Goal: Task Accomplishment & Management: Complete application form

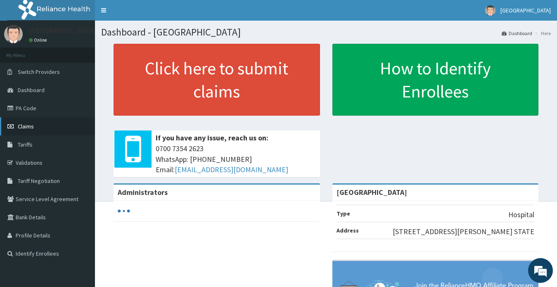
click at [28, 127] on span "Claims" at bounding box center [26, 126] width 16 height 7
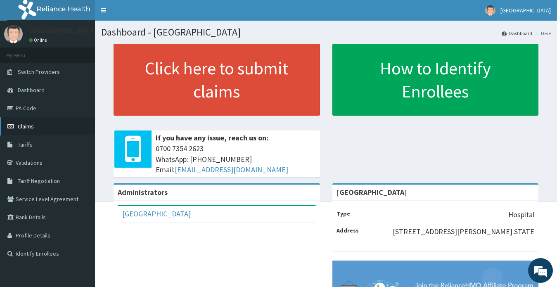
click at [24, 124] on span "Claims" at bounding box center [26, 126] width 16 height 7
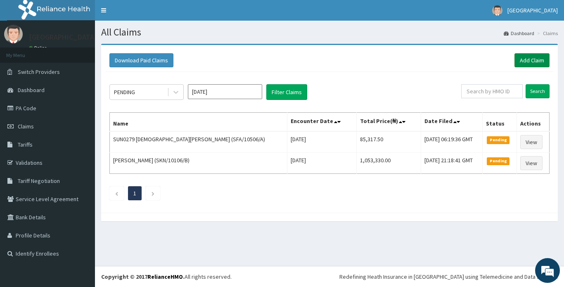
click at [524, 61] on link "Add Claim" at bounding box center [531, 60] width 35 height 14
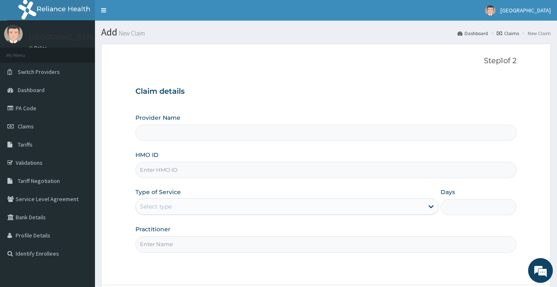
type input "[GEOGRAPHIC_DATA]"
click at [183, 170] on input "HMO ID" at bounding box center [325, 170] width 381 height 16
type input "FIP/10083/"
click at [24, 108] on link "PA Code" at bounding box center [47, 108] width 95 height 18
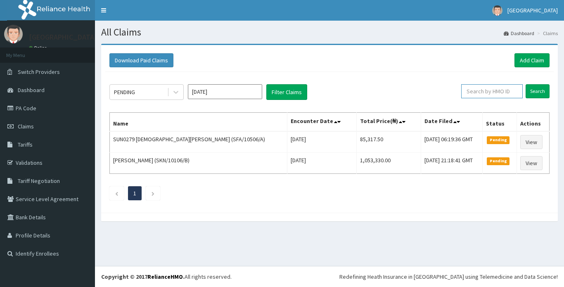
click at [491, 92] on input "text" at bounding box center [492, 91] width 62 height 14
type input "k"
type input "[PERSON_NAME]/10075/B"
click at [537, 91] on input "Search" at bounding box center [537, 91] width 24 height 14
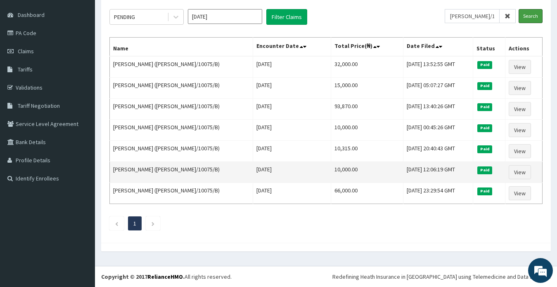
scroll to position [34, 0]
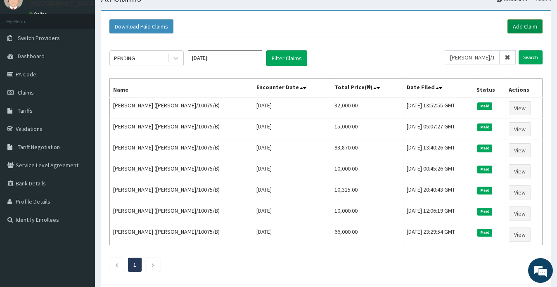
drag, startPoint x: 520, startPoint y: 27, endPoint x: 512, endPoint y: 31, distance: 9.2
click at [520, 27] on link "Add Claim" at bounding box center [524, 26] width 35 height 14
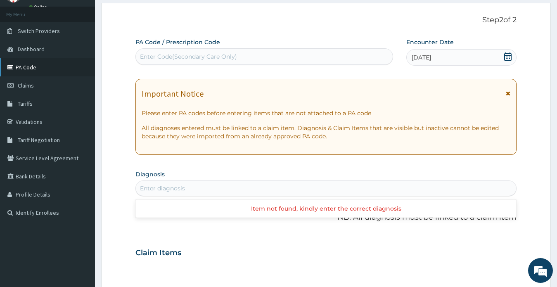
scroll to position [41, 0]
click at [24, 69] on link "PA Code" at bounding box center [47, 67] width 95 height 18
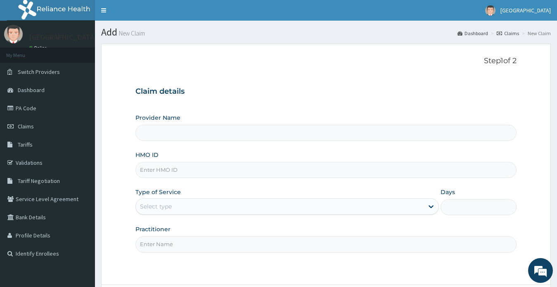
type input "[GEOGRAPHIC_DATA]"
click at [192, 165] on input "HMO ID" at bounding box center [325, 170] width 381 height 16
paste input "[PERSON_NAME]/10075/B"
type input "[PERSON_NAME]/10075/B"
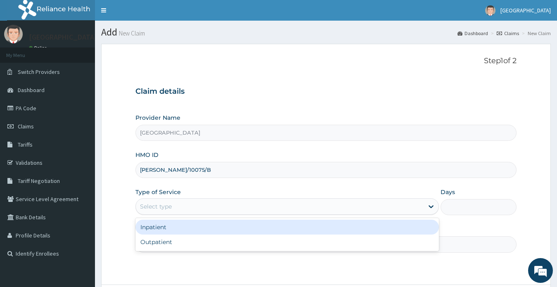
click at [159, 208] on div "Select type" at bounding box center [156, 206] width 32 height 8
click at [164, 227] on div "Inpatient" at bounding box center [287, 227] width 304 height 15
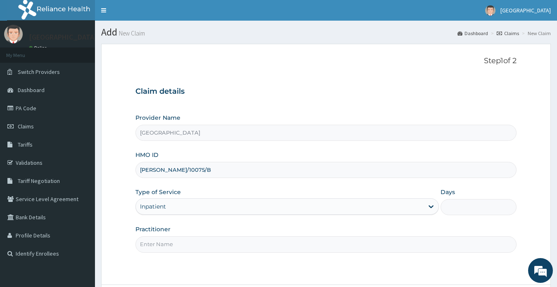
click at [166, 243] on input "Practitioner" at bounding box center [325, 244] width 381 height 16
type input "DR CHRISTOPHER OKAFOR"
click at [447, 208] on input "Days" at bounding box center [478, 207] width 76 height 16
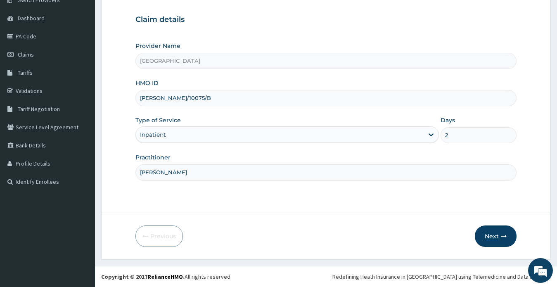
type input "2"
click at [488, 234] on button "Next" at bounding box center [496, 235] width 42 height 21
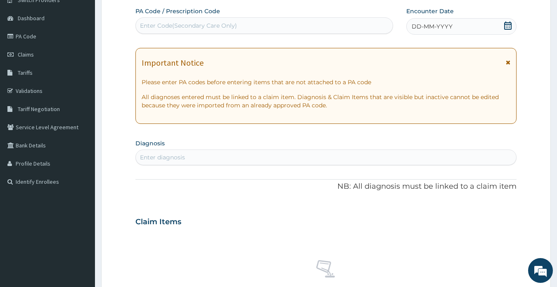
click at [192, 27] on div "Enter Code(Secondary Care Only)" at bounding box center [188, 25] width 97 height 8
paste input "PA/C6E514"
type input "PA/C6E514"
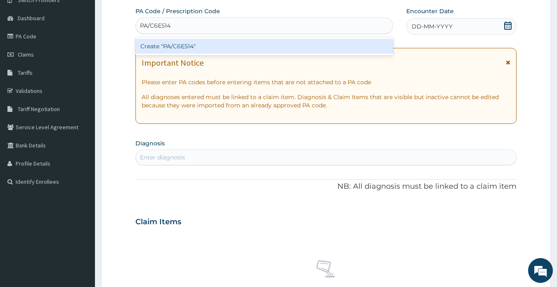
click at [186, 47] on div "Create "PA/C6E514"" at bounding box center [264, 46] width 258 height 15
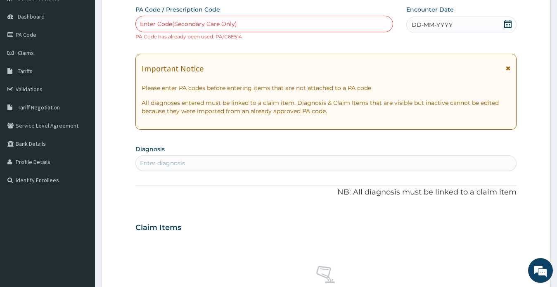
scroll to position [0, 0]
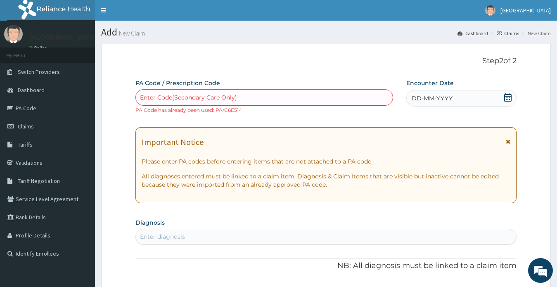
paste input "PA/C6E514"
type input "PA/C6E514"
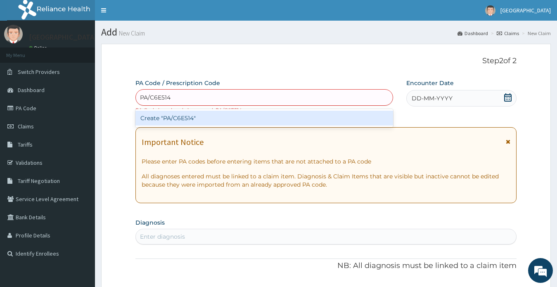
click at [184, 117] on div "Create "PA/C6E514"" at bounding box center [264, 118] width 258 height 15
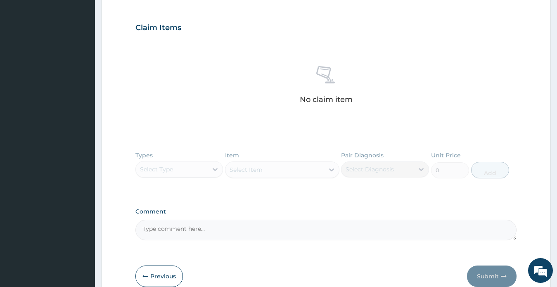
scroll to position [289, 0]
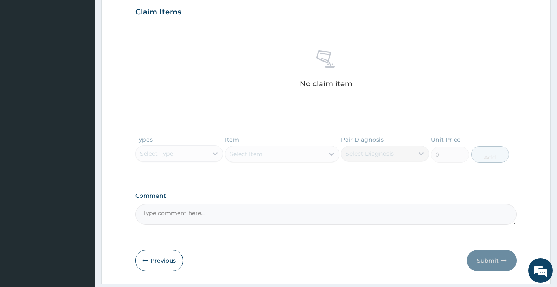
click at [175, 214] on textarea "Comment" at bounding box center [325, 214] width 381 height 21
paste textarea "PA/C6E514"
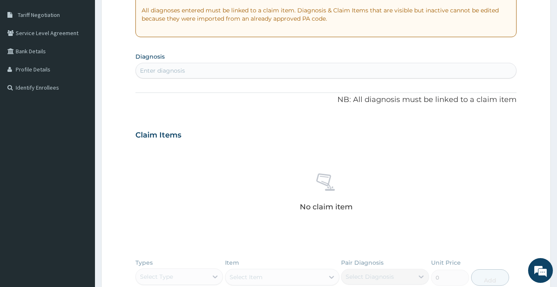
scroll to position [165, 0]
type textarea "PA/C6E514"
click at [186, 69] on div "Enter diagnosis" at bounding box center [326, 71] width 381 height 13
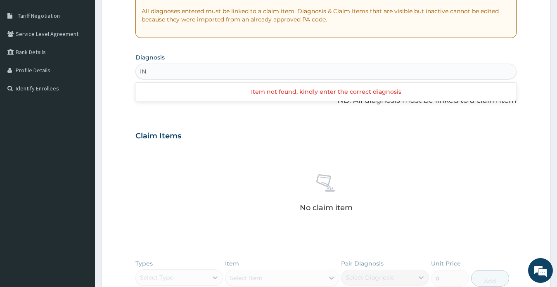
type input "I"
type input "F"
type input "HYPERPLA"
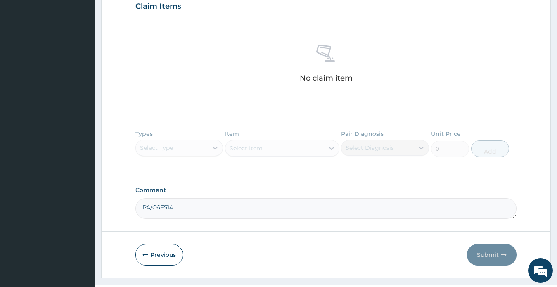
scroll to position [313, 0]
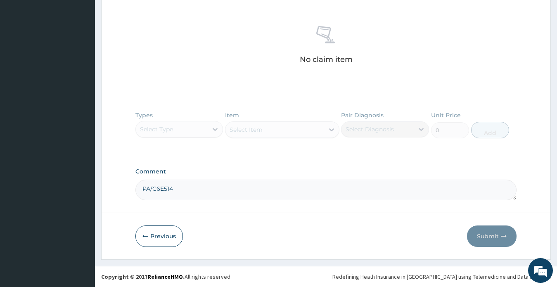
click at [189, 188] on textarea "PA/C6E514" at bounding box center [325, 190] width 381 height 21
paste textarea "INFLAMMATORY FIBROUS DYSPLASIA OF THE GINGIVA"
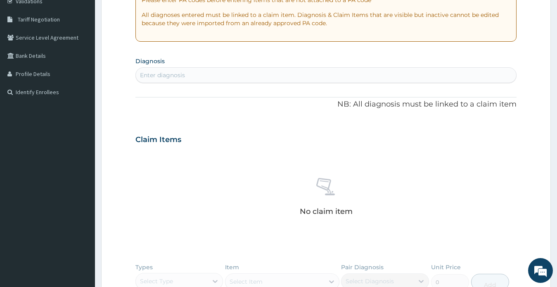
scroll to position [148, 0]
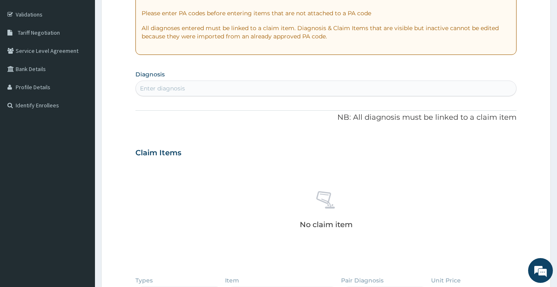
type textarea "PA/C6E514 ASS: INFLAMMATORY FIBROUS DYSPLASIA OF THE GINGIVA"
click at [202, 90] on div "Enter diagnosis" at bounding box center [326, 88] width 381 height 13
type input "G"
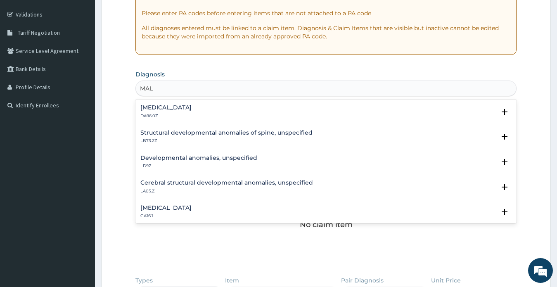
type input "MAL"
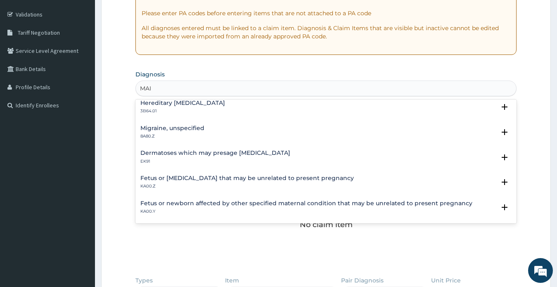
scroll to position [0, 0]
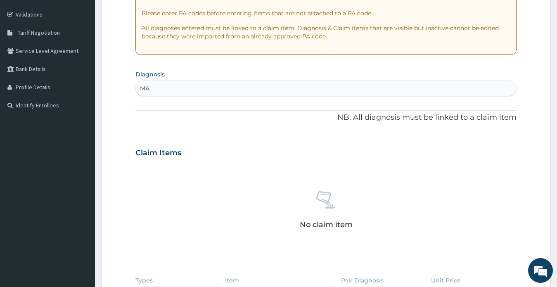
type input "M"
type input "F"
type input "B"
type input "F"
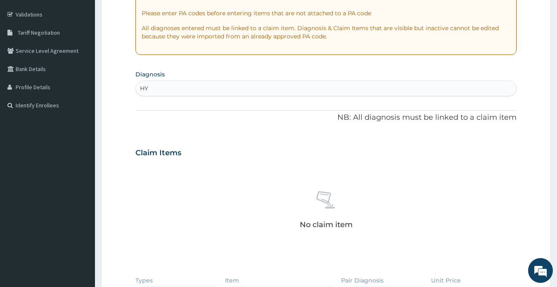
type input "H"
type input "I"
type input "F"
type input "H"
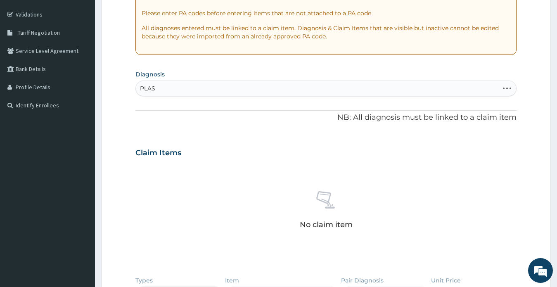
type input "PLAS"
type input "G"
type input "P"
type input "FIB"
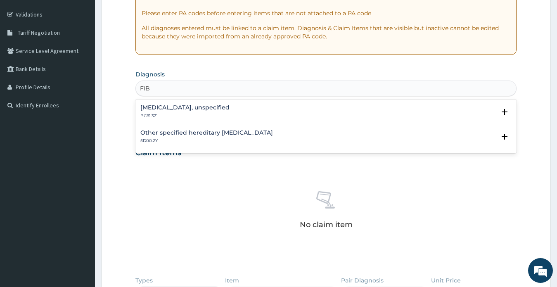
click at [225, 109] on h4 "Atrial fibrillation, unspecified" at bounding box center [184, 107] width 89 height 6
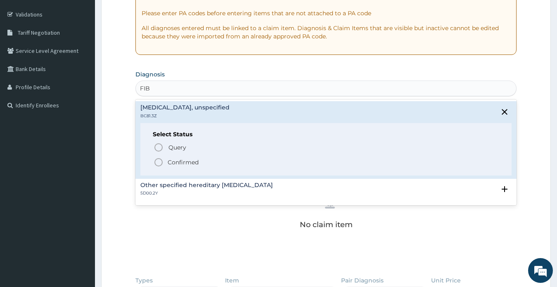
click at [204, 160] on span "Confirmed" at bounding box center [327, 162] width 346 height 10
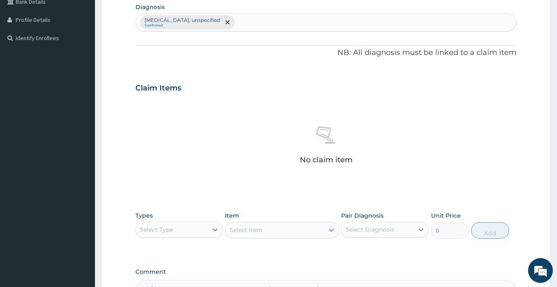
scroll to position [313, 0]
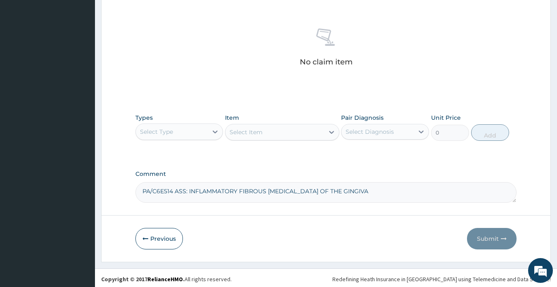
click at [185, 132] on div "Select Type" at bounding box center [172, 131] width 72 height 13
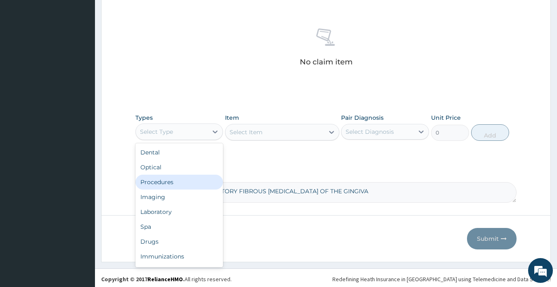
click at [169, 185] on div "Procedures" at bounding box center [179, 182] width 88 height 15
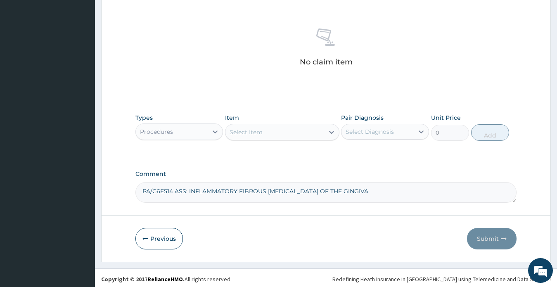
click at [288, 131] on div "Select Item" at bounding box center [274, 131] width 99 height 13
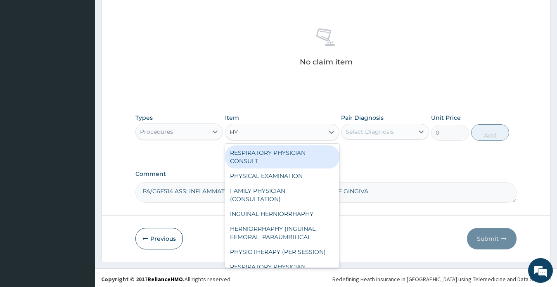
type input "H"
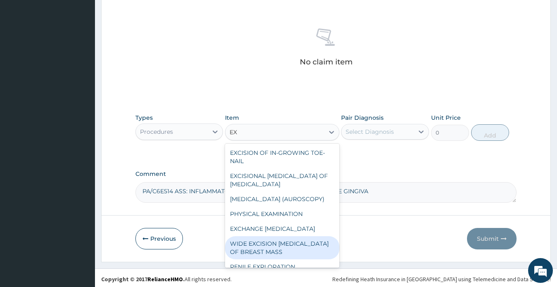
type input "E"
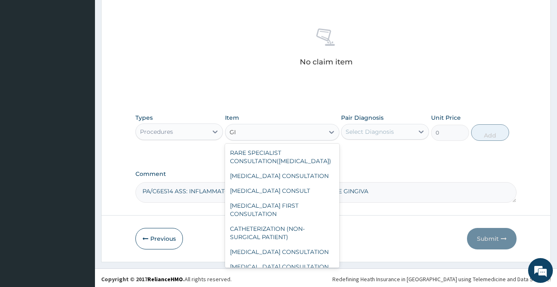
type input "G"
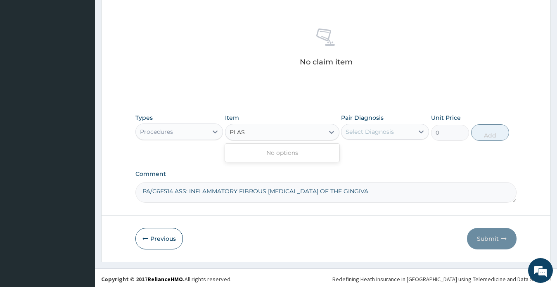
type input "PLAS"
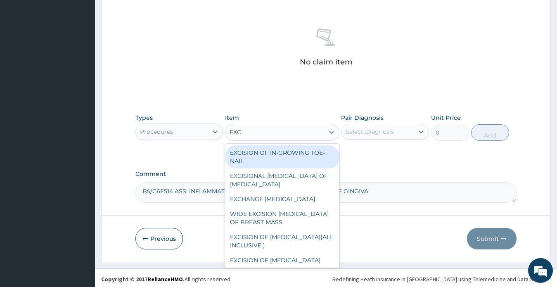
type input "EXCI"
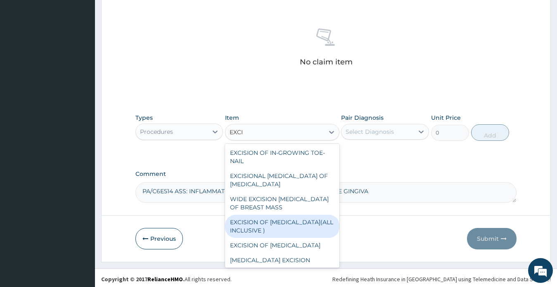
click at [273, 217] on div "EXCISION OF SEBACEOUS CYST(ALL INCLUSIVE )" at bounding box center [282, 226] width 114 height 23
type input "200000"
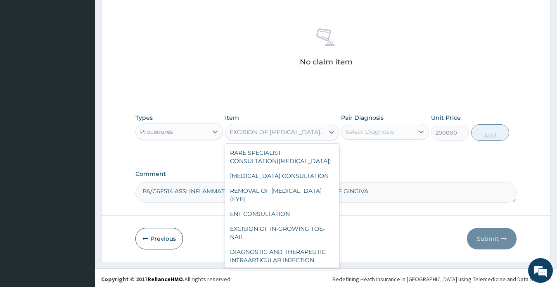
click at [262, 130] on div "EXCISION OF SEBACEOUS CYST(ALL INCLUSIVE )" at bounding box center [277, 132] width 95 height 8
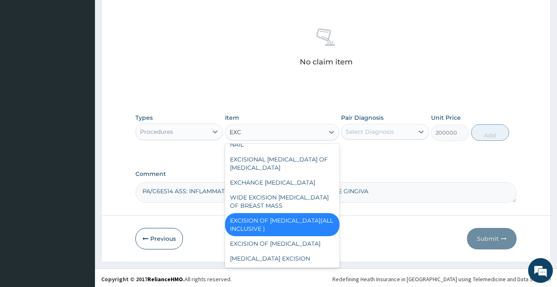
scroll to position [0, 0]
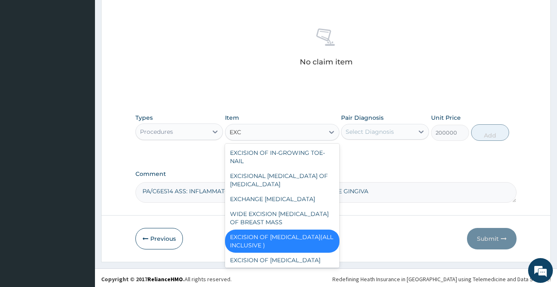
type input "EXCI"
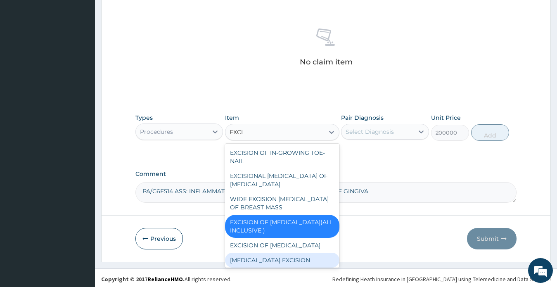
click at [304, 253] on div "GANGLION EXCISION" at bounding box center [282, 260] width 114 height 15
type input "45000"
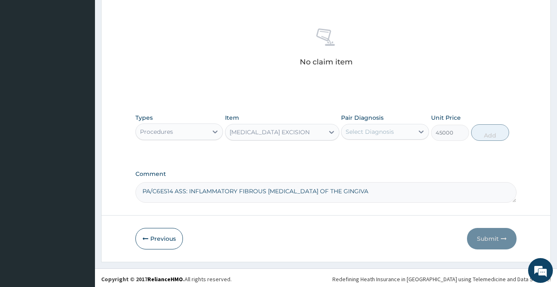
click at [383, 193] on textarea "PA/C6E514 ASS: INFLAMMATORY FIBROUS DYSPLASIA OF THE GINGIVA" at bounding box center [325, 192] width 381 height 21
paste textarea "Excision under GA WITH INTUBATION"
click at [354, 192] on textarea "PA/C6E514 ASS: INFLAMMATORY FIBROUS DYSPLASIA OF THE GINGIVA, Excision under GA…" at bounding box center [325, 192] width 381 height 21
drag, startPoint x: 176, startPoint y: 191, endPoint x: 185, endPoint y: 190, distance: 9.1
click at [185, 190] on textarea "PA/C6E514 ASS: INFLAMMATORY FIBROUS DYSPLASIA OF THE GINGIVA, PLAN: Excision un…" at bounding box center [325, 192] width 381 height 21
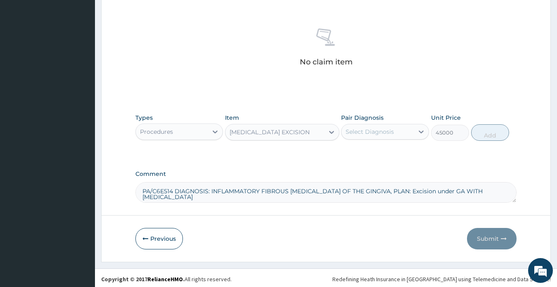
click at [175, 191] on textarea "PA/C6E514 DIAGNOSIS: INFLAMMATORY FIBROUS DYSPLASIA OF THE GINGIVA, PLAN: Excis…" at bounding box center [325, 192] width 381 height 21
type textarea "PA/C6E514 DIAGNOSIS: INFLAMMATORY FIBROUS DYSPLASIA OF THE GINGIVA, PLAN: Excis…"
click at [253, 132] on div "GANGLION EXCISION" at bounding box center [270, 132] width 80 height 8
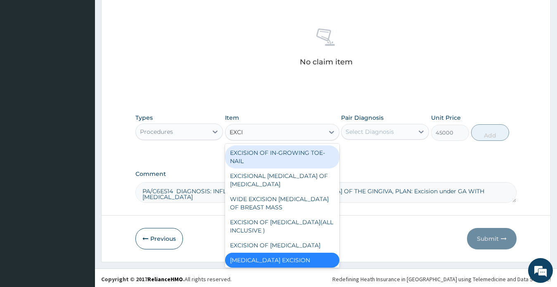
type input "EXCI"
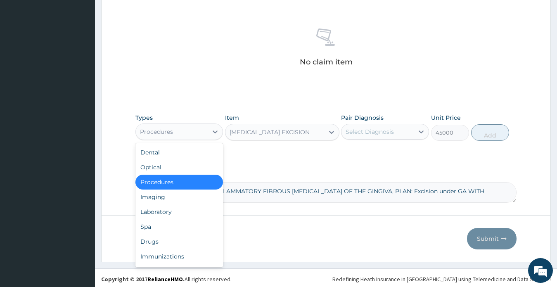
click at [160, 132] on div "Procedures" at bounding box center [156, 132] width 33 height 8
click at [160, 197] on div "Imaging" at bounding box center [179, 196] width 88 height 15
type input "0"
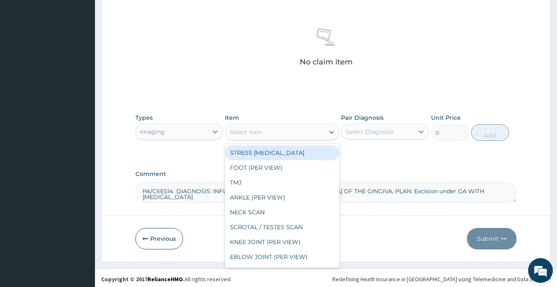
click at [265, 128] on div "Select Item" at bounding box center [274, 131] width 99 height 13
click at [187, 129] on div "Imaging" at bounding box center [172, 131] width 72 height 13
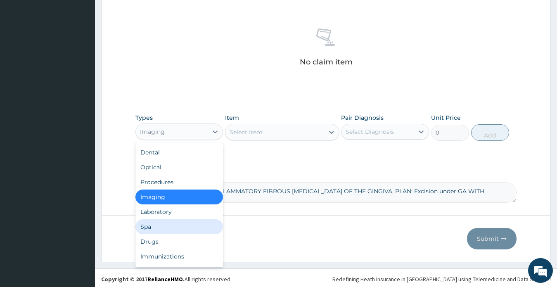
scroll to position [28, 0]
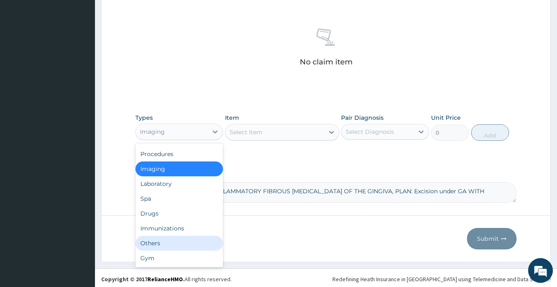
click at [163, 244] on div "Others" at bounding box center [179, 243] width 88 height 15
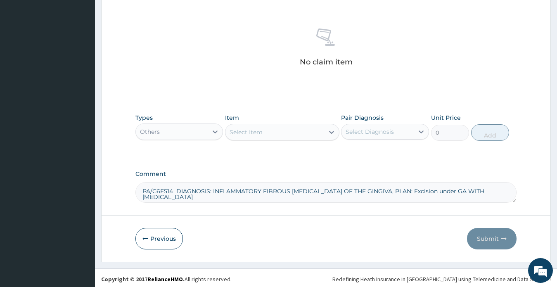
click at [260, 131] on div "Select Item" at bounding box center [246, 132] width 33 height 8
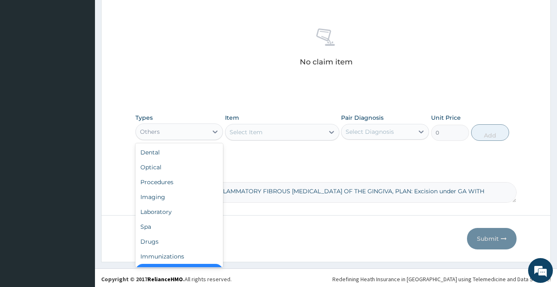
click at [162, 126] on div "Others" at bounding box center [172, 131] width 72 height 13
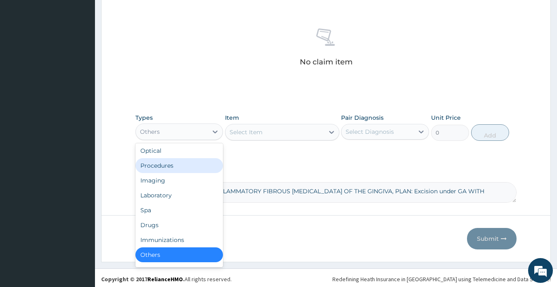
click at [163, 163] on div "Procedures" at bounding box center [179, 165] width 88 height 15
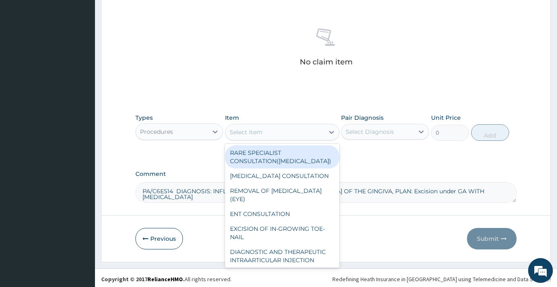
click at [274, 133] on div "Select Item" at bounding box center [274, 131] width 99 height 13
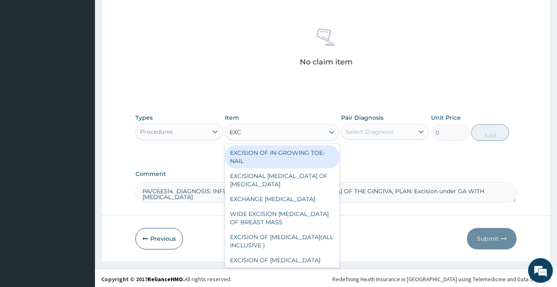
type input "EXCI"
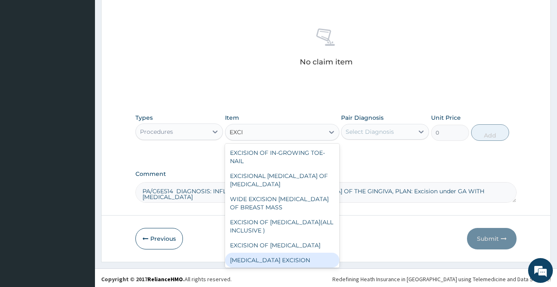
click at [287, 253] on div "GANGLION EXCISION" at bounding box center [282, 260] width 114 height 15
type input "45000"
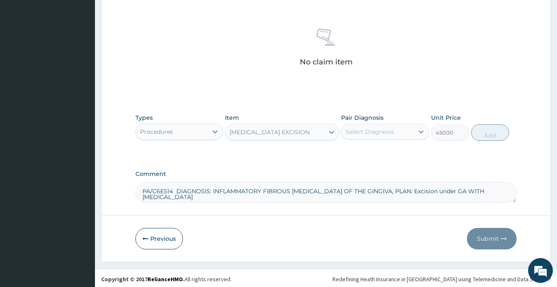
click at [261, 131] on div "GANGLION EXCISION" at bounding box center [270, 132] width 80 height 8
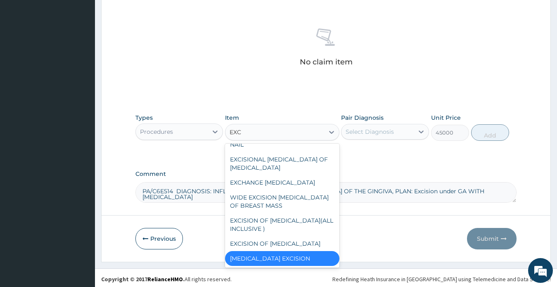
type input "EXCI"
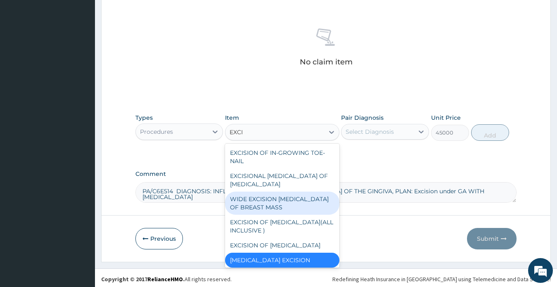
click at [275, 195] on div "WIDE EXCISION BIOPSY OF BREAST MASS" at bounding box center [282, 203] width 114 height 23
type input "200000"
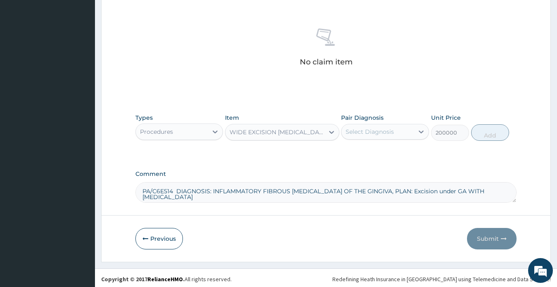
click at [370, 128] on div "Select Diagnosis" at bounding box center [369, 132] width 48 height 8
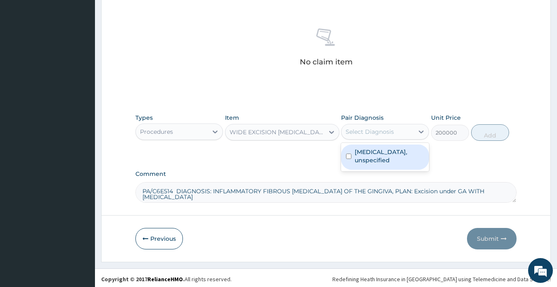
click at [376, 154] on label "Atrial fibrillation, unspecified" at bounding box center [389, 156] width 69 height 17
checkbox input "true"
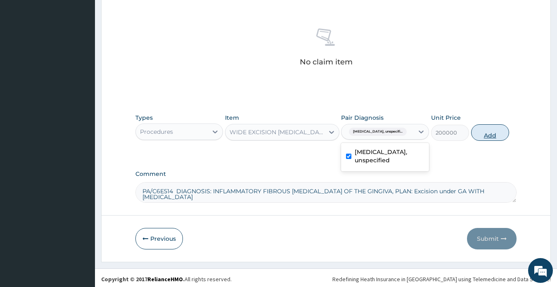
click at [487, 133] on button "Add" at bounding box center [490, 132] width 38 height 17
type input "0"
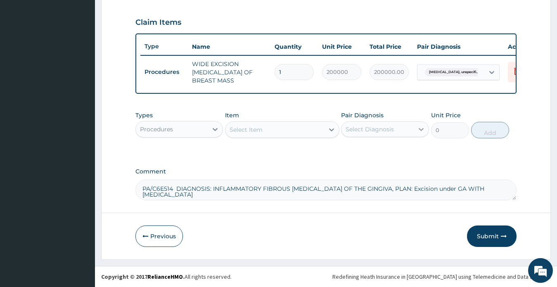
scroll to position [284, 0]
click at [250, 127] on div "Select Item" at bounding box center [246, 129] width 33 height 8
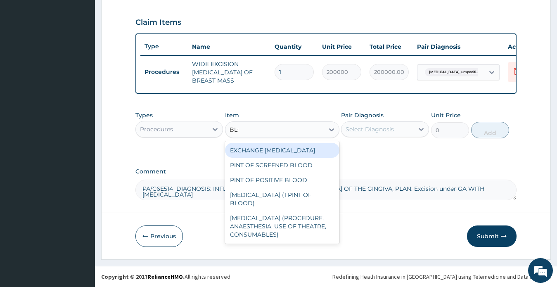
type input "BLOO"
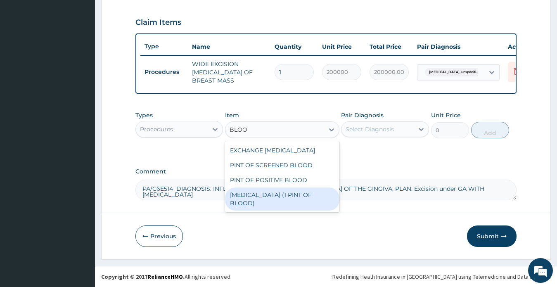
click at [288, 197] on div "BLOOD TRANSFUSION (1 PINT OF BLOOD)" at bounding box center [282, 198] width 114 height 23
type input "18000"
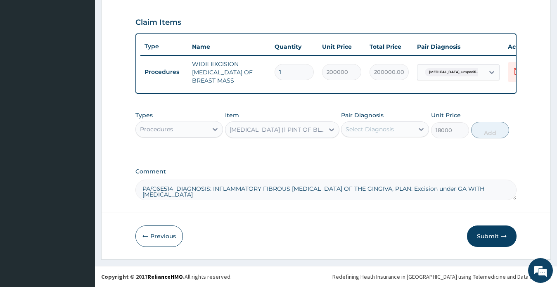
click at [272, 131] on div "BLOOD TRANSFUSION (1 PINT OF BLOOD)" at bounding box center [277, 129] width 95 height 8
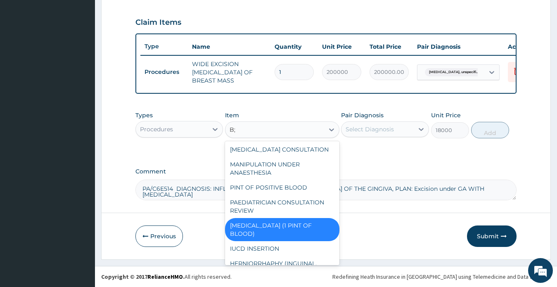
scroll to position [0, 0]
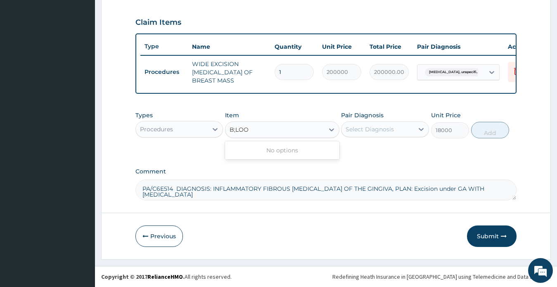
click at [236, 130] on input "B;LOO" at bounding box center [240, 129] width 20 height 8
type input "BLOO"
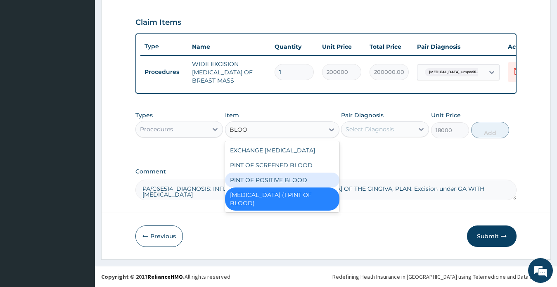
click at [278, 178] on div "PINT OF POSITIVE BLOOD" at bounding box center [282, 180] width 114 height 15
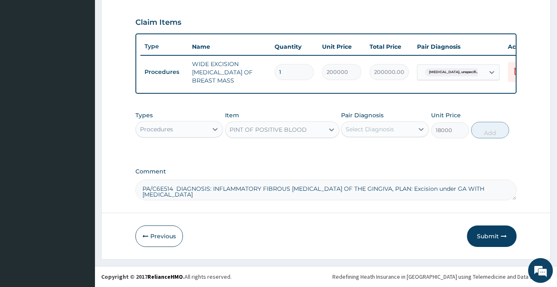
click at [267, 128] on div "PINT OF POSITIVE BLOOD" at bounding box center [268, 129] width 77 height 8
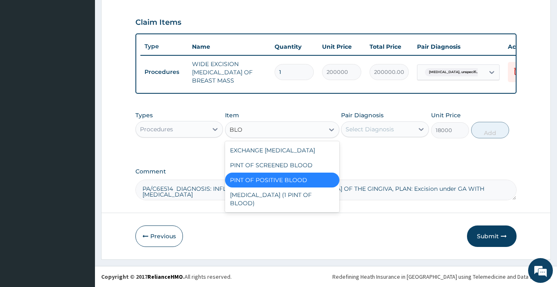
type input "BLOO"
click at [284, 164] on div "PINT OF SCREENED BLOOD" at bounding box center [282, 165] width 114 height 15
type input "25000"
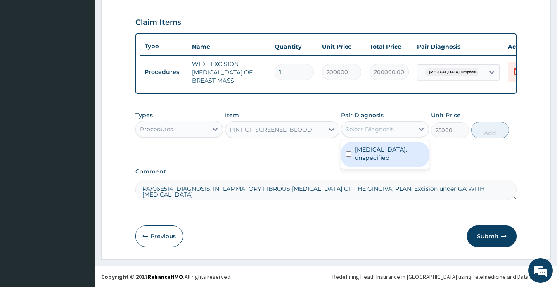
click at [364, 128] on div "Select Diagnosis" at bounding box center [369, 129] width 48 height 8
click at [365, 151] on label "Atrial fibrillation, unspecified" at bounding box center [389, 153] width 69 height 17
checkbox input "true"
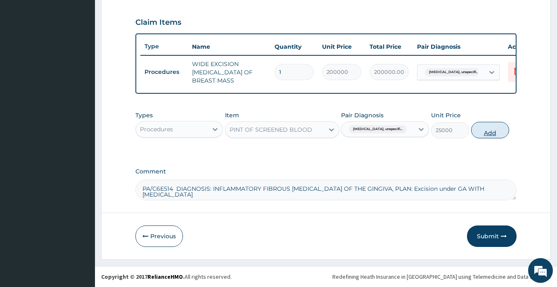
click at [490, 133] on button "Add" at bounding box center [490, 130] width 38 height 17
type input "0"
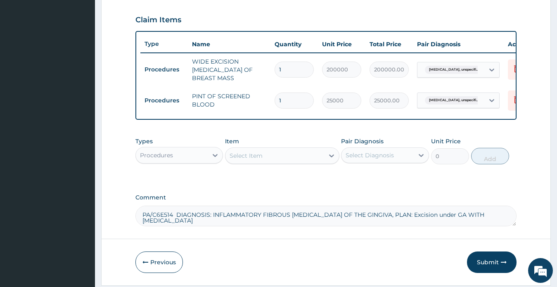
type input "0.00"
type input "1"
type input "25000.00"
click at [249, 158] on div "Select Item" at bounding box center [246, 155] width 33 height 8
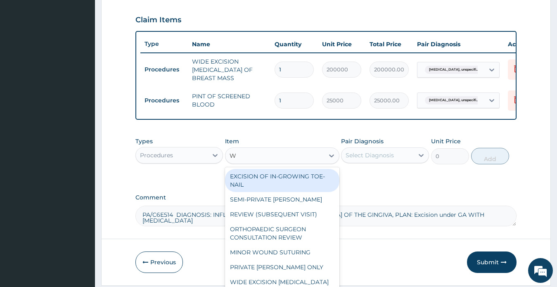
type input "WA"
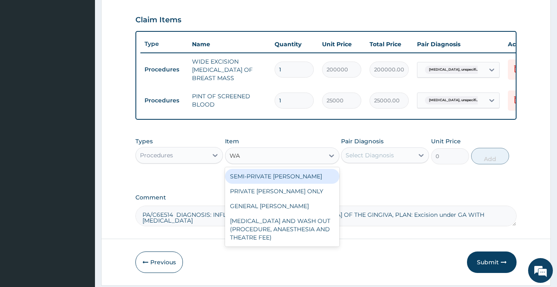
click at [260, 177] on div "SEMI-PRIVATE [PERSON_NAME]" at bounding box center [282, 176] width 114 height 15
type input "4000"
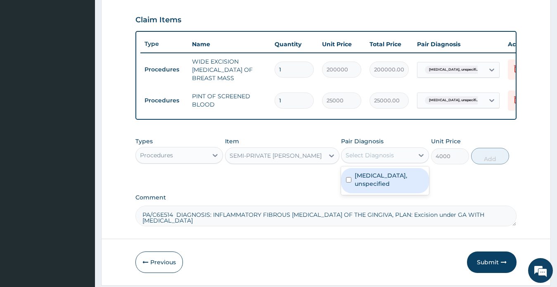
click at [361, 156] on div "Select Diagnosis" at bounding box center [369, 155] width 48 height 8
click at [373, 183] on label "Atrial fibrillation, unspecified" at bounding box center [389, 179] width 69 height 17
checkbox input "true"
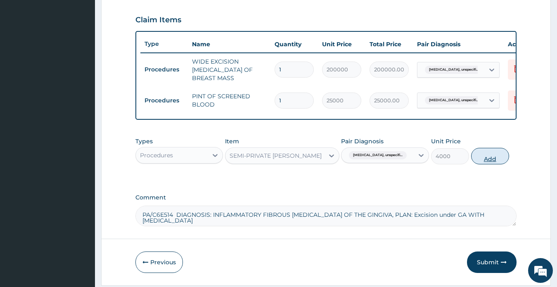
click at [487, 161] on button "Add" at bounding box center [490, 156] width 38 height 17
type input "0"
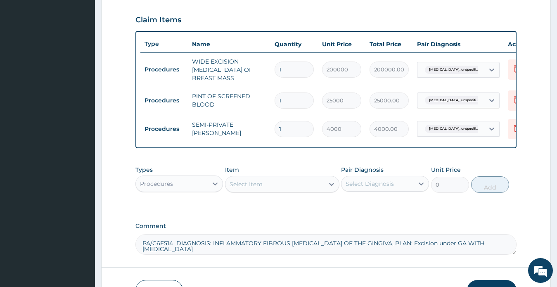
drag, startPoint x: 283, startPoint y: 97, endPoint x: 277, endPoint y: 97, distance: 6.2
click at [277, 97] on input "1" at bounding box center [293, 100] width 39 height 16
type input "2"
type input "50000.00"
type input "2"
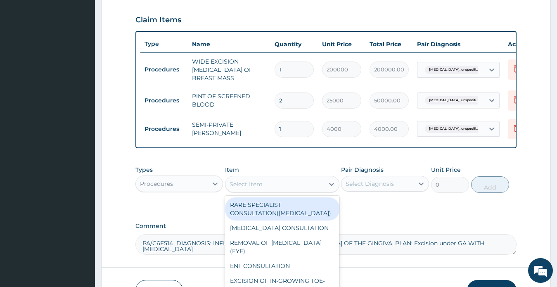
click at [265, 187] on div "Select Item" at bounding box center [274, 183] width 99 height 13
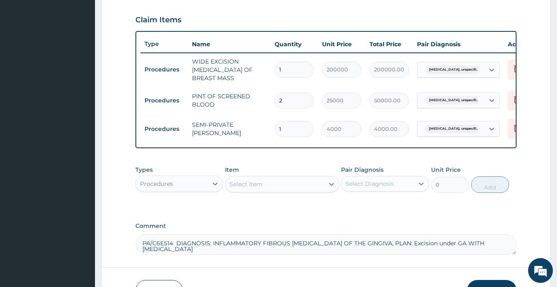
drag, startPoint x: 282, startPoint y: 124, endPoint x: 277, endPoint y: 124, distance: 5.0
click at [277, 124] on input "1" at bounding box center [293, 129] width 39 height 16
type input "2"
type input "8000.00"
type input "2"
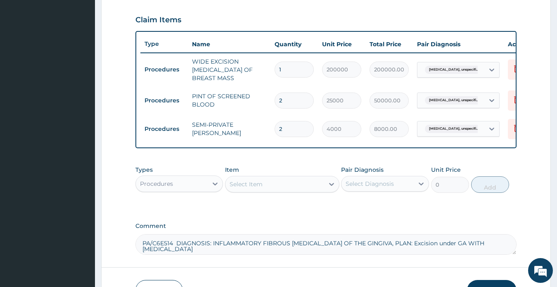
click at [269, 184] on div "Select Item" at bounding box center [274, 183] width 99 height 13
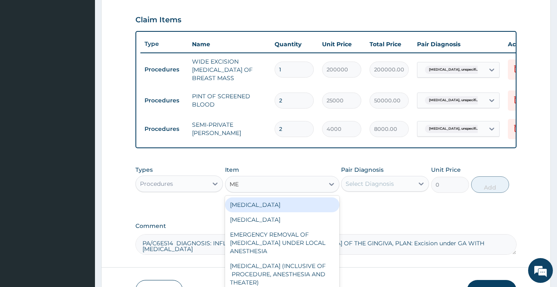
type input "MEA"
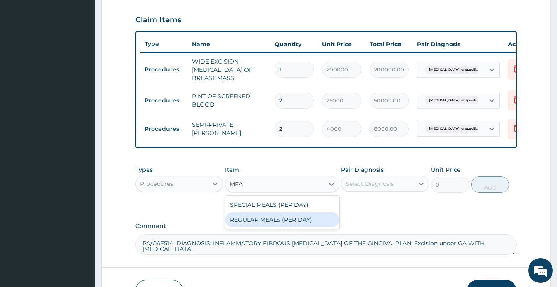
click at [275, 221] on div "REGULAR MEALS (PER DAY)" at bounding box center [282, 219] width 114 height 15
type input "3000"
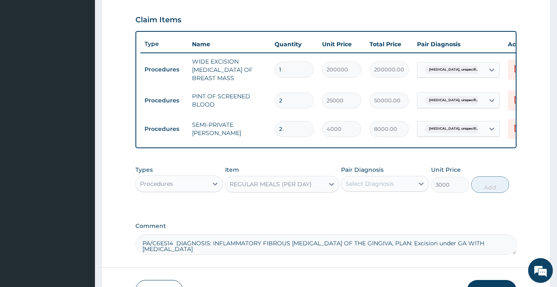
click at [392, 187] on div "Select Diagnosis" at bounding box center [369, 184] width 48 height 8
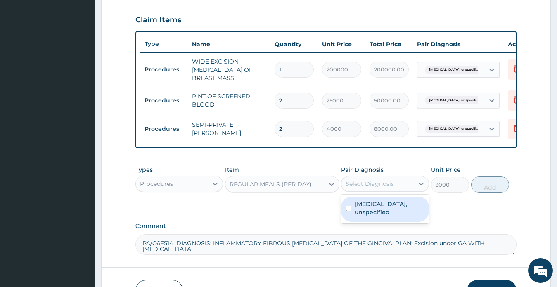
click at [380, 206] on label "Atrial fibrillation, unspecified" at bounding box center [389, 208] width 69 height 17
checkbox input "true"
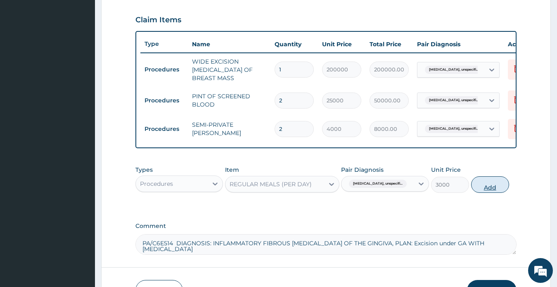
click at [493, 188] on button "Add" at bounding box center [490, 184] width 38 height 17
type input "0"
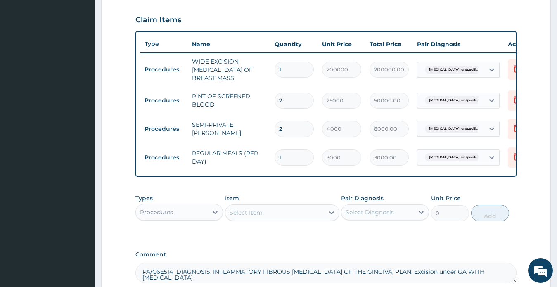
type input "0.00"
type input "2"
type input "6000.00"
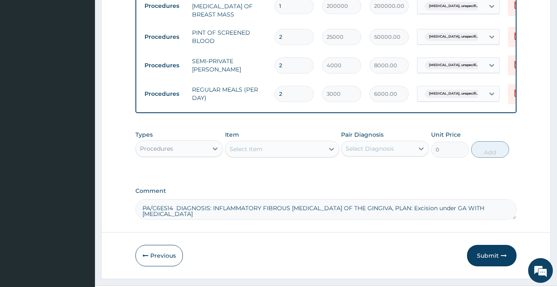
scroll to position [369, 0]
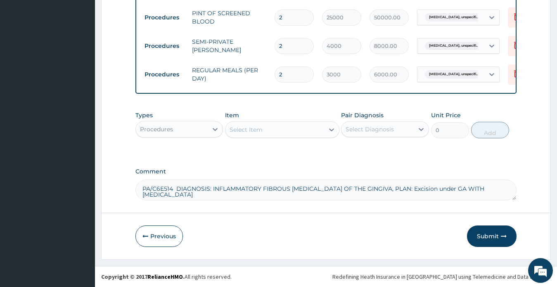
type input "2"
click at [175, 126] on div "Procedures" at bounding box center [172, 129] width 72 height 13
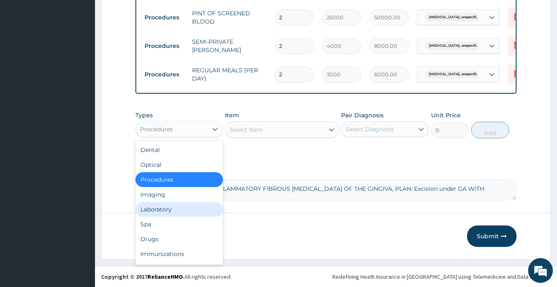
click at [161, 208] on div "Laboratory" at bounding box center [179, 209] width 88 height 15
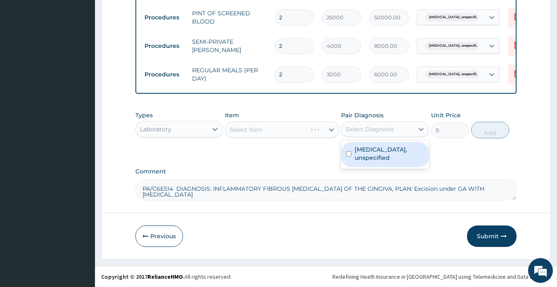
click at [375, 128] on div "Select Diagnosis" at bounding box center [369, 129] width 48 height 8
click at [374, 156] on label "Atrial fibrillation, unspecified" at bounding box center [389, 153] width 69 height 17
checkbox input "true"
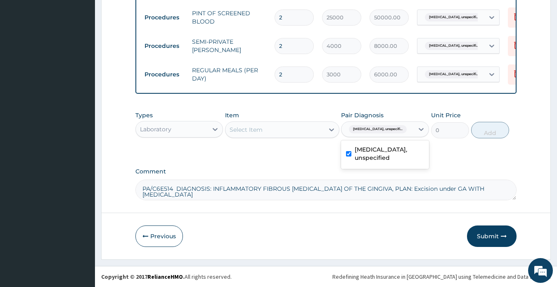
click at [289, 128] on div "Select Item" at bounding box center [274, 129] width 99 height 13
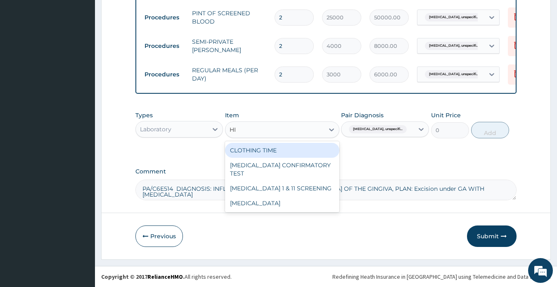
type input "H"
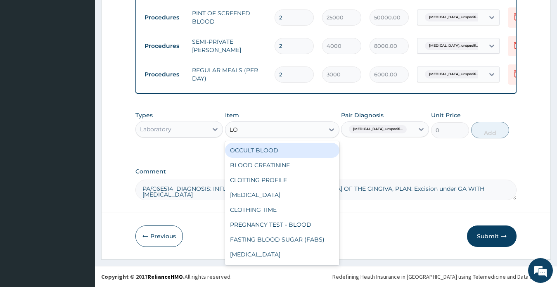
type input "L"
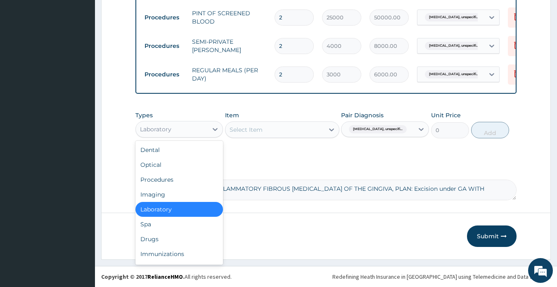
click at [180, 129] on div "Laboratory" at bounding box center [172, 129] width 72 height 13
click at [163, 181] on div "Procedures" at bounding box center [179, 179] width 88 height 15
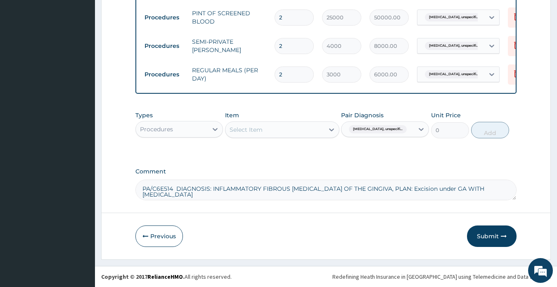
click at [269, 130] on div "Select Item" at bounding box center [274, 129] width 99 height 13
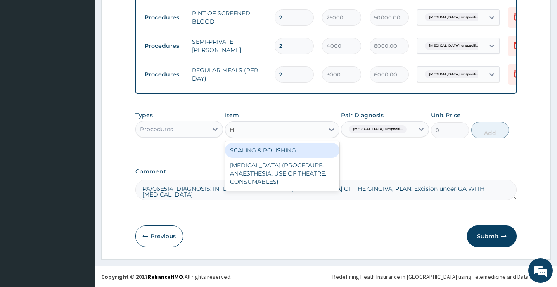
type input "HIS"
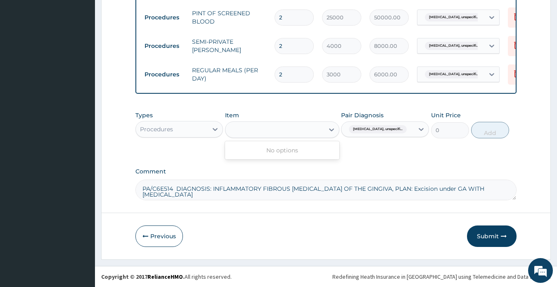
click at [269, 130] on div "HIS" at bounding box center [274, 129] width 99 height 13
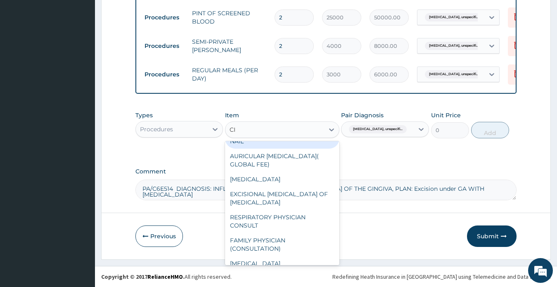
scroll to position [0, 0]
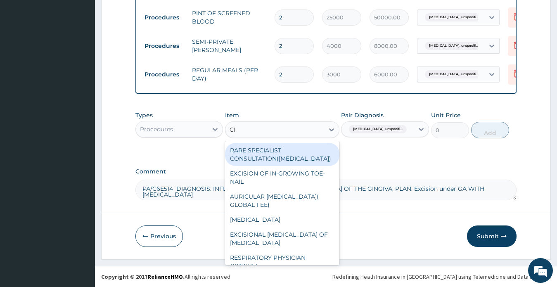
type input "CI"
click at [176, 126] on div "Procedures" at bounding box center [172, 129] width 72 height 13
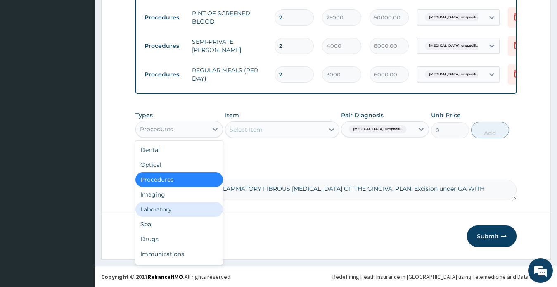
click at [159, 211] on div "Laboratory" at bounding box center [179, 209] width 88 height 15
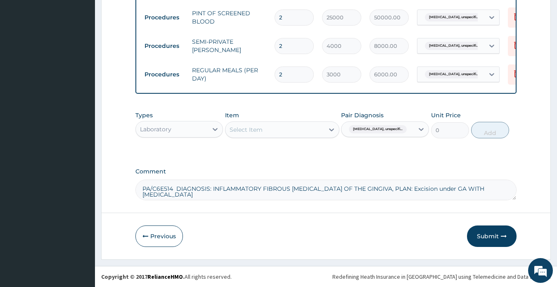
click at [266, 128] on div "Select Item" at bounding box center [274, 129] width 99 height 13
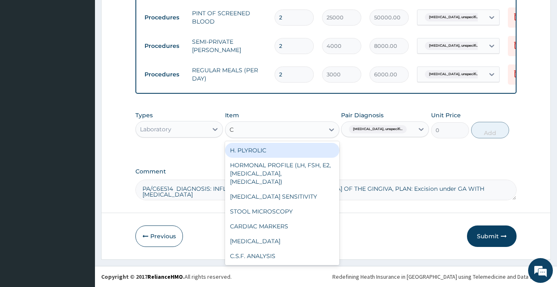
type input "CI"
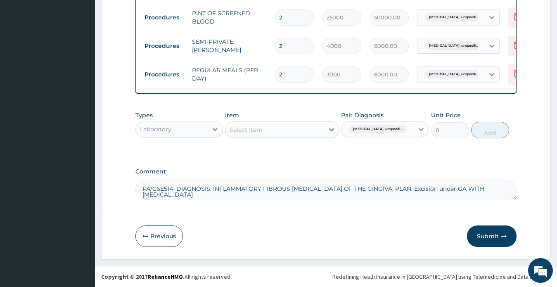
click at [277, 127] on div "Select Item" at bounding box center [274, 129] width 99 height 13
click at [195, 129] on div "Laboratory" at bounding box center [172, 129] width 72 height 13
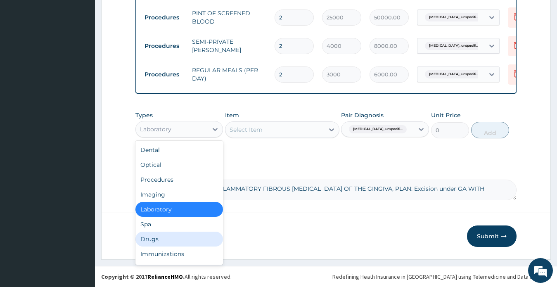
click at [160, 239] on div "Drugs" at bounding box center [179, 239] width 88 height 15
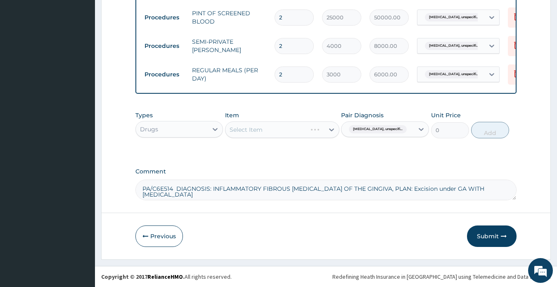
click at [509, 189] on textarea "PA/C6E514 DIAGNOSIS: INFLAMMATORY FIBROUS DYSPLASIA OF THE GINGIVA, PLAN: Excis…" at bounding box center [325, 190] width 381 height 21
type textarea "PA/C6E514 DIAGNOSIS: INFLAMMATORY FIBROUS DYSPLASIA OF THE GINGIVA, PLAN: Excis…"
click at [272, 130] on div "Select Item" at bounding box center [274, 129] width 99 height 13
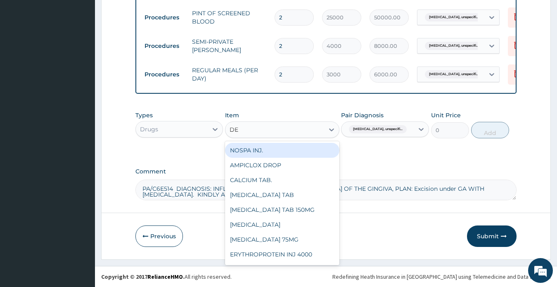
type input "DEX"
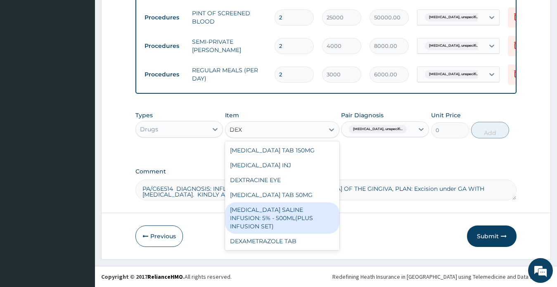
click at [270, 214] on div "DEXTROSE SALINE INFUSION: 5% - 500ML(PLUS INFUSION SET)" at bounding box center [282, 217] width 114 height 31
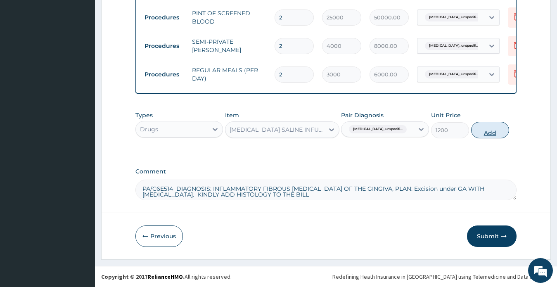
click at [490, 132] on button "Add" at bounding box center [490, 130] width 38 height 17
type input "0"
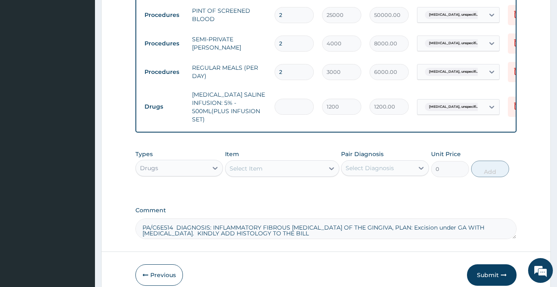
type input "0.00"
type input "3"
type input "3600.00"
type input "3"
click at [279, 172] on div "Select Item" at bounding box center [274, 168] width 99 height 13
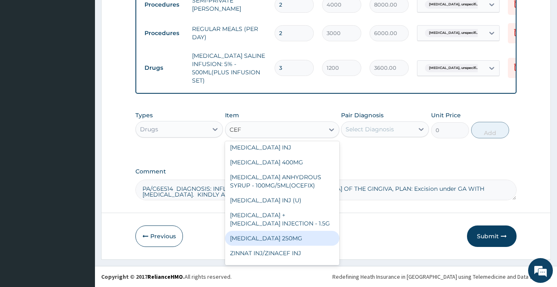
scroll to position [1, 0]
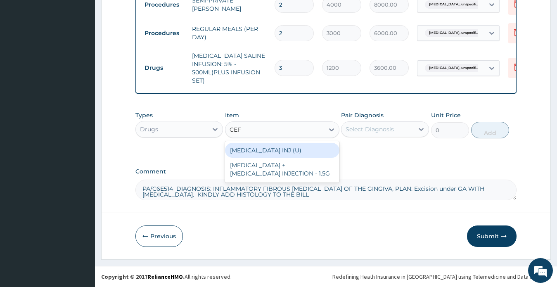
type input "CEFT"
click at [283, 152] on div "CEFTRIAXONE INJ (U)" at bounding box center [282, 150] width 114 height 15
type input "1000"
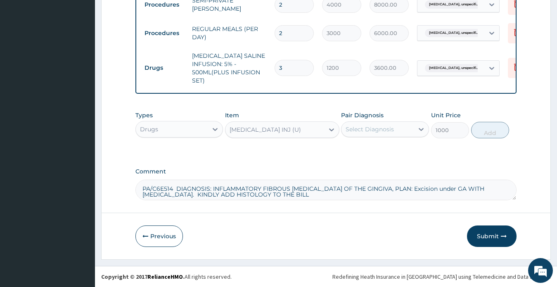
click at [371, 129] on div "Select Diagnosis" at bounding box center [369, 129] width 48 height 8
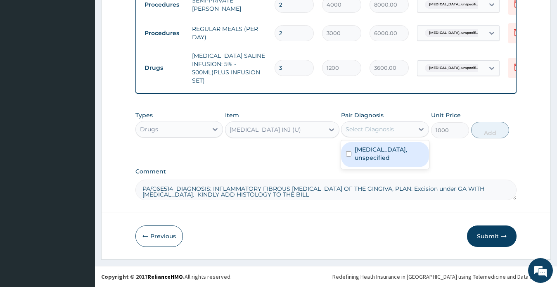
click at [369, 158] on label "Atrial fibrillation, unspecified" at bounding box center [389, 153] width 69 height 17
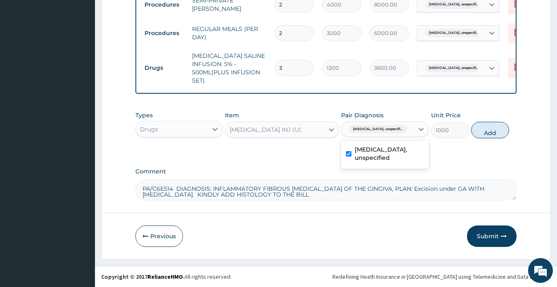
checkbox input "true"
click at [488, 130] on button "Add" at bounding box center [490, 130] width 38 height 17
type input "0"
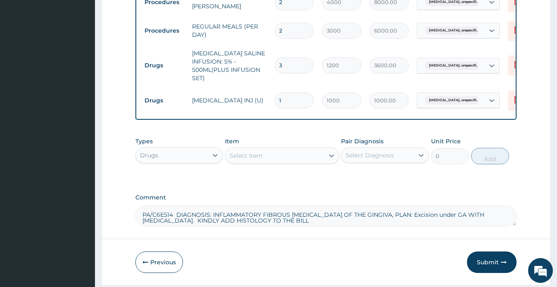
click at [260, 157] on div "Select Item" at bounding box center [246, 155] width 33 height 8
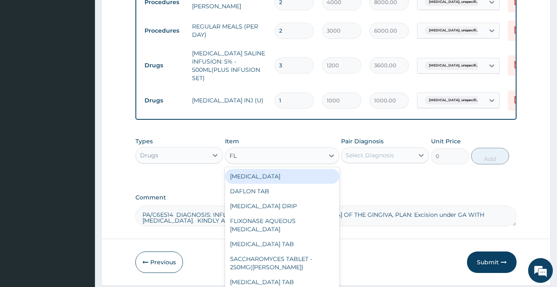
type input "FLA"
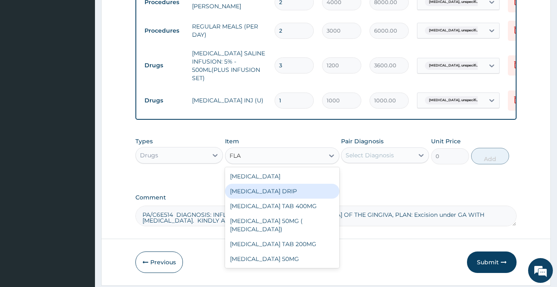
click at [265, 194] on div "FLAGYL DRIP" at bounding box center [282, 191] width 114 height 15
type input "260"
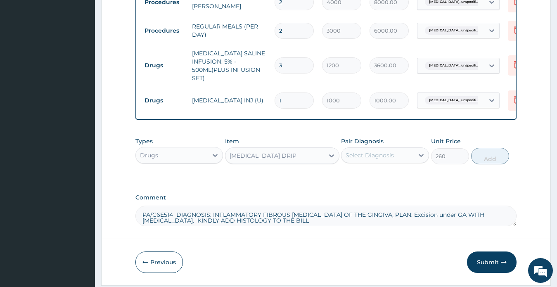
click at [365, 159] on div "Select Diagnosis" at bounding box center [369, 155] width 48 height 8
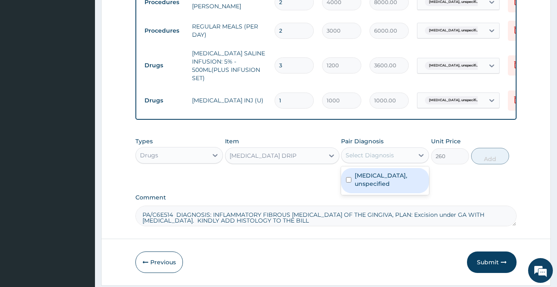
click at [376, 186] on label "Atrial fibrillation, unspecified" at bounding box center [389, 179] width 69 height 17
checkbox input "true"
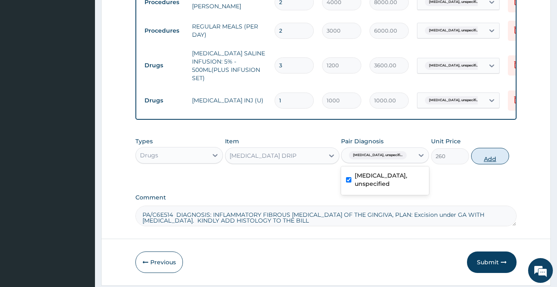
click at [485, 161] on button "Add" at bounding box center [490, 156] width 38 height 17
type input "0"
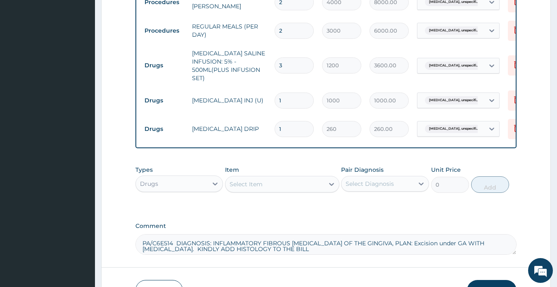
click at [263, 185] on div "Select Item" at bounding box center [274, 183] width 99 height 13
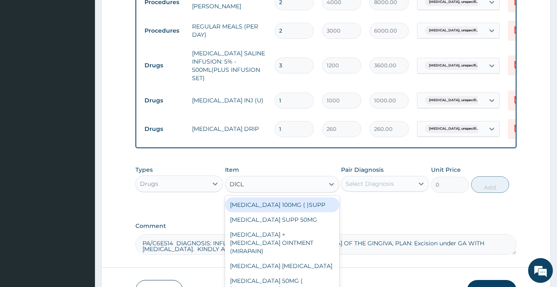
type input "DICLO"
click at [281, 207] on div "DICLOFENAC 100MG ( )SUPP" at bounding box center [282, 204] width 114 height 15
type input "75"
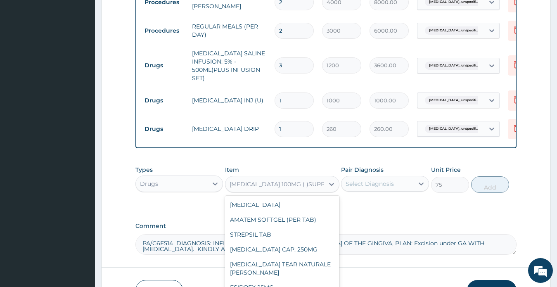
click at [272, 186] on div "DICLOFENAC 100MG ( )SUPP" at bounding box center [277, 184] width 95 height 8
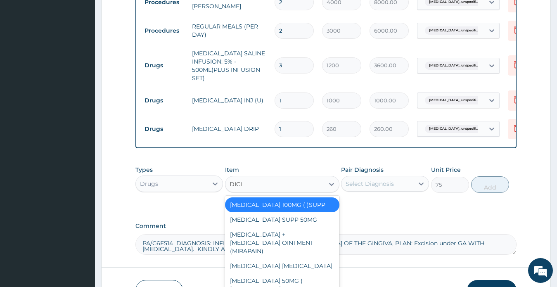
type input "DICLO"
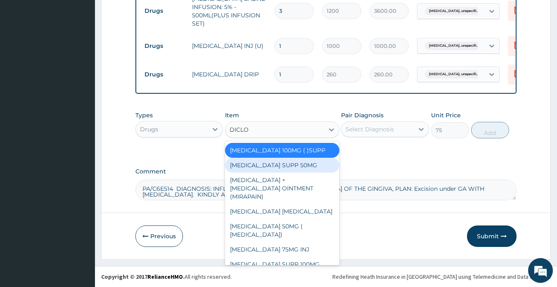
scroll to position [467, 0]
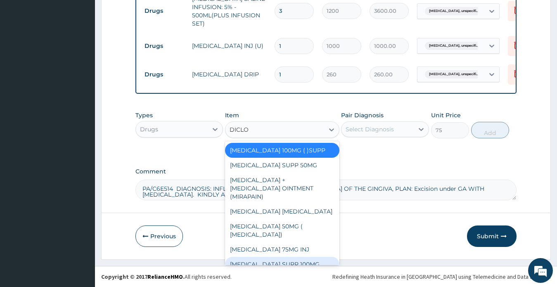
click at [291, 257] on div "DICLOFENAC SUPP 100MG" at bounding box center [282, 264] width 114 height 15
type input "1000"
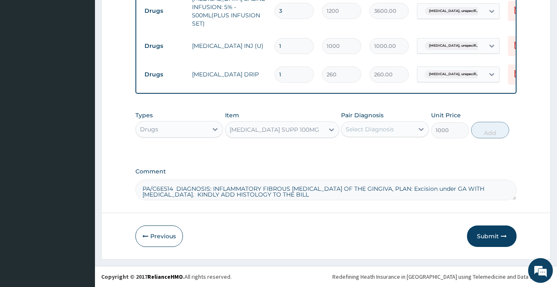
click at [372, 129] on div "Select Diagnosis" at bounding box center [369, 129] width 48 height 8
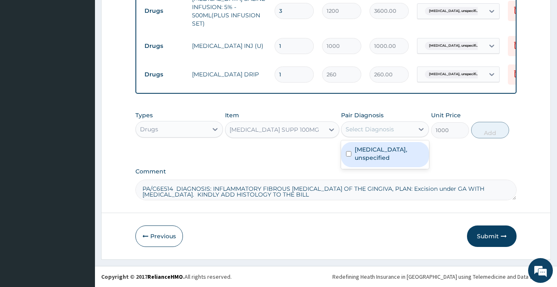
click at [371, 149] on label "Atrial fibrillation, unspecified" at bounding box center [389, 153] width 69 height 17
checkbox input "true"
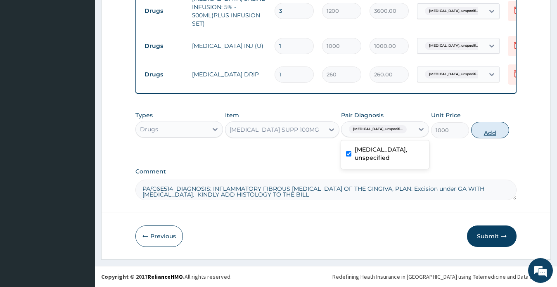
click at [486, 132] on button "Add" at bounding box center [490, 130] width 38 height 17
type input "0"
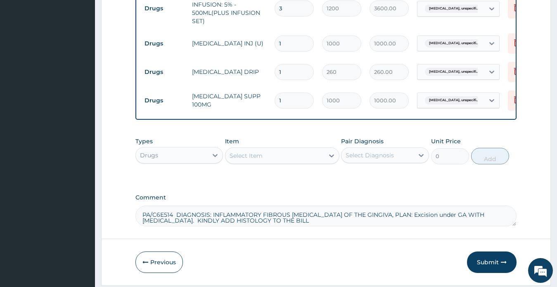
click at [256, 159] on div "Select Item" at bounding box center [246, 155] width 33 height 8
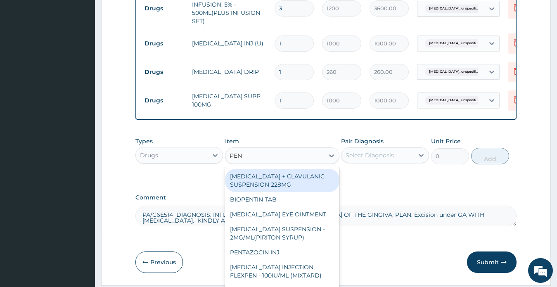
type input "PENT"
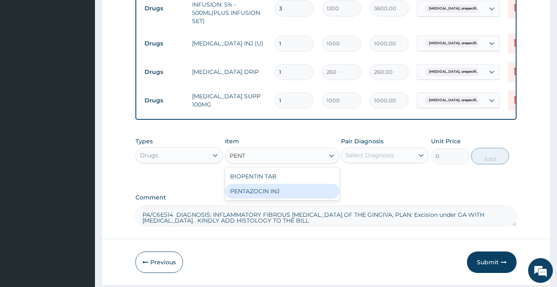
click at [255, 193] on div "PENTAZOCIN INJ" at bounding box center [282, 191] width 114 height 15
type input "250"
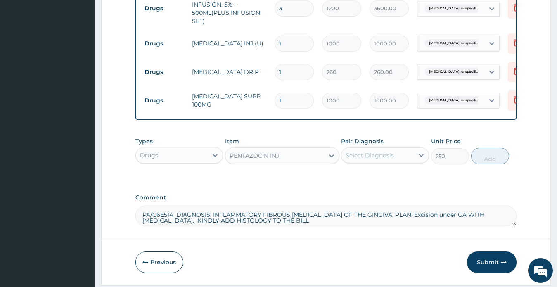
click at [358, 159] on div "Select Diagnosis" at bounding box center [369, 155] width 48 height 8
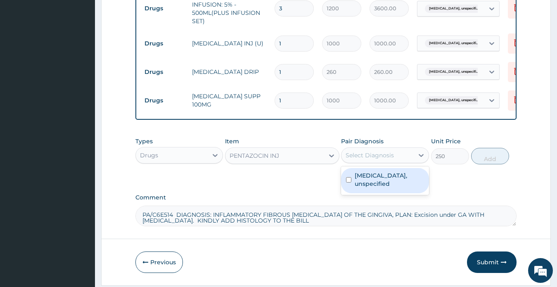
click at [374, 182] on label "Atrial fibrillation, unspecified" at bounding box center [389, 179] width 69 height 17
checkbox input "true"
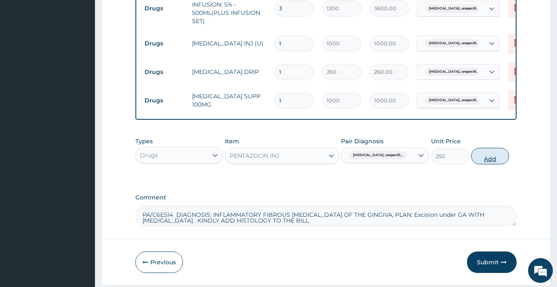
click at [490, 163] on button "Add" at bounding box center [490, 156] width 38 height 17
type input "0"
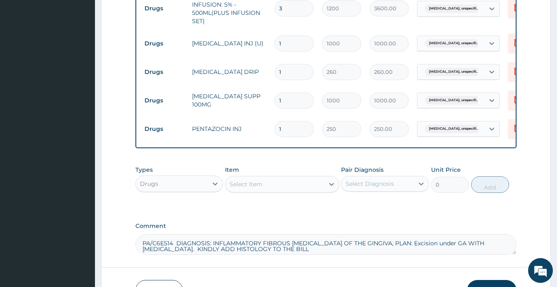
click at [269, 186] on div "Select Item" at bounding box center [274, 183] width 99 height 13
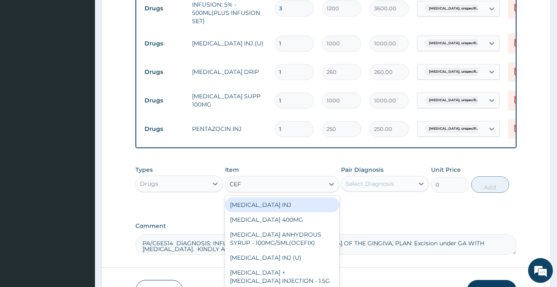
type input "CEFU"
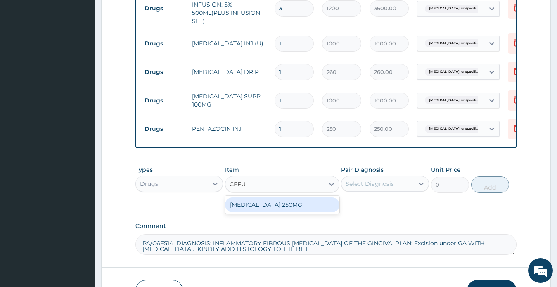
click at [265, 207] on div "CEFUROXIME 250MG" at bounding box center [282, 204] width 114 height 15
type input "200"
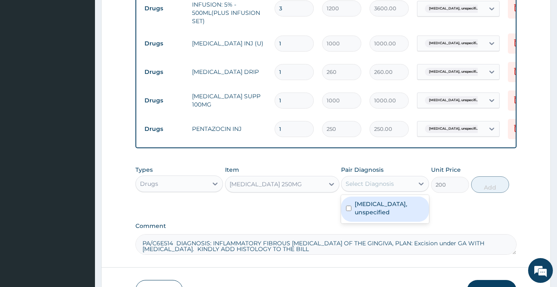
click at [358, 187] on div "Select Diagnosis" at bounding box center [369, 184] width 48 height 8
click at [376, 209] on label "Atrial fibrillation, unspecified" at bounding box center [389, 208] width 69 height 17
checkbox input "true"
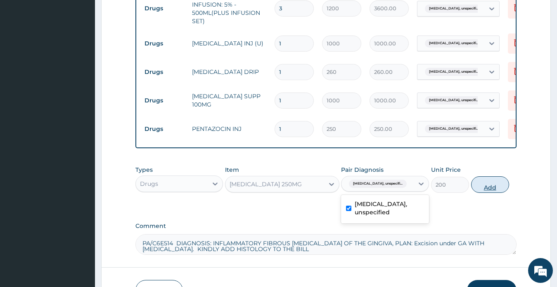
click at [489, 189] on button "Add" at bounding box center [490, 184] width 38 height 17
type input "0"
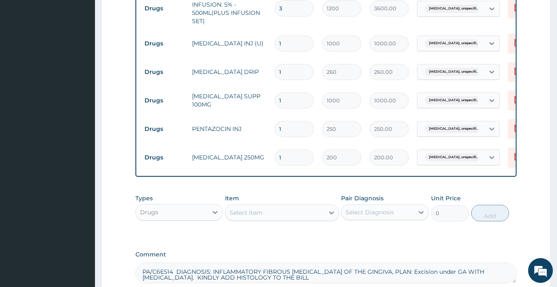
type input "10"
type input "2000.00"
type input "10"
click at [260, 215] on div "Select Item" at bounding box center [246, 212] width 33 height 8
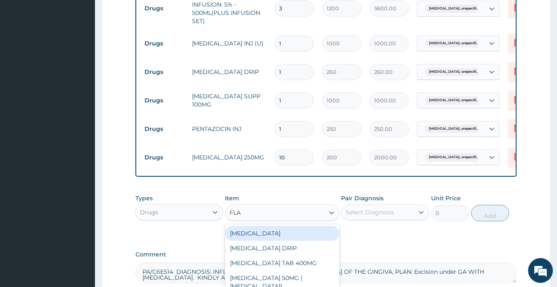
type input "FLAG"
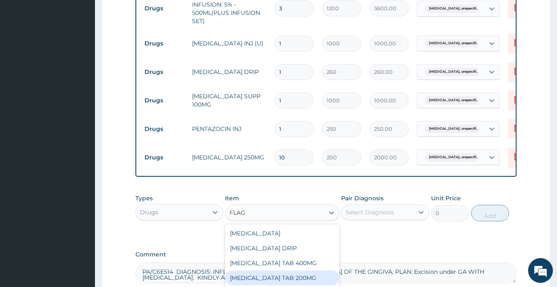
click at [284, 279] on div "FLAGYL TAB 200MG" at bounding box center [282, 277] width 114 height 15
type input "15"
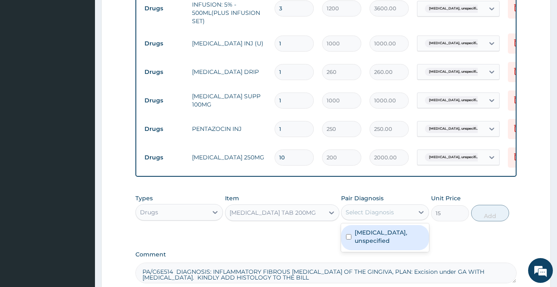
click at [366, 211] on div "Select Diagnosis" at bounding box center [369, 212] width 48 height 8
click at [377, 237] on label "Atrial fibrillation, unspecified" at bounding box center [389, 236] width 69 height 17
checkbox input "true"
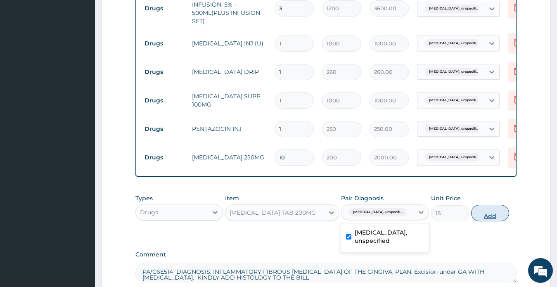
click at [488, 216] on button "Add" at bounding box center [490, 213] width 38 height 17
type input "0"
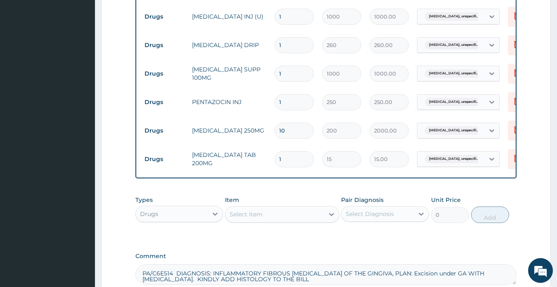
scroll to position [509, 0]
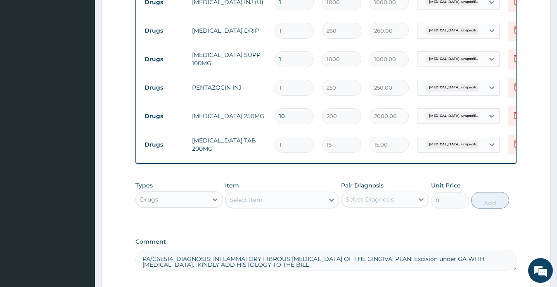
type input "0.00"
type input "3"
type input "45.00"
type input "30"
type input "450.00"
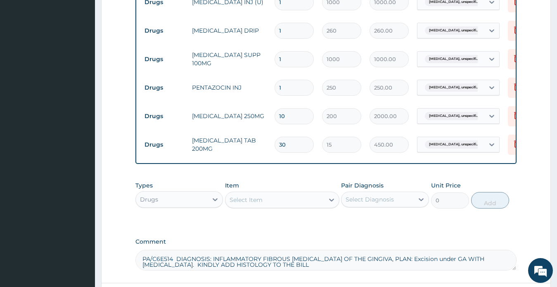
type input "30"
drag, startPoint x: 281, startPoint y: 52, endPoint x: 277, endPoint y: 52, distance: 4.1
click at [277, 52] on input "1" at bounding box center [293, 59] width 39 height 16
type input "8"
type input "8000.00"
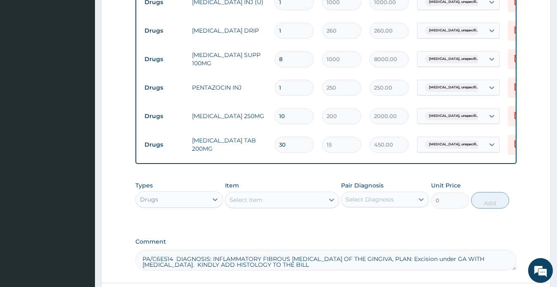
type input "8"
drag, startPoint x: 284, startPoint y: 28, endPoint x: 279, endPoint y: 27, distance: 4.6
click at [279, 27] on input "1" at bounding box center [293, 31] width 39 height 16
type input "3"
type input "780.00"
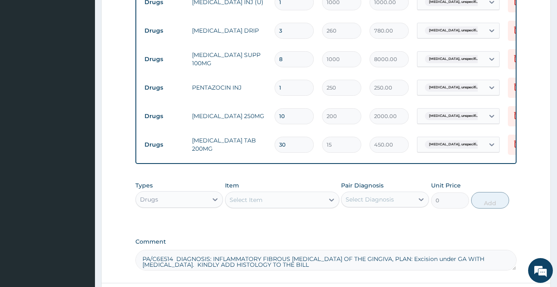
scroll to position [467, 0]
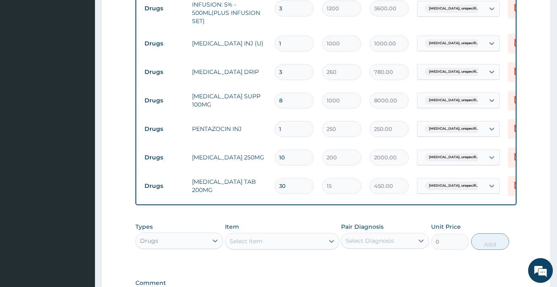
type input "3"
drag, startPoint x: 283, startPoint y: 40, endPoint x: 278, endPoint y: 39, distance: 5.0
click at [278, 39] on input "1" at bounding box center [293, 43] width 39 height 16
type input "3"
type input "3000.00"
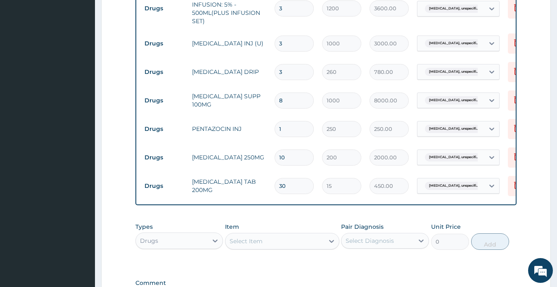
type input "4"
type input "4000.00"
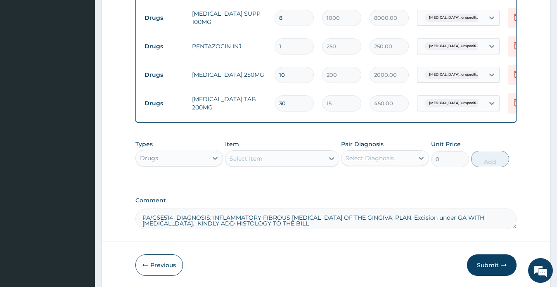
scroll to position [581, 0]
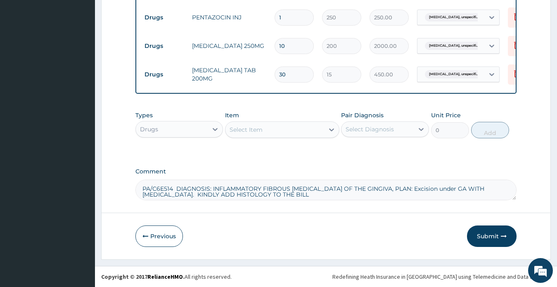
type input "4"
click at [257, 130] on div "Select Item" at bounding box center [246, 129] width 33 height 8
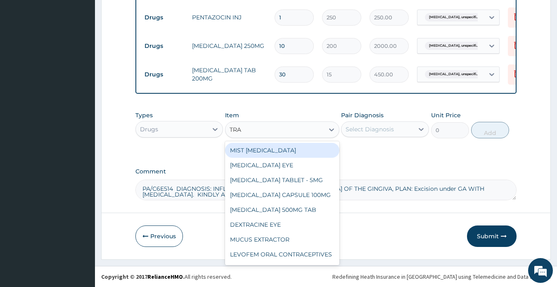
type input "TRAM"
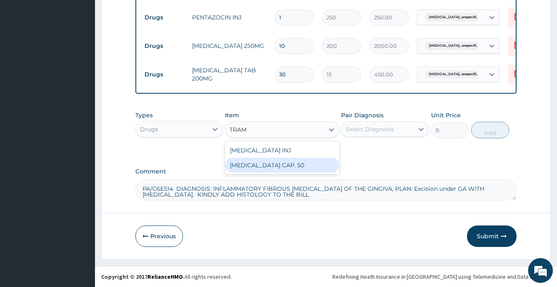
click at [260, 164] on div "TRAMAL CAP. 50" at bounding box center [282, 165] width 114 height 15
type input "75"
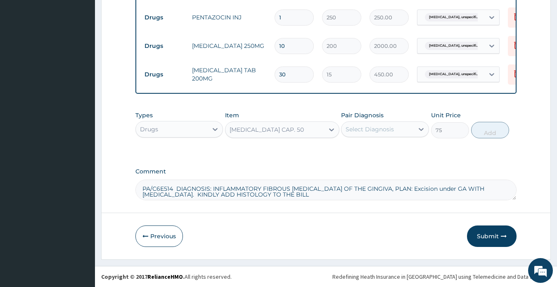
click at [367, 134] on div "Select Diagnosis" at bounding box center [377, 129] width 72 height 13
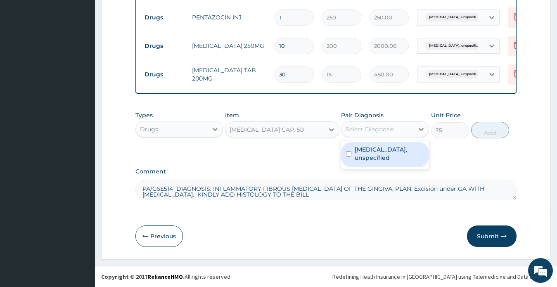
click at [374, 157] on label "Atrial fibrillation, unspecified" at bounding box center [389, 153] width 69 height 17
checkbox input "true"
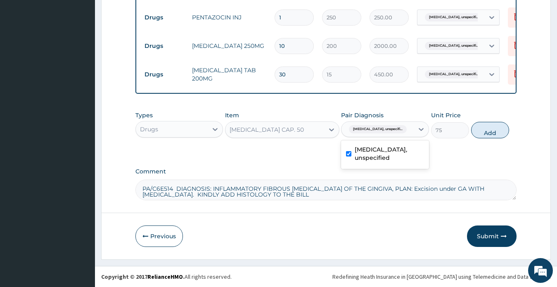
drag, startPoint x: 486, startPoint y: 132, endPoint x: 443, endPoint y: 127, distance: 43.2
click at [484, 132] on button "Add" at bounding box center [490, 130] width 38 height 17
type input "0"
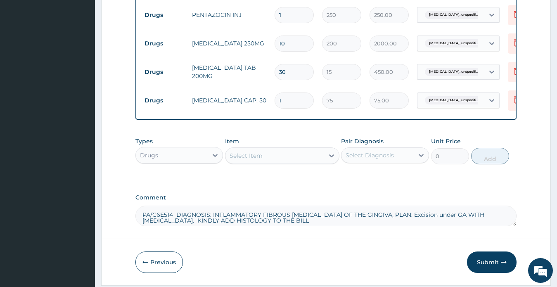
type input "10"
type input "750.00"
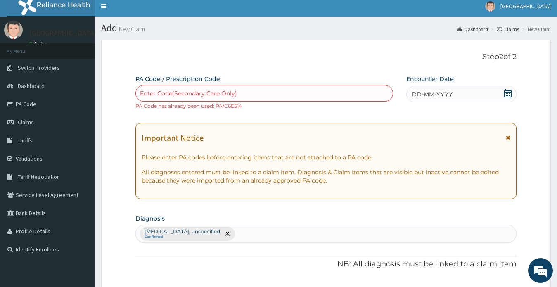
scroll to position [0, 0]
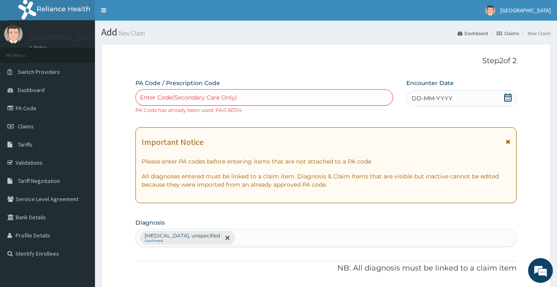
type input "10"
click at [509, 100] on icon at bounding box center [508, 97] width 8 height 8
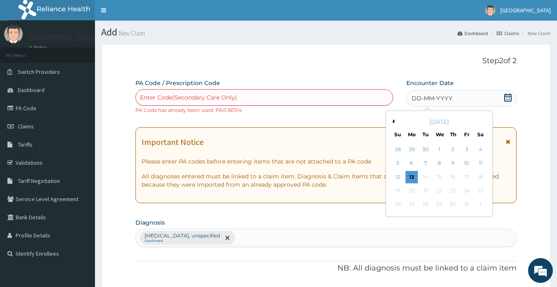
click at [393, 121] on button "Previous Month" at bounding box center [392, 121] width 4 height 4
click at [392, 121] on button "Previous Month" at bounding box center [392, 121] width 4 height 4
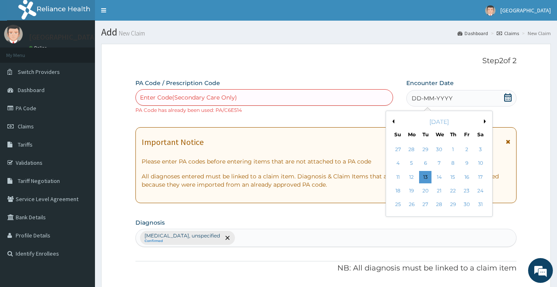
click at [392, 121] on button "Previous Month" at bounding box center [392, 121] width 4 height 4
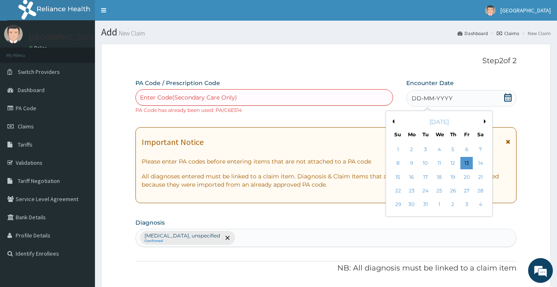
click at [392, 121] on button "Previous Month" at bounding box center [392, 121] width 4 height 4
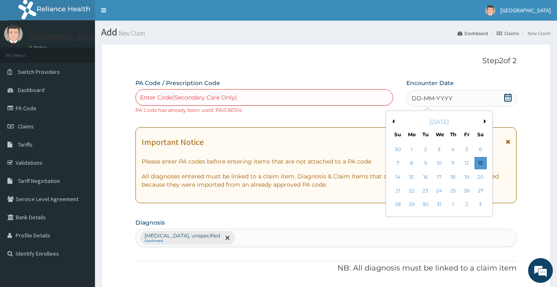
click at [392, 121] on button "Previous Month" at bounding box center [392, 121] width 4 height 4
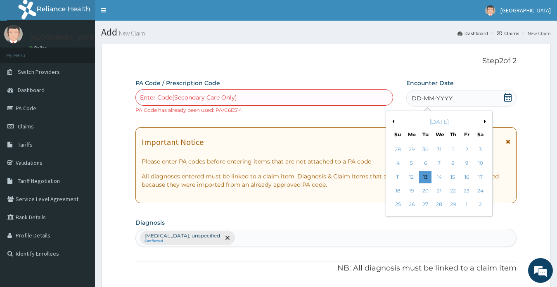
click at [392, 121] on button "Previous Month" at bounding box center [392, 121] width 4 height 4
click at [393, 120] on button "Previous Month" at bounding box center [392, 121] width 4 height 4
click at [479, 176] on div "18" at bounding box center [480, 177] width 12 height 12
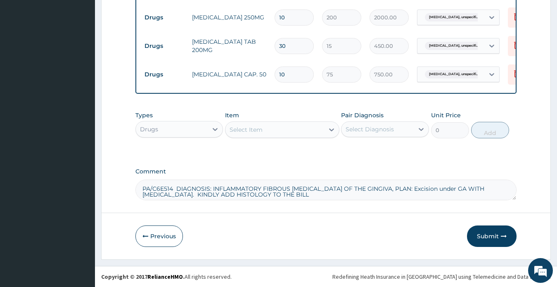
scroll to position [610, 0]
click at [160, 235] on button "Previous" at bounding box center [158, 235] width 47 height 21
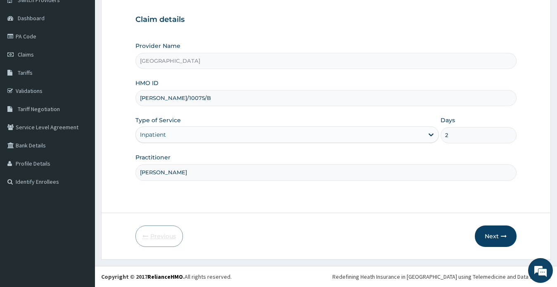
scroll to position [72, 0]
click at [490, 235] on button "Next" at bounding box center [496, 235] width 42 height 21
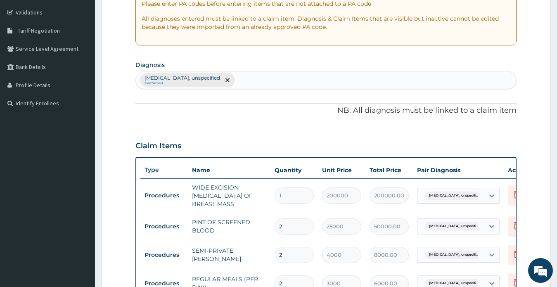
scroll to position [0, 0]
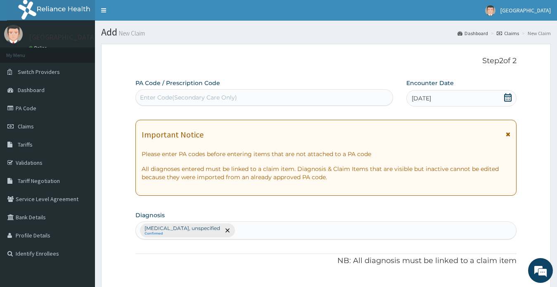
click at [506, 97] on icon at bounding box center [508, 97] width 8 height 8
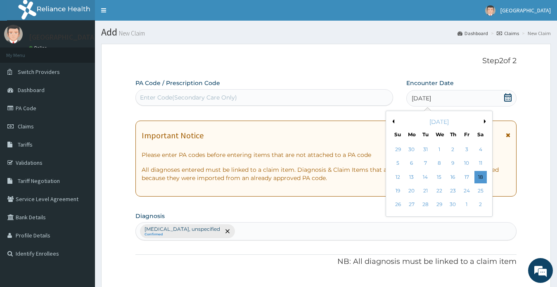
click at [484, 121] on button "Next Month" at bounding box center [486, 121] width 4 height 4
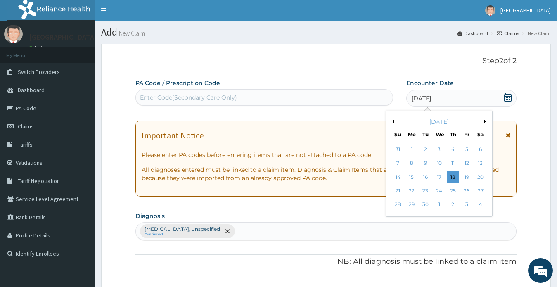
click at [484, 121] on button "Next Month" at bounding box center [486, 121] width 4 height 4
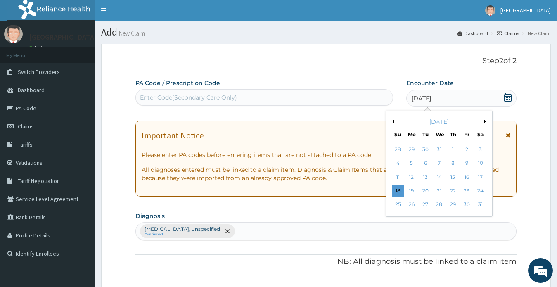
click at [484, 121] on button "Next Month" at bounding box center [486, 121] width 4 height 4
click at [393, 121] on button "Previous Month" at bounding box center [392, 121] width 4 height 4
click at [411, 191] on div "18" at bounding box center [411, 191] width 12 height 12
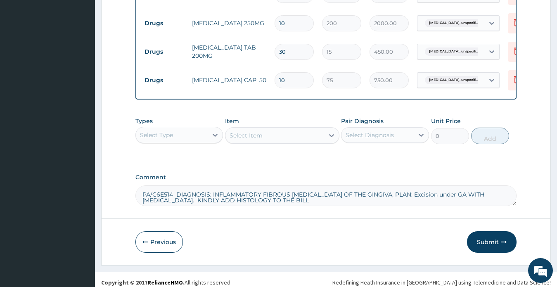
scroll to position [602, 0]
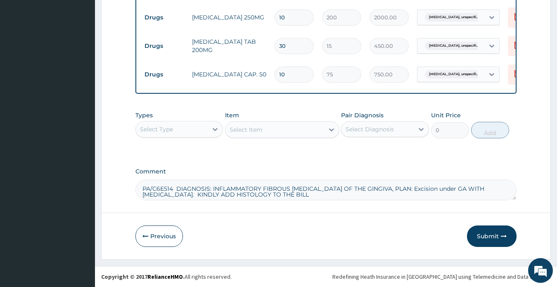
click at [142, 188] on textarea "PA/C6E514 DIAGNOSIS: INFLAMMATORY FIBROUS DYSPLASIA OF THE GINGIVA, PLAN: Excis…" at bounding box center [325, 190] width 381 height 21
click at [211, 188] on textarea "PA CODE: PA/C6E514 DIAGNOSIS: INFLAMMATORY FIBROUS DYSPLASIA OF THE GINGIVA, PL…" at bounding box center [325, 190] width 381 height 21
type textarea "PA CODE: PA/C6E514 DIAGNOSIS: INFLAMMATORY FIBROUS DYSPLASIA OF THE GINGIVA, PL…"
click at [485, 235] on button "Submit" at bounding box center [492, 235] width 50 height 21
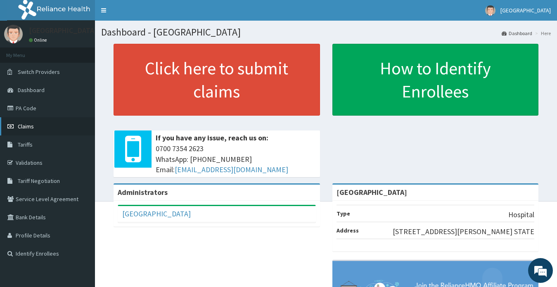
click at [27, 125] on span "Claims" at bounding box center [26, 126] width 16 height 7
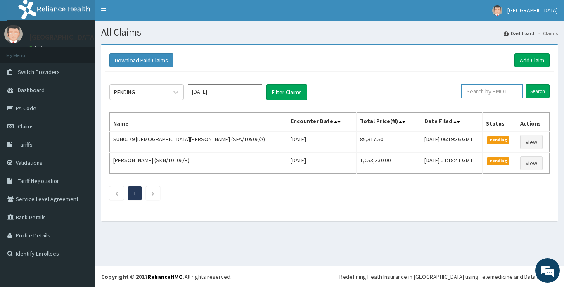
click at [480, 88] on input "text" at bounding box center [492, 91] width 62 height 14
paste input "PA/C6E514"
type input "PA/C6E514"
click at [536, 88] on input "Search" at bounding box center [537, 91] width 24 height 14
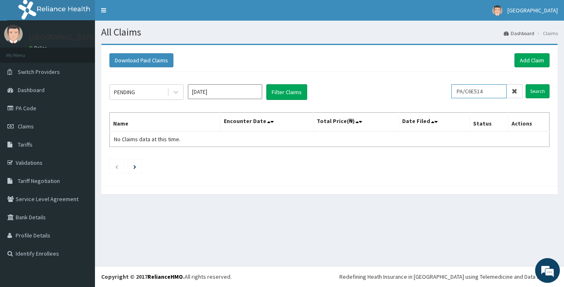
drag, startPoint x: 490, startPoint y: 92, endPoint x: 452, endPoint y: 88, distance: 38.6
click at [452, 90] on div "PENDING Oct 2025 Filter Claims PA/C6E514 Search" at bounding box center [329, 92] width 440 height 16
paste input "AY/10075/B"
type input "KAY/10075/B"
click at [534, 92] on input "Search" at bounding box center [537, 91] width 24 height 14
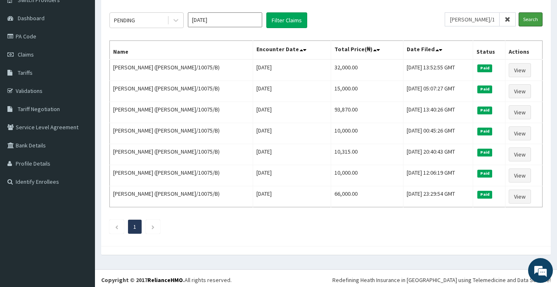
scroll to position [75, 0]
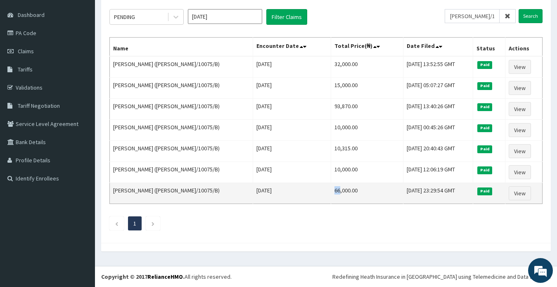
drag, startPoint x: 300, startPoint y: 190, endPoint x: 304, endPoint y: 192, distance: 4.4
click at [331, 192] on td "66,000.00" at bounding box center [367, 193] width 72 height 21
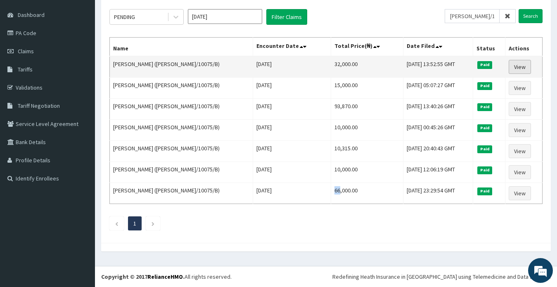
click at [518, 66] on link "View" at bounding box center [520, 67] width 22 height 14
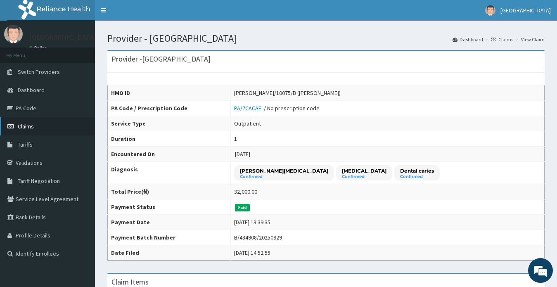
click at [24, 127] on span "Claims" at bounding box center [26, 126] width 16 height 7
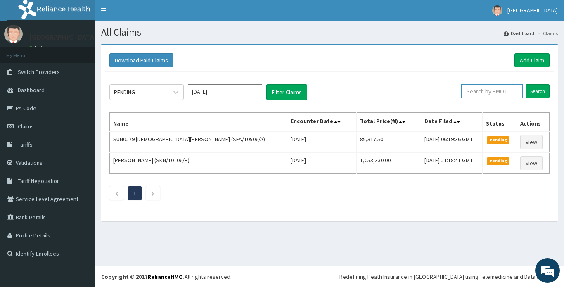
paste input "[PERSON_NAME]/10075/B"
type input "KAY/10075/B"
click at [539, 92] on input "Search" at bounding box center [537, 91] width 24 height 14
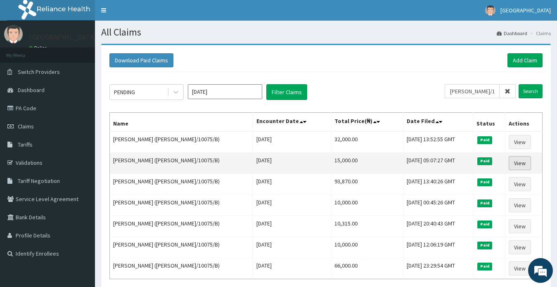
click at [521, 163] on link "View" at bounding box center [520, 163] width 22 height 14
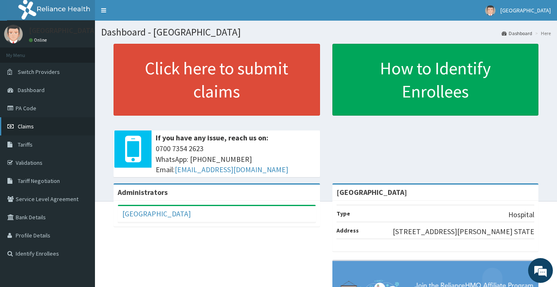
click at [26, 127] on span "Claims" at bounding box center [26, 126] width 16 height 7
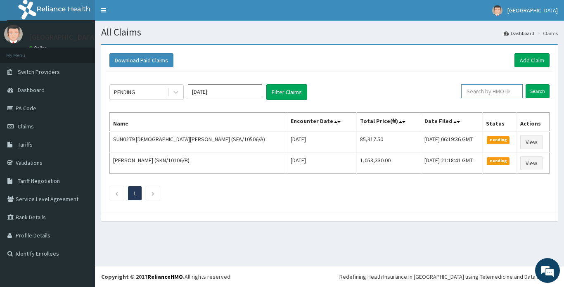
click at [498, 94] on input "text" at bounding box center [492, 91] width 62 height 14
type input "OII/10002/A"
click at [533, 90] on input "Search" at bounding box center [537, 91] width 24 height 14
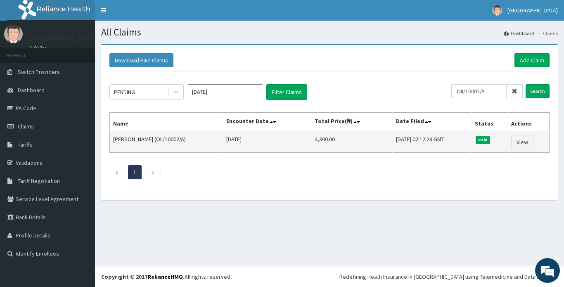
drag, startPoint x: 165, startPoint y: 140, endPoint x: 192, endPoint y: 139, distance: 26.4
click at [192, 139] on td "FLORENCE ONIFADE (OII/10002/A)" at bounding box center [166, 141] width 113 height 21
copy td "OII/10002/A"
click at [523, 140] on link "View" at bounding box center [522, 142] width 22 height 14
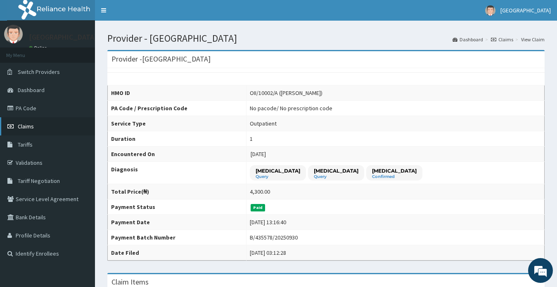
click at [26, 128] on span "Claims" at bounding box center [26, 126] width 16 height 7
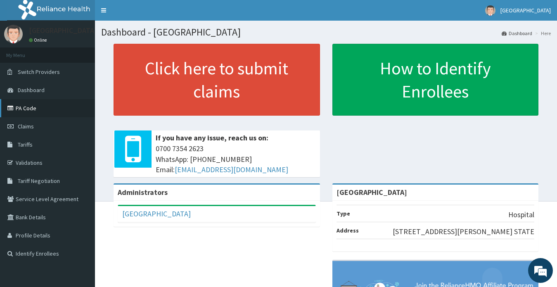
click at [25, 109] on link "PA Code" at bounding box center [47, 108] width 95 height 18
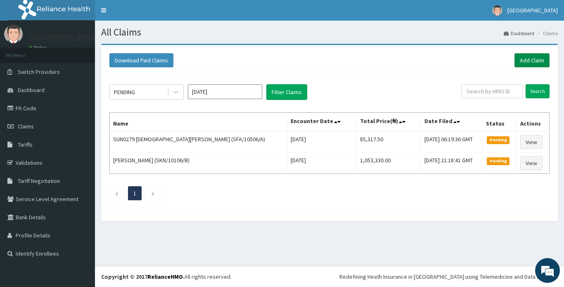
click at [528, 62] on link "Add Claim" at bounding box center [531, 60] width 35 height 14
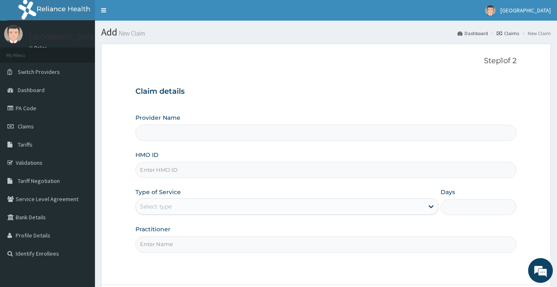
click at [161, 170] on input "HMO ID" at bounding box center [325, 170] width 381 height 16
paste input "OII/10002/A"
type input "OII/10002/A"
type input "[GEOGRAPHIC_DATA]"
type input "OII/10002/A"
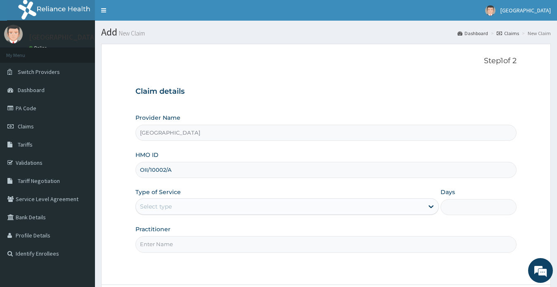
click at [162, 203] on div "Select type" at bounding box center [156, 206] width 32 height 8
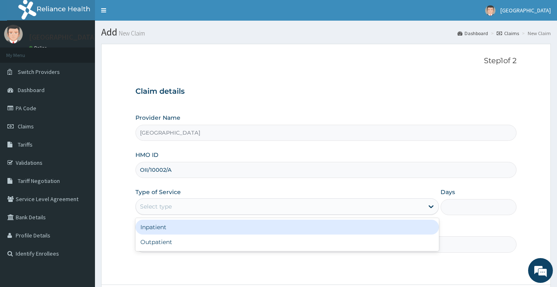
click at [158, 230] on div "Inpatient" at bounding box center [287, 227] width 304 height 15
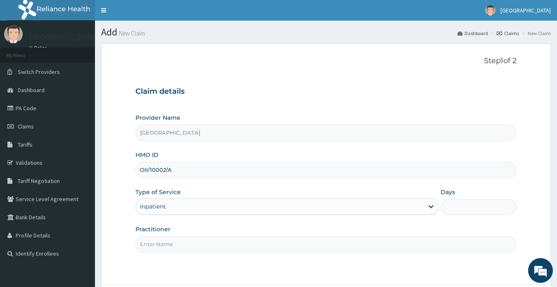
click at [466, 207] on input "Days" at bounding box center [478, 207] width 76 height 16
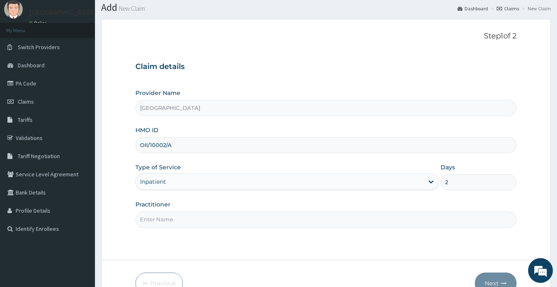
scroll to position [72, 0]
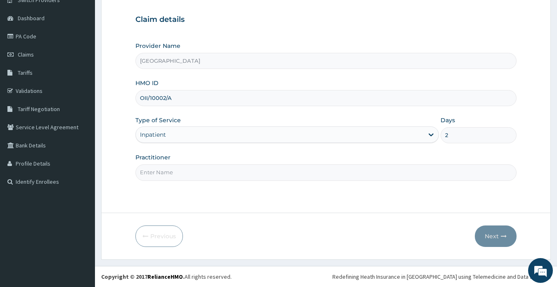
type input "2"
click at [227, 175] on input "Practitioner" at bounding box center [325, 172] width 381 height 16
type input "DR ONYIA UCHENNA EMMANUEL"
click at [492, 235] on button "Next" at bounding box center [496, 235] width 42 height 21
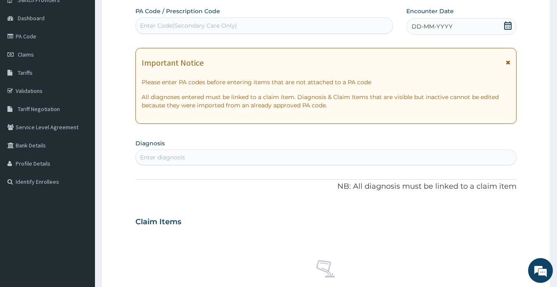
click at [510, 26] on icon at bounding box center [507, 25] width 7 height 8
click at [197, 27] on div "Enter Code(Secondary Care Only)" at bounding box center [188, 25] width 97 height 8
paste input "PA/8AB1F0"
type input "PA/8AB1F0"
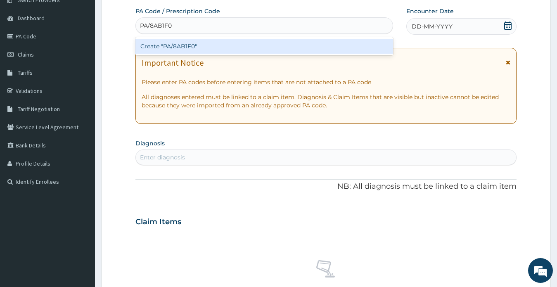
click at [203, 44] on div "Create "PA/8AB1F0"" at bounding box center [264, 46] width 258 height 15
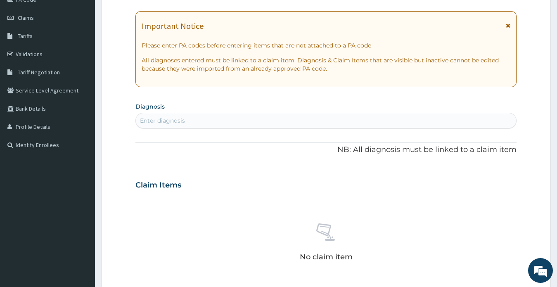
scroll to position [31, 0]
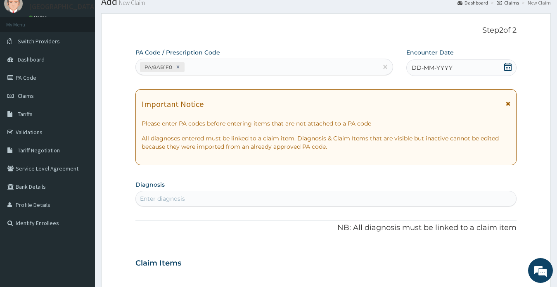
click at [508, 66] on icon at bounding box center [508, 67] width 8 height 8
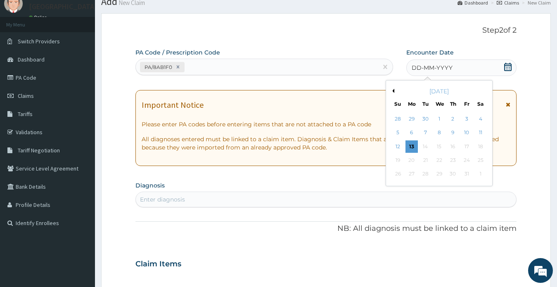
click at [393, 90] on button "Previous Month" at bounding box center [392, 91] width 4 height 4
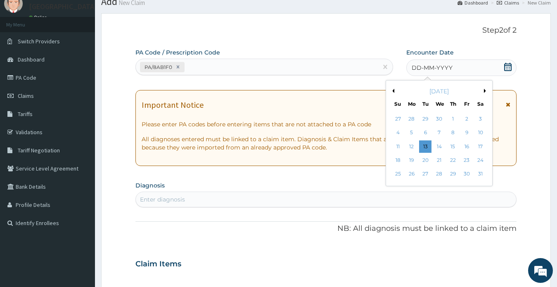
click at [393, 90] on button "Previous Month" at bounding box center [392, 91] width 4 height 4
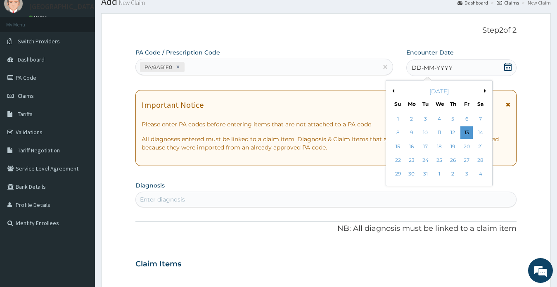
click at [393, 90] on button "Previous Month" at bounding box center [392, 91] width 4 height 4
click at [479, 173] on div "30" at bounding box center [480, 174] width 12 height 12
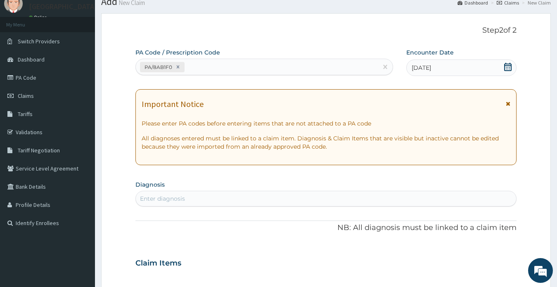
click at [509, 67] on icon at bounding box center [508, 67] width 8 height 8
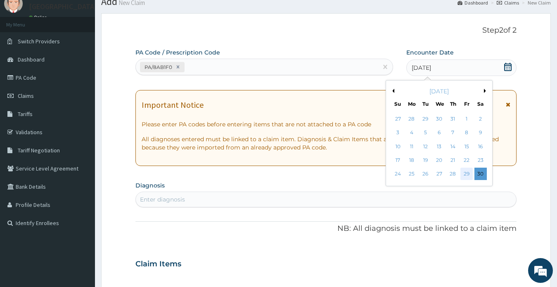
click at [466, 173] on div "29" at bounding box center [466, 174] width 12 height 12
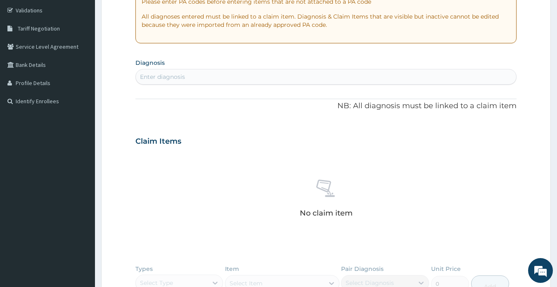
scroll to position [154, 0]
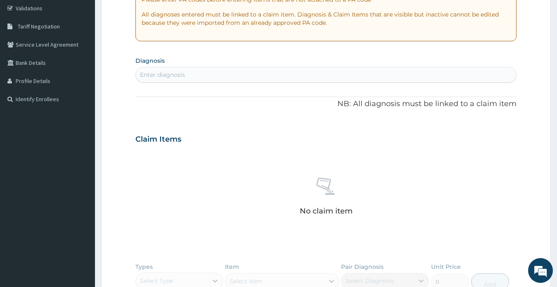
click at [214, 75] on div "Enter diagnosis" at bounding box center [326, 74] width 381 height 13
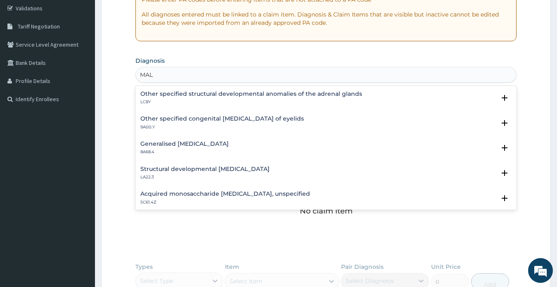
scroll to position [1132, 0]
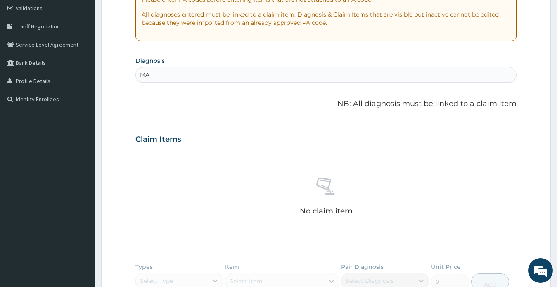
type input "M"
type input "R"
type input "L"
type input "B"
type input "UPPER"
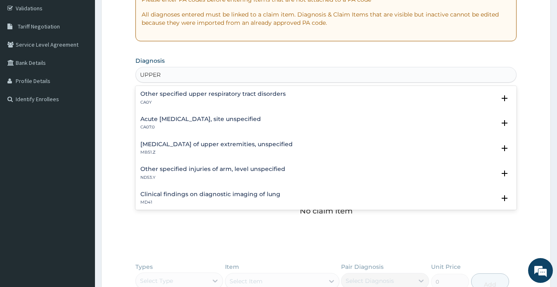
click at [205, 118] on h4 "Acute upper respiratory infection, site unspecified" at bounding box center [200, 119] width 121 height 6
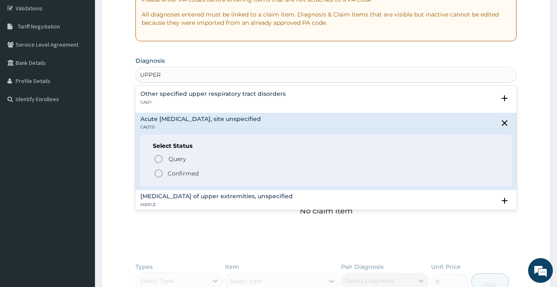
click at [182, 172] on p "Confirmed" at bounding box center [183, 173] width 31 height 8
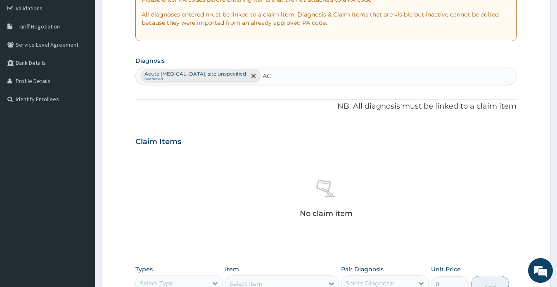
type input "A"
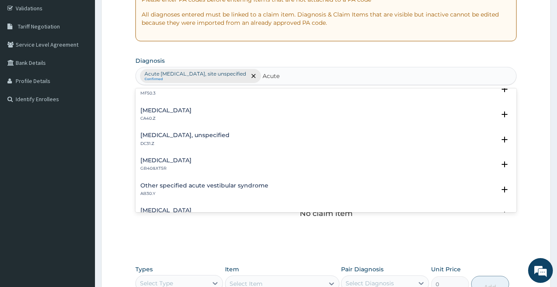
scroll to position [1107, 0]
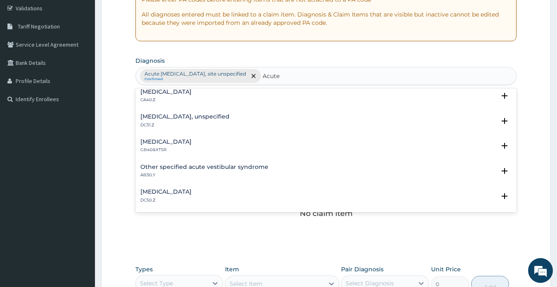
type input "Acute"
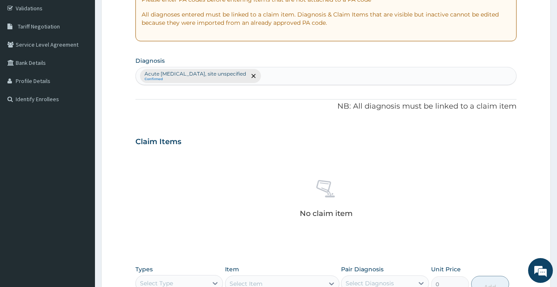
click at [531, 95] on form "Step 2 of 2 PA Code / Prescription Code PA/8AB1F0 Encounter Date 29-11-2024 Imp…" at bounding box center [326, 151] width 450 height 524
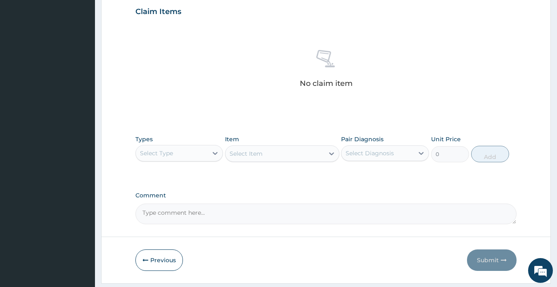
scroll to position [308, 0]
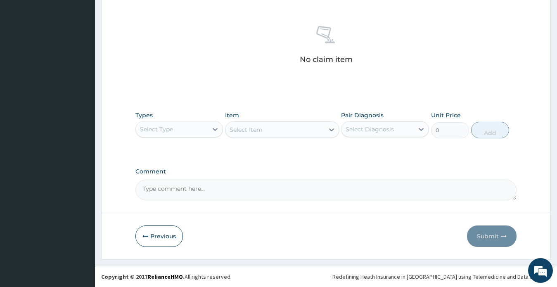
click at [244, 188] on textarea "Comment" at bounding box center [325, 190] width 381 height 21
type textarea "d"
type textarea "DIAGNOSIS: ACUTE MALARIA"
click at [175, 123] on div "Select Type" at bounding box center [172, 129] width 72 height 13
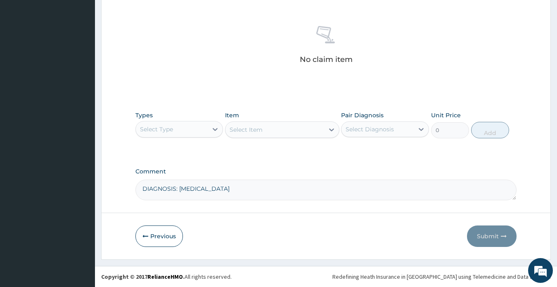
click at [183, 128] on div "Select Type" at bounding box center [172, 129] width 72 height 13
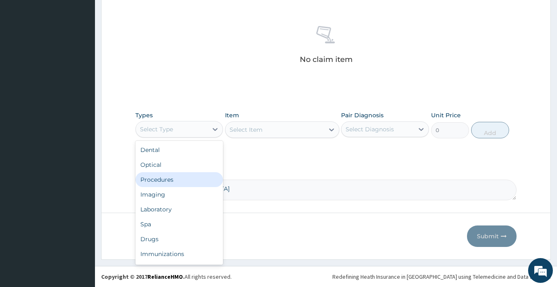
click at [175, 176] on div "Procedures" at bounding box center [179, 179] width 88 height 15
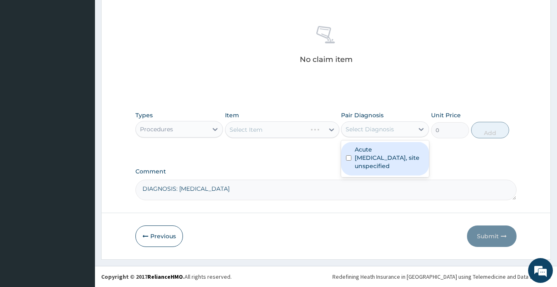
click at [367, 130] on div "Select Diagnosis" at bounding box center [369, 129] width 48 height 8
click at [377, 152] on label "Acute [MEDICAL_DATA], site unspecified" at bounding box center [389, 157] width 69 height 25
checkbox input "true"
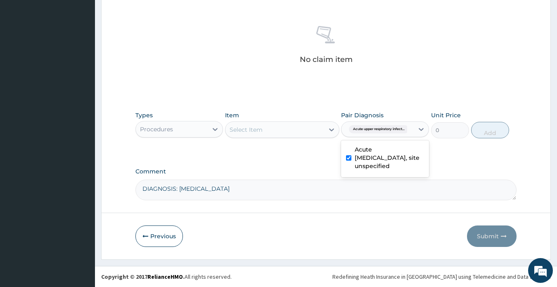
click at [273, 130] on div "Select Item" at bounding box center [274, 129] width 99 height 13
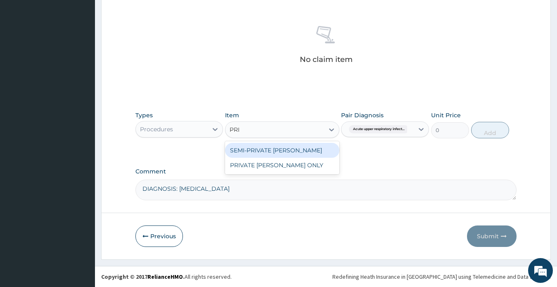
type input "PRIV"
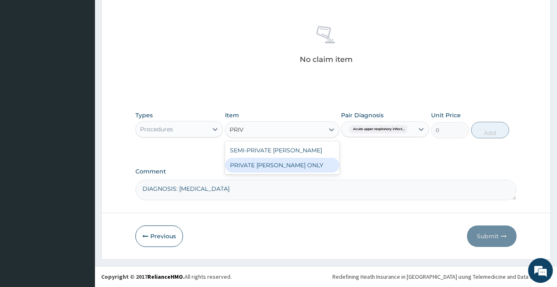
click at [279, 163] on div "PRIVATE [PERSON_NAME] ONLY" at bounding box center [282, 165] width 114 height 15
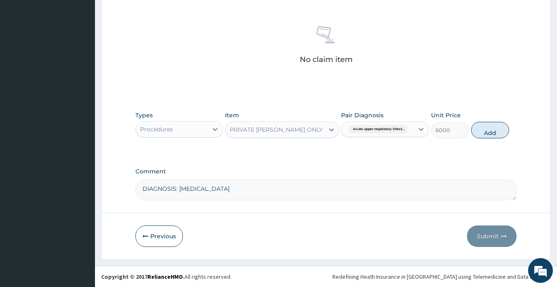
drag, startPoint x: 490, startPoint y: 131, endPoint x: 396, endPoint y: 132, distance: 93.7
click at [489, 131] on button "Add" at bounding box center [490, 130] width 38 height 17
type input "0"
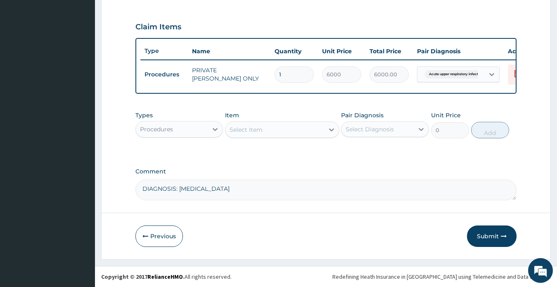
click at [253, 133] on div "Select Item" at bounding box center [246, 129] width 33 height 8
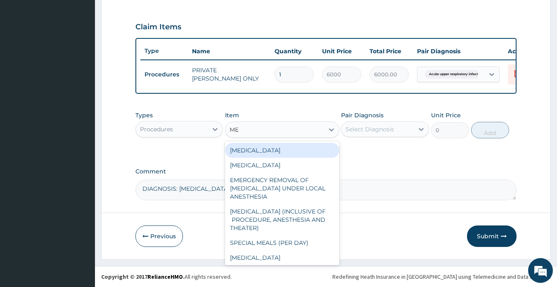
type input "MEA"
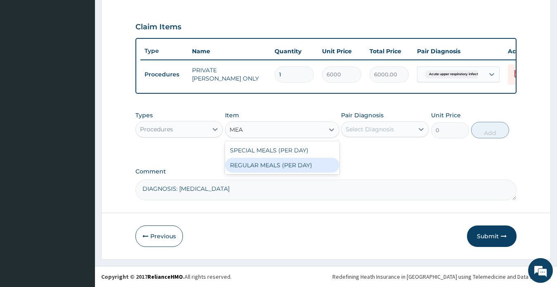
click at [278, 163] on div "REGULAR MEALS (PER DAY)" at bounding box center [282, 165] width 114 height 15
type input "3000"
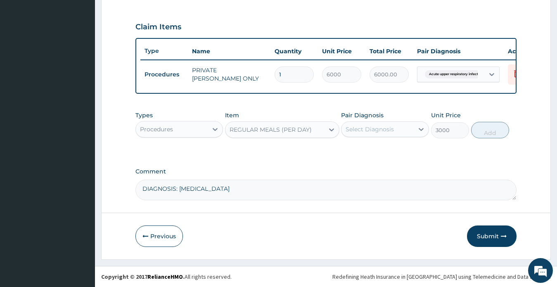
click at [364, 126] on div "Select Diagnosis" at bounding box center [369, 129] width 48 height 8
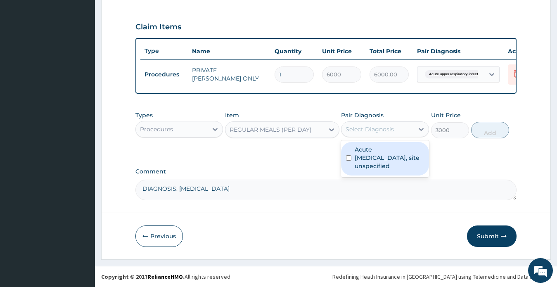
click at [380, 161] on label "Acute [MEDICAL_DATA], site unspecified" at bounding box center [389, 157] width 69 height 25
checkbox input "true"
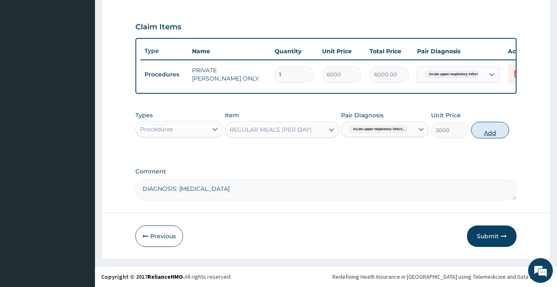
click at [488, 133] on button "Add" at bounding box center [490, 130] width 38 height 17
type input "0"
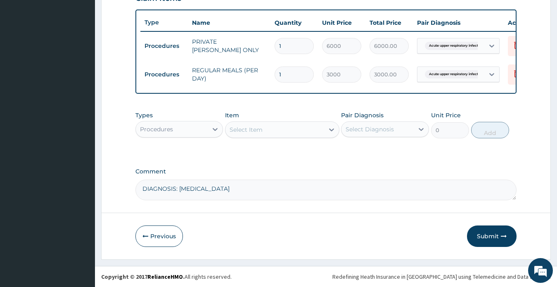
scroll to position [305, 0]
click at [182, 129] on div "Procedures" at bounding box center [172, 129] width 72 height 13
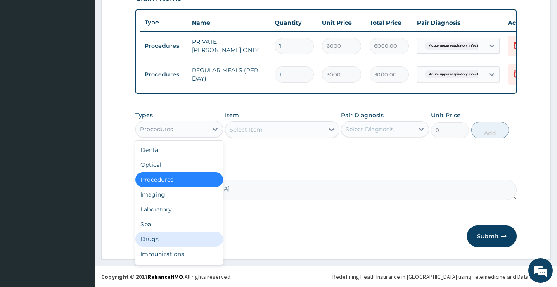
click at [164, 241] on div "Drugs" at bounding box center [179, 239] width 88 height 15
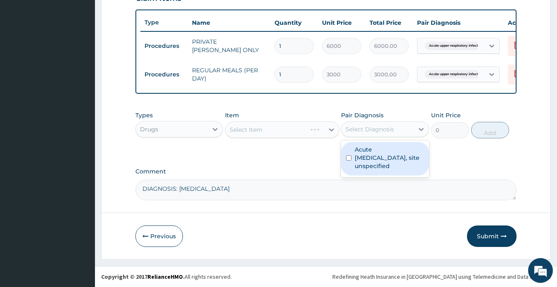
click at [384, 130] on div "Select Diagnosis" at bounding box center [369, 129] width 48 height 8
click at [370, 158] on label "Acute [MEDICAL_DATA], site unspecified" at bounding box center [389, 157] width 69 height 25
checkbox input "true"
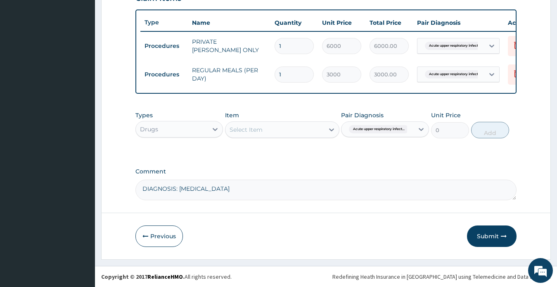
click at [253, 190] on textarea "DIAGNOSIS: ACUTE MALARIA" at bounding box center [325, 190] width 381 height 21
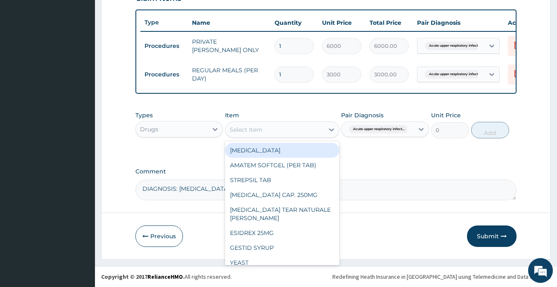
click at [274, 128] on div "Select Item" at bounding box center [274, 129] width 99 height 13
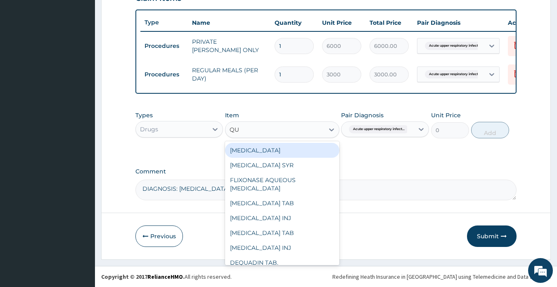
type input "QUI"
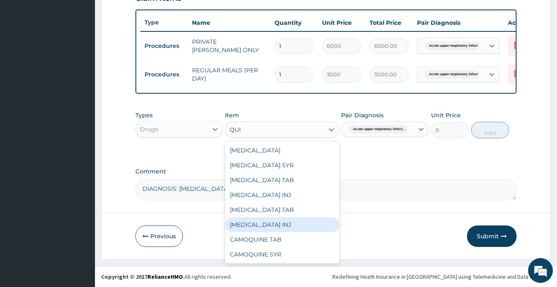
click at [261, 227] on div "QUININE INJ" at bounding box center [282, 224] width 114 height 15
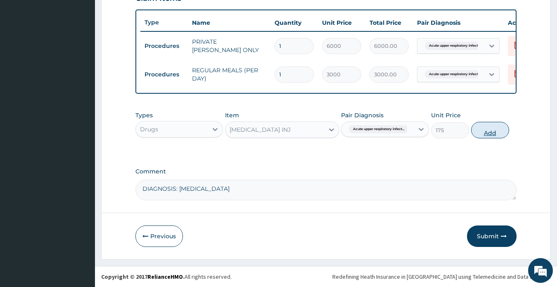
click at [489, 130] on button "Add" at bounding box center [490, 130] width 38 height 17
type input "0"
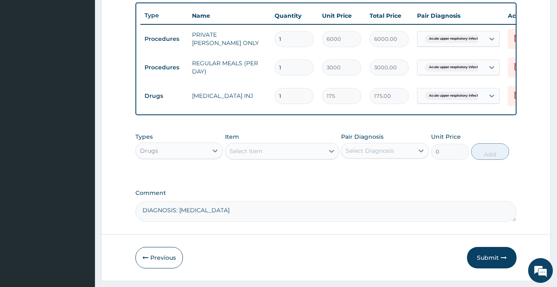
click at [260, 155] on div "Select Item" at bounding box center [246, 151] width 33 height 8
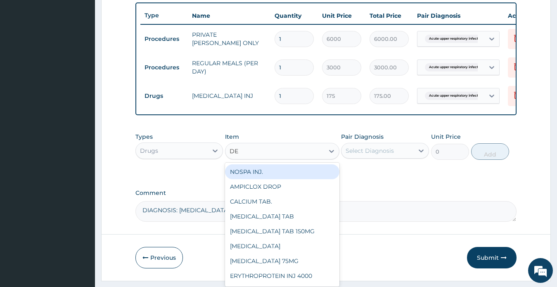
type input "DEX"
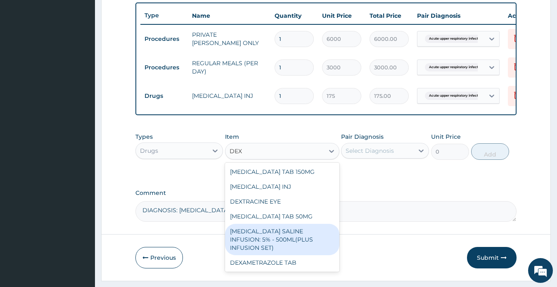
click at [279, 243] on div "DEXTROSE SALINE INFUSION: 5% - 500ML(PLUS INFUSION SET)" at bounding box center [282, 239] width 114 height 31
type input "1200"
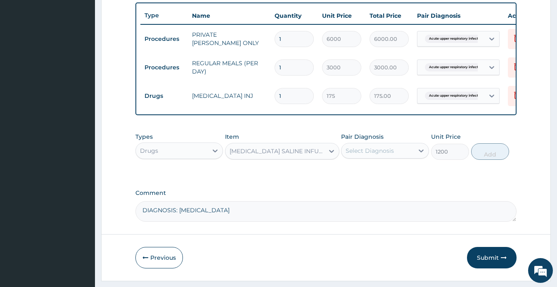
click at [369, 155] on div "Select Diagnosis" at bounding box center [369, 151] width 48 height 8
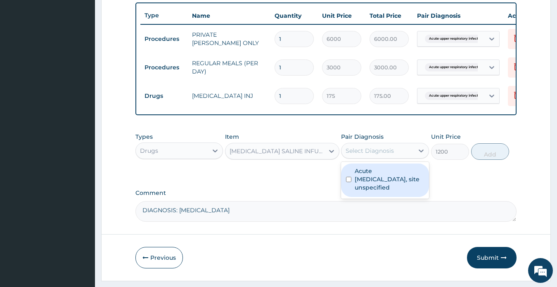
click at [383, 182] on label "Acute upper respiratory infection, site unspecified" at bounding box center [389, 179] width 69 height 25
checkbox input "true"
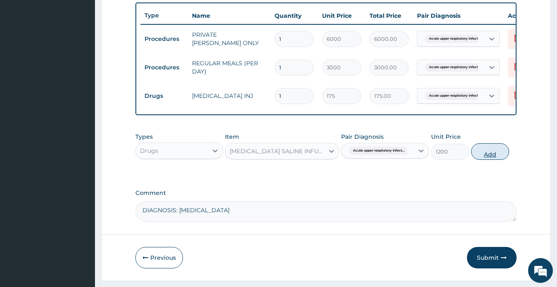
click at [485, 159] on button "Add" at bounding box center [490, 151] width 38 height 17
type input "0"
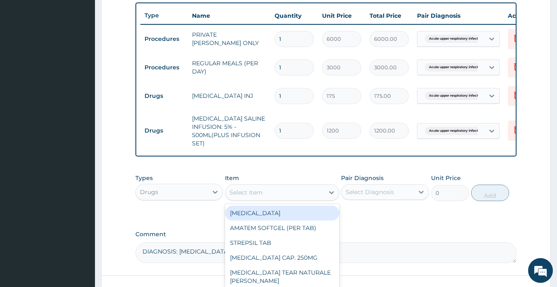
click at [261, 196] on div "Select Item" at bounding box center [246, 192] width 33 height 8
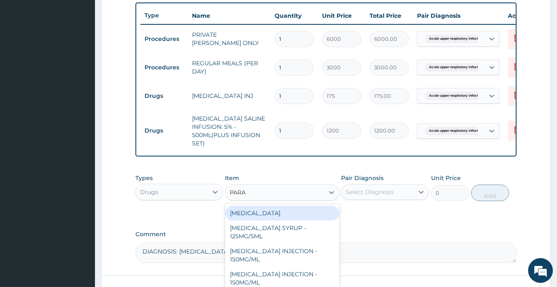
type input "PARAC"
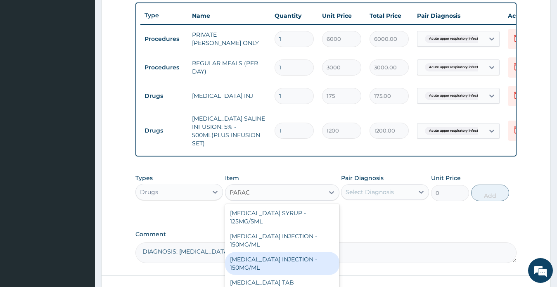
click at [284, 264] on div "PARACETAMOL INJECTION - 150MG/ML" at bounding box center [282, 263] width 114 height 23
type input "350"
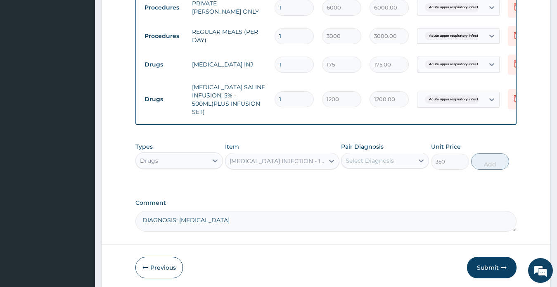
scroll to position [374, 0]
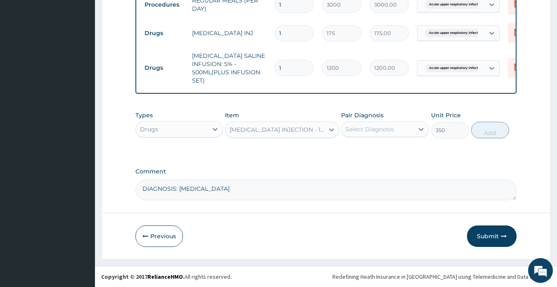
click at [367, 128] on div "Select Diagnosis" at bounding box center [369, 129] width 48 height 8
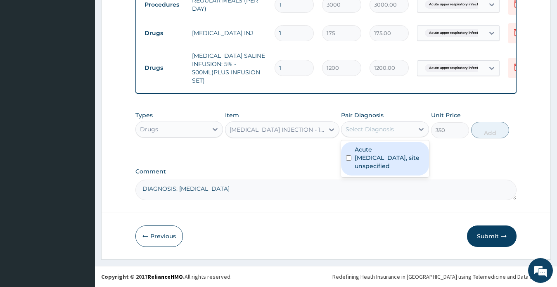
click at [371, 152] on label "Acute upper respiratory infection, site unspecified" at bounding box center [389, 157] width 69 height 25
checkbox input "true"
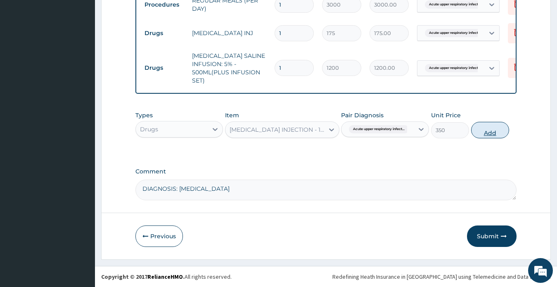
click at [487, 132] on button "Add" at bounding box center [490, 130] width 38 height 17
type input "0"
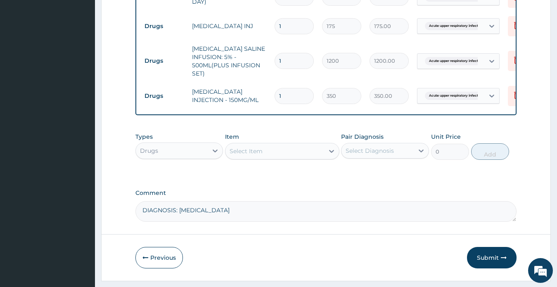
click at [268, 157] on div "Select Item" at bounding box center [274, 150] width 99 height 13
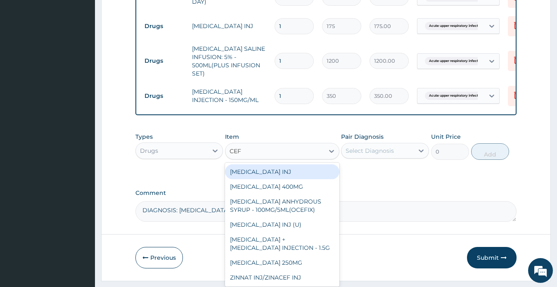
type input "CEFT"
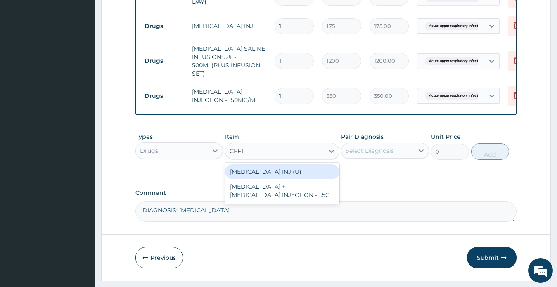
click at [276, 177] on div "CEFTRIAXONE INJ (U)" at bounding box center [282, 171] width 114 height 15
type input "1000"
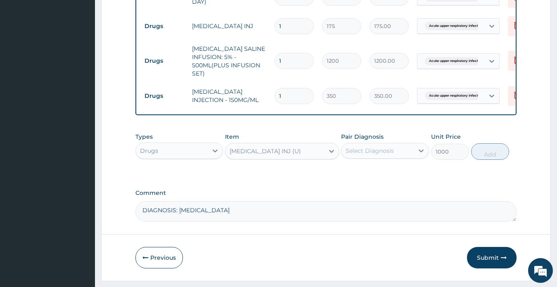
click at [374, 154] on div "Select Diagnosis" at bounding box center [369, 151] width 48 height 8
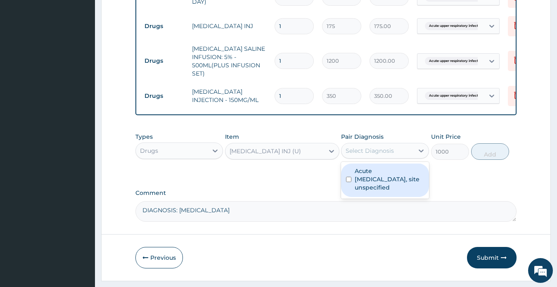
drag, startPoint x: 384, startPoint y: 182, endPoint x: 423, endPoint y: 179, distance: 38.5
click at [384, 182] on label "Acute upper respiratory infection, site unspecified" at bounding box center [389, 179] width 69 height 25
checkbox input "true"
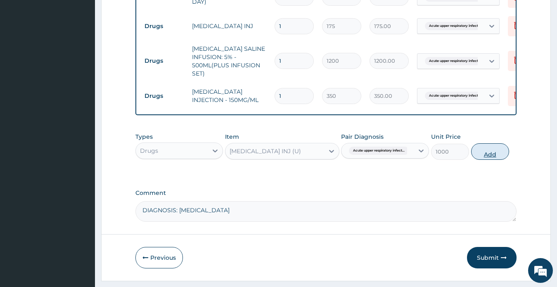
click at [492, 160] on button "Add" at bounding box center [490, 151] width 38 height 17
type input "0"
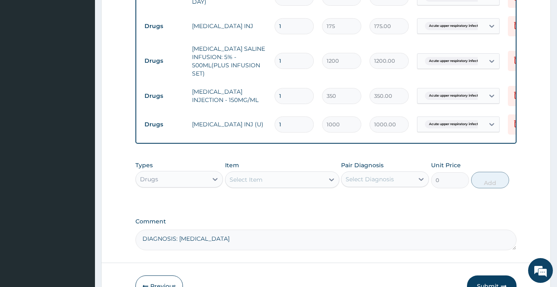
type input "0.00"
type input "4"
type input "4000.00"
type input "4"
click at [284, 96] on input "1" at bounding box center [293, 96] width 39 height 16
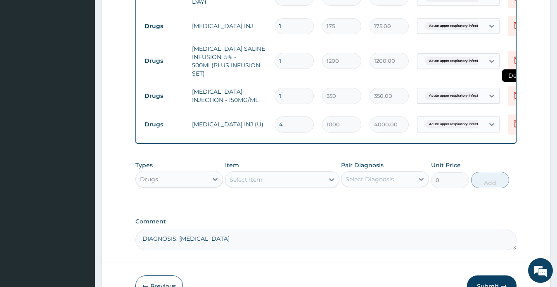
click at [513, 96] on icon at bounding box center [517, 95] width 10 height 10
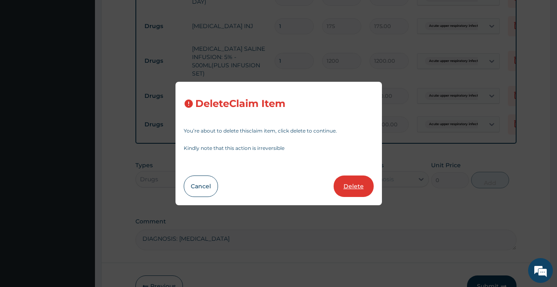
click at [352, 185] on button "Delete" at bounding box center [354, 185] width 40 height 21
type input "4"
type input "1000"
type input "4000.00"
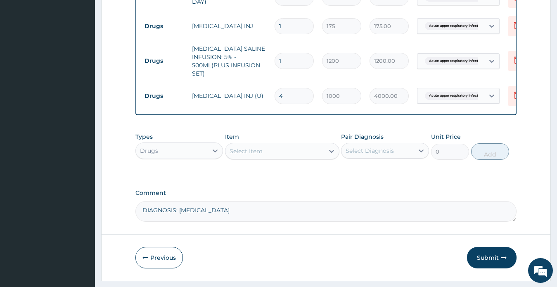
drag, startPoint x: 283, startPoint y: 60, endPoint x: 265, endPoint y: 60, distance: 17.8
click at [265, 60] on tr "Drugs DEXTROSE SALINE INFUSION: 5% - 500ML(PLUS INFUSION SET) 1 1200 1200.00 Ac…" at bounding box center [342, 60] width 405 height 41
type input "3"
type input "3600.00"
type input "3"
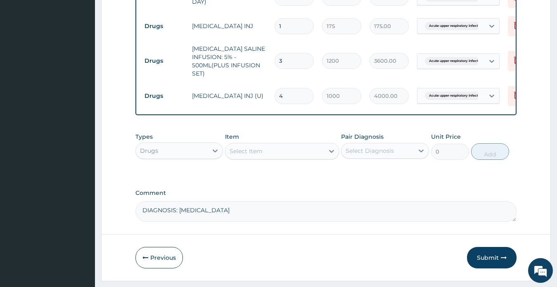
drag, startPoint x: 282, startPoint y: 28, endPoint x: 274, endPoint y: 27, distance: 7.9
click at [274, 27] on input "1" at bounding box center [293, 26] width 39 height 16
type input "3"
type input "525.00"
type input "3"
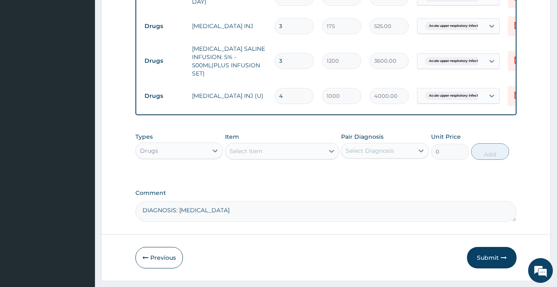
click at [256, 155] on div "Select Item" at bounding box center [246, 151] width 33 height 8
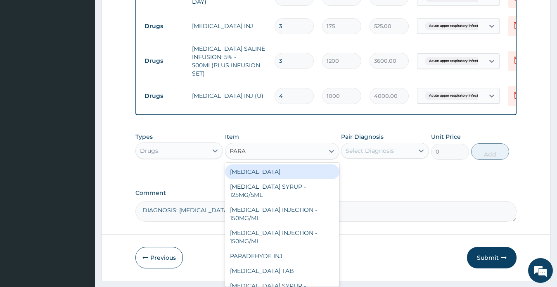
type input "PARAC"
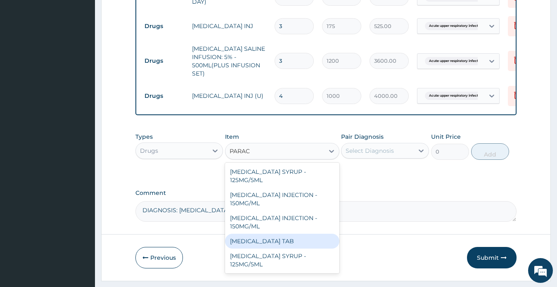
click at [272, 248] on div "PARACETAMOL TAB" at bounding box center [282, 241] width 114 height 15
type input "7.5"
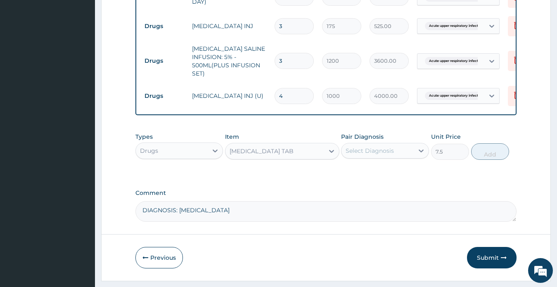
click at [369, 155] on div "Select Diagnosis" at bounding box center [369, 151] width 48 height 8
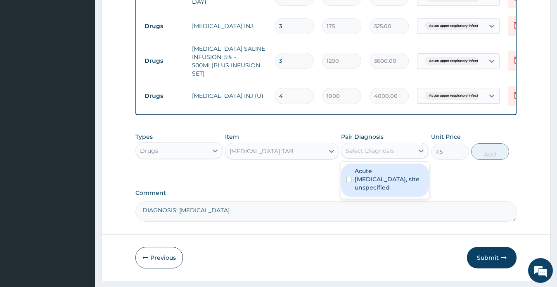
click at [379, 185] on label "Acute upper respiratory infection, site unspecified" at bounding box center [389, 179] width 69 height 25
checkbox input "true"
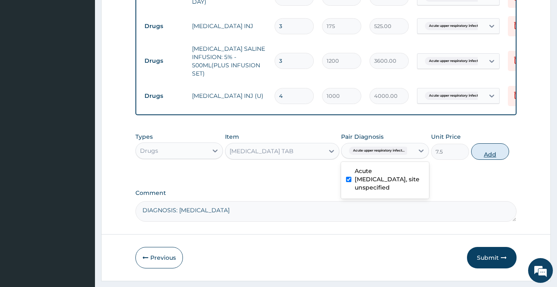
click at [488, 160] on button "Add" at bounding box center [490, 151] width 38 height 17
type input "0"
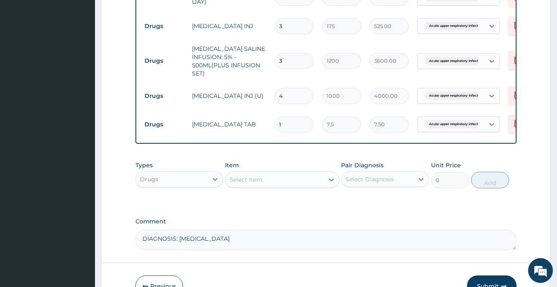
type input "18"
type input "135.00"
type input "18"
click at [272, 186] on div "Select Item" at bounding box center [274, 179] width 99 height 13
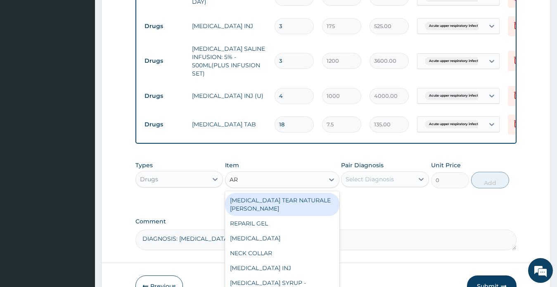
type input "ART"
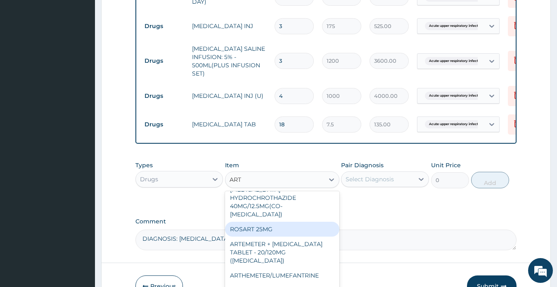
scroll to position [0, 0]
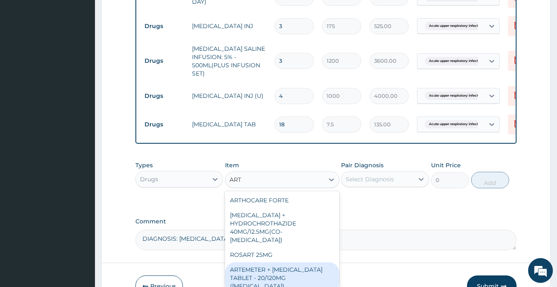
click at [288, 267] on div "ARTEMETER + LUMEFANTRINE TABLET - 20/120MG (COARTEM)" at bounding box center [282, 277] width 114 height 31
type input "120"
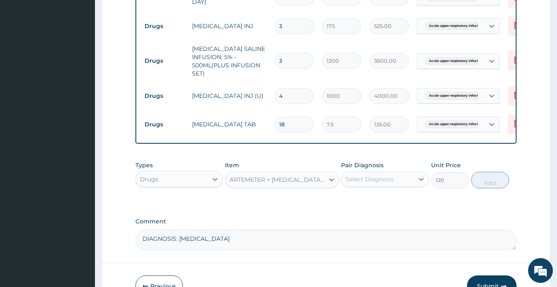
click at [369, 183] on div "Select Diagnosis" at bounding box center [369, 179] width 48 height 8
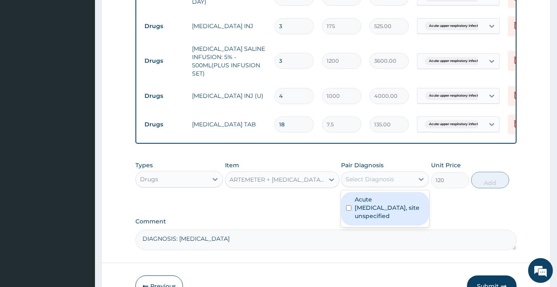
click at [372, 217] on label "Acute upper respiratory infection, site unspecified" at bounding box center [389, 207] width 69 height 25
checkbox input "true"
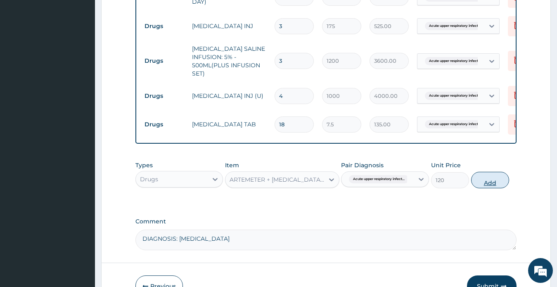
click at [489, 187] on button "Add" at bounding box center [490, 180] width 38 height 17
type input "0"
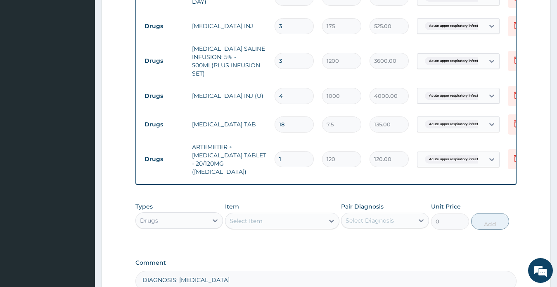
type input "0.00"
type input "2"
type input "240.00"
type input "24"
type input "2880.00"
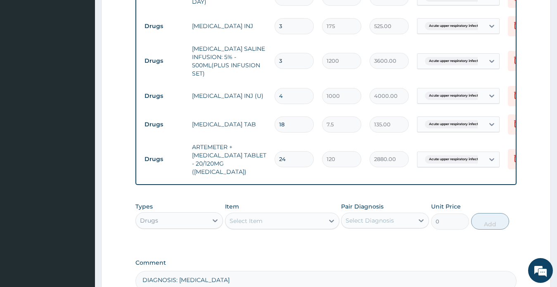
scroll to position [464, 0]
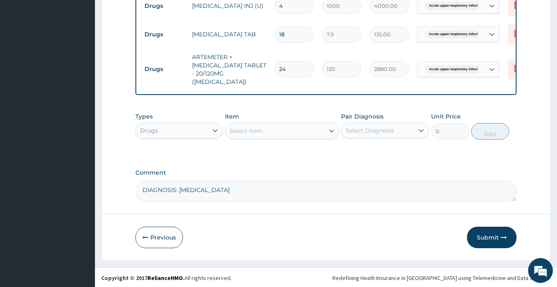
type input "24"
click at [260, 128] on div "Select Item" at bounding box center [246, 131] width 33 height 8
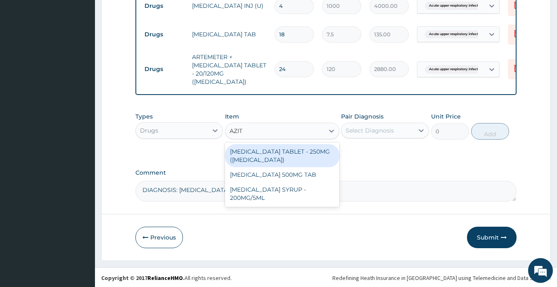
type input "AZITH"
click at [269, 154] on div "AZITHROMYCIN TABLET - 250MG (ZITHROMAX)" at bounding box center [282, 155] width 114 height 23
type input "200"
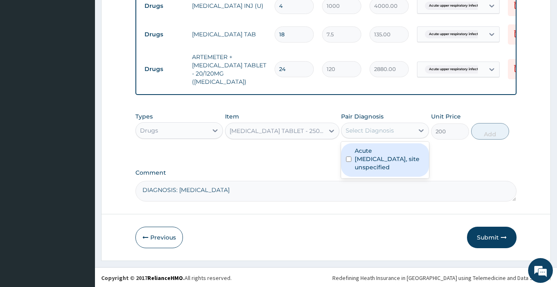
click at [371, 130] on div "Select Diagnosis" at bounding box center [369, 130] width 48 height 8
click at [372, 163] on label "Acute upper respiratory infection, site unspecified" at bounding box center [389, 159] width 69 height 25
checkbox input "true"
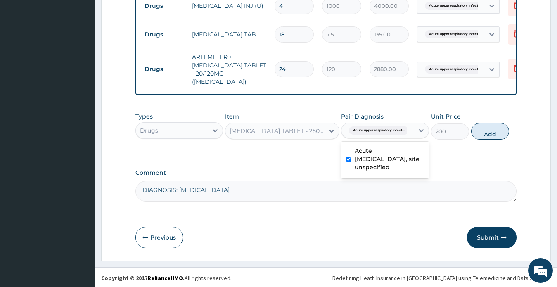
click at [492, 130] on button "Add" at bounding box center [490, 131] width 38 height 17
type input "0"
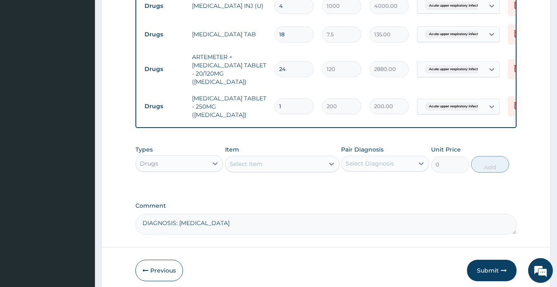
type input "16"
type input "3200.00"
drag, startPoint x: 281, startPoint y: 95, endPoint x: 276, endPoint y: 95, distance: 5.4
click at [276, 98] on input "16" at bounding box center [293, 106] width 39 height 16
type input "6"
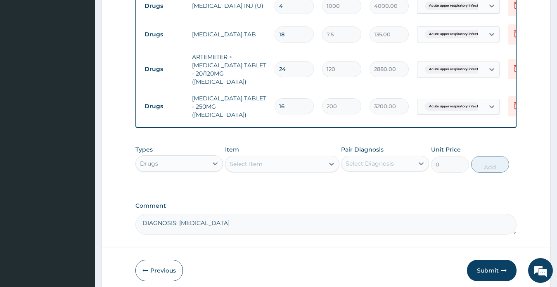
type input "1200.00"
type input "7"
type input "1400.00"
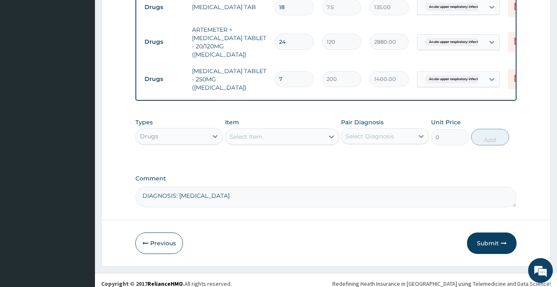
scroll to position [493, 0]
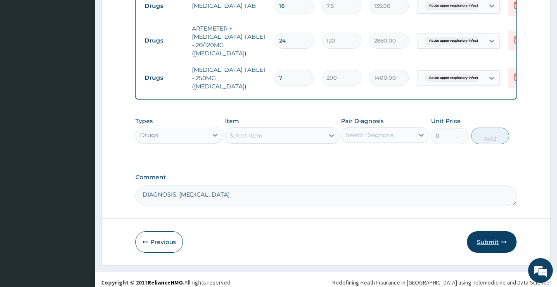
type input "7"
click at [484, 233] on button "Submit" at bounding box center [492, 241] width 50 height 21
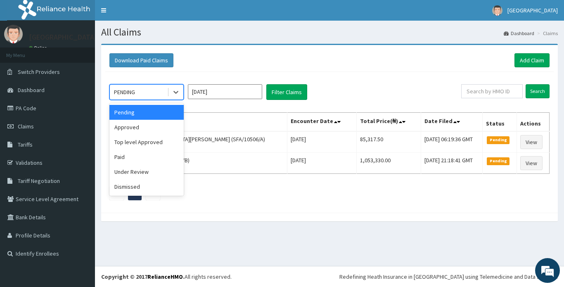
click at [132, 91] on div "PENDING" at bounding box center [124, 92] width 21 height 8
click at [136, 126] on div "Approved" at bounding box center [146, 127] width 74 height 15
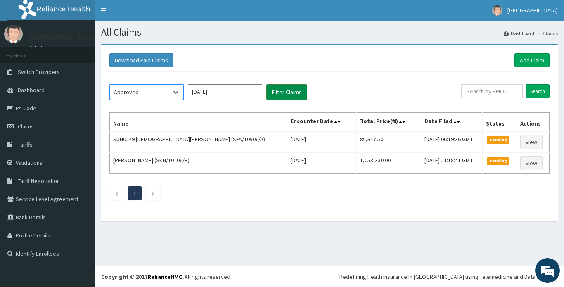
click at [281, 93] on button "Filter Claims" at bounding box center [286, 92] width 41 height 16
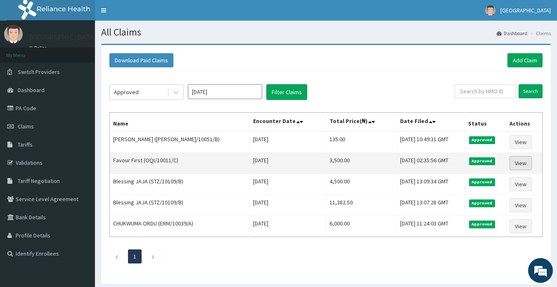
click at [519, 162] on link "View" at bounding box center [520, 163] width 22 height 14
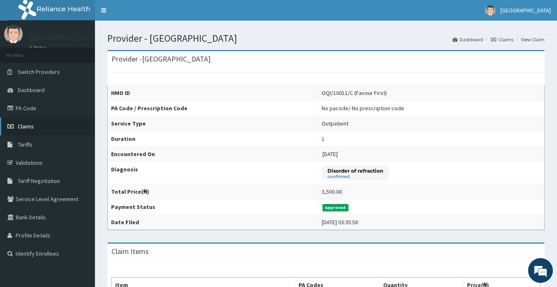
click at [22, 126] on span "Claims" at bounding box center [26, 126] width 16 height 7
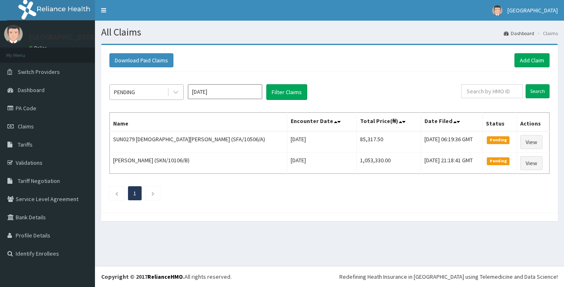
click at [133, 95] on div "PENDING" at bounding box center [124, 92] width 21 height 8
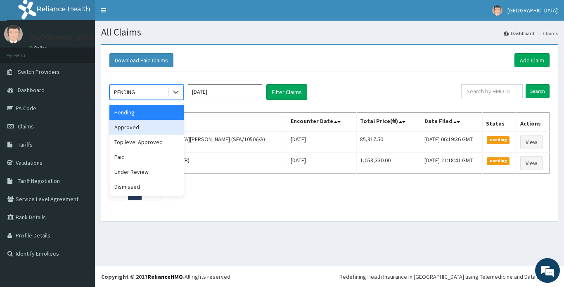
click at [130, 127] on div "Approved" at bounding box center [146, 127] width 74 height 15
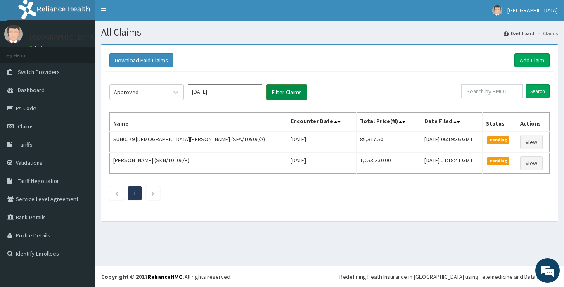
click at [287, 92] on button "Filter Claims" at bounding box center [286, 92] width 41 height 16
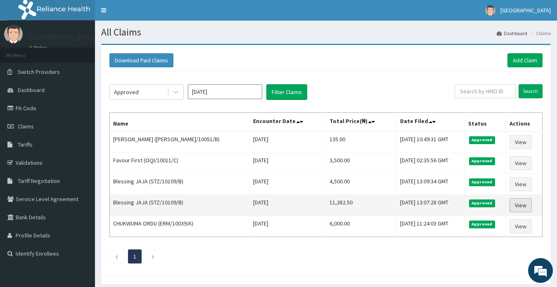
click at [518, 202] on link "View" at bounding box center [520, 205] width 22 height 14
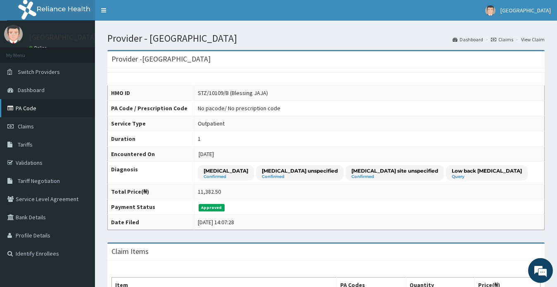
click at [50, 112] on link "PA Code" at bounding box center [47, 108] width 95 height 18
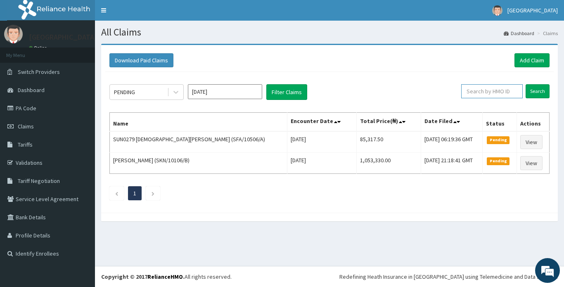
click at [489, 91] on input "text" at bounding box center [492, 91] width 62 height 14
type input "CYS/10099/D"
click at [530, 91] on input "Search" at bounding box center [537, 91] width 24 height 14
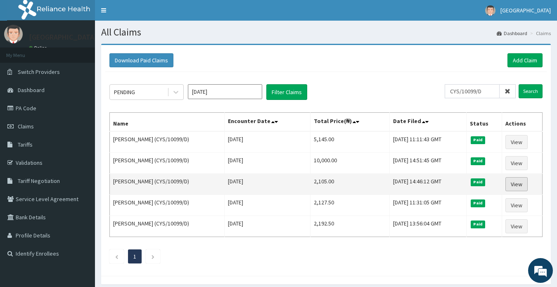
click at [516, 182] on link "View" at bounding box center [516, 184] width 22 height 14
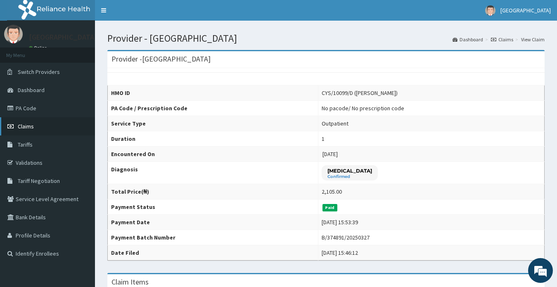
click at [25, 127] on span "Claims" at bounding box center [26, 126] width 16 height 7
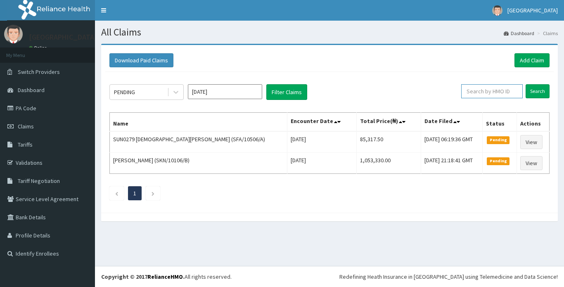
click at [480, 91] on input "text" at bounding box center [492, 91] width 62 height 14
type input "STZ/10179/A"
click at [539, 90] on input "Search" at bounding box center [537, 91] width 24 height 14
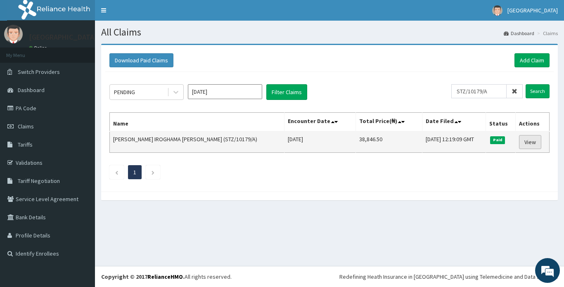
click at [525, 143] on link "View" at bounding box center [530, 142] width 22 height 14
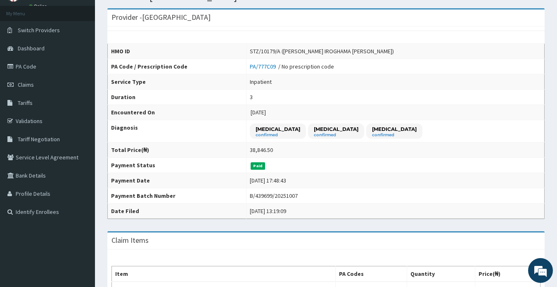
scroll to position [41, 0]
click at [26, 84] on span "Claims" at bounding box center [26, 84] width 16 height 7
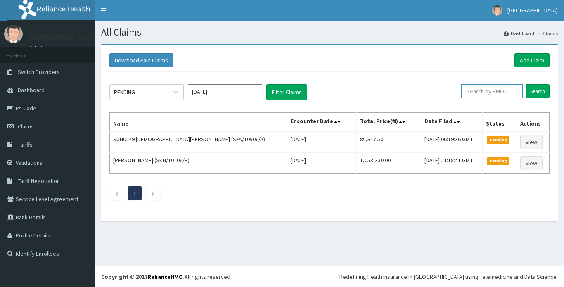
click at [480, 90] on input "text" at bounding box center [492, 91] width 62 height 14
type input "STZ/10135/B"
click at [535, 90] on input "Search" at bounding box center [537, 91] width 24 height 14
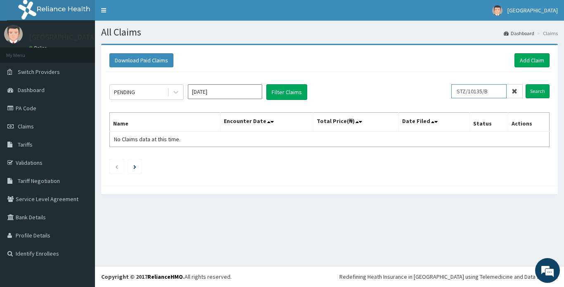
drag, startPoint x: 493, startPoint y: 91, endPoint x: 466, endPoint y: 92, distance: 27.2
click at [461, 90] on input "STZ/10135/B" at bounding box center [478, 91] width 55 height 14
click at [528, 62] on link "Add Claim" at bounding box center [531, 60] width 35 height 14
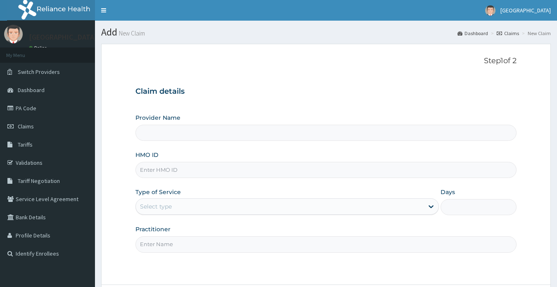
type input "STZ/10135/B"
type input "[GEOGRAPHIC_DATA]"
type input "STZ/10135/B"
click at [169, 206] on div "Select type" at bounding box center [156, 206] width 32 height 8
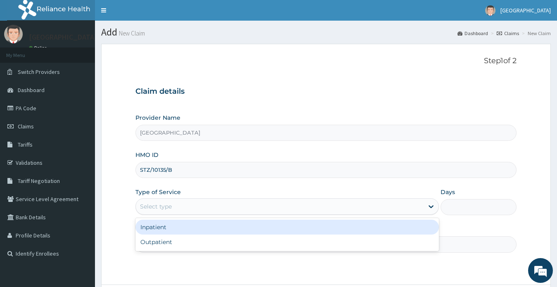
click at [163, 229] on div "Inpatient" at bounding box center [287, 227] width 304 height 15
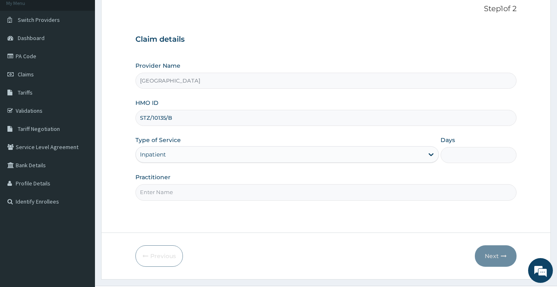
scroll to position [72, 0]
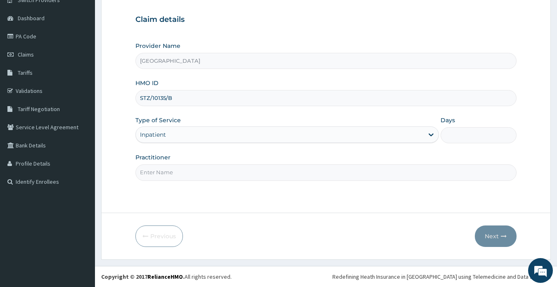
click at [162, 174] on input "Practitioner" at bounding box center [325, 172] width 381 height 16
type input "[PERSON_NAME] [PERSON_NAME]"
click at [463, 132] on input "Days" at bounding box center [478, 135] width 76 height 16
type input "2"
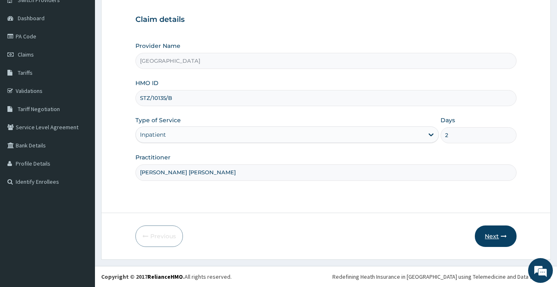
click at [492, 236] on button "Next" at bounding box center [496, 235] width 42 height 21
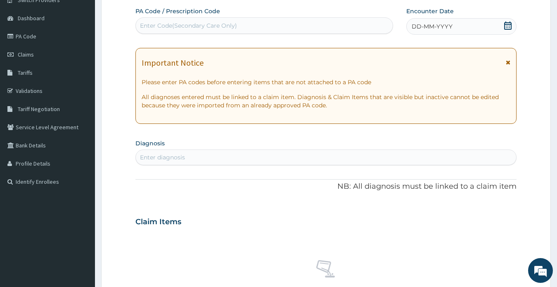
click at [159, 28] on div "Enter Code(Secondary Care Only)" at bounding box center [188, 25] width 97 height 8
paste input "PA/DB8197"
type input "PA/DB8197"
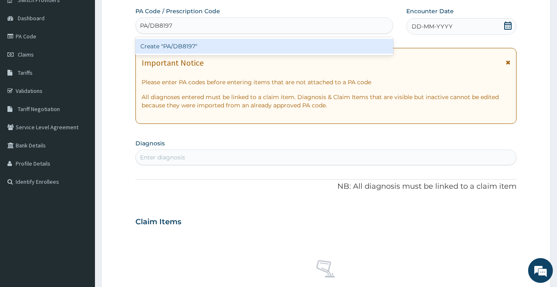
click at [168, 45] on div "Create "PA/DB8197"" at bounding box center [264, 46] width 258 height 15
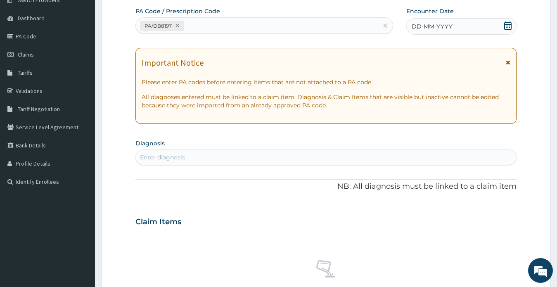
click at [507, 26] on icon at bounding box center [508, 25] width 8 height 8
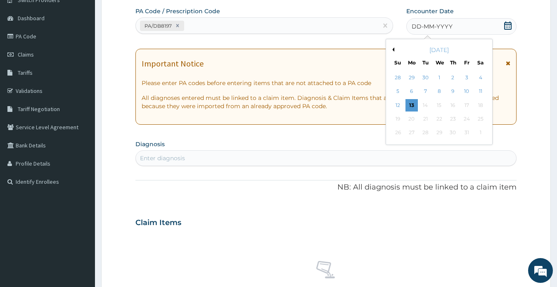
click at [393, 49] on button "Previous Month" at bounding box center [392, 49] width 4 height 4
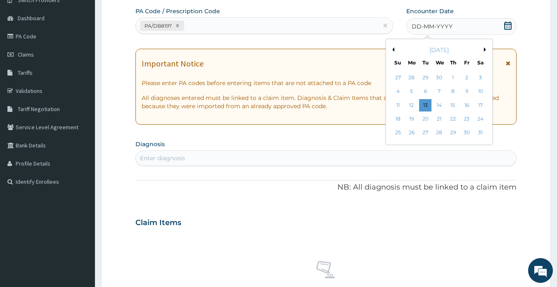
click at [392, 49] on button "Previous Month" at bounding box center [392, 49] width 4 height 4
click at [392, 50] on button "Previous Month" at bounding box center [392, 49] width 4 height 4
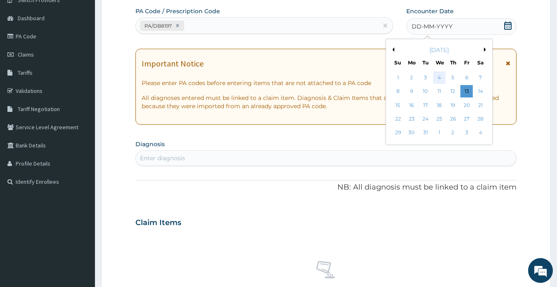
click at [440, 78] on div "4" at bounding box center [439, 77] width 12 height 12
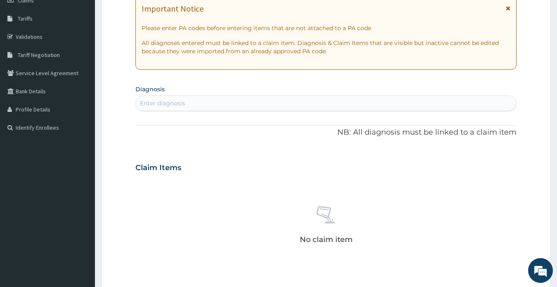
scroll to position [154, 0]
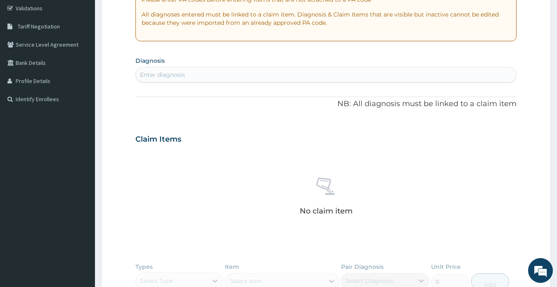
click at [279, 77] on div "Enter diagnosis" at bounding box center [326, 74] width 381 height 13
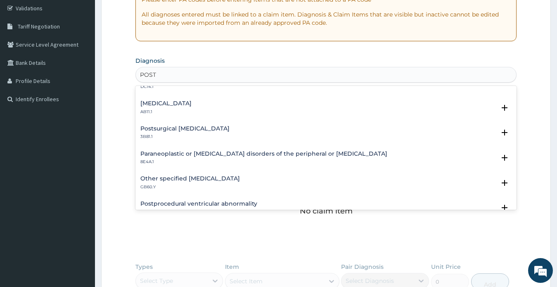
scroll to position [502, 0]
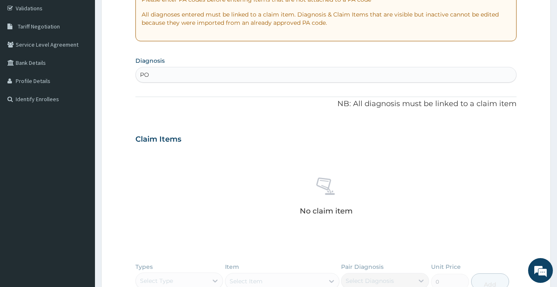
type input "P"
type input "D"
type input "P"
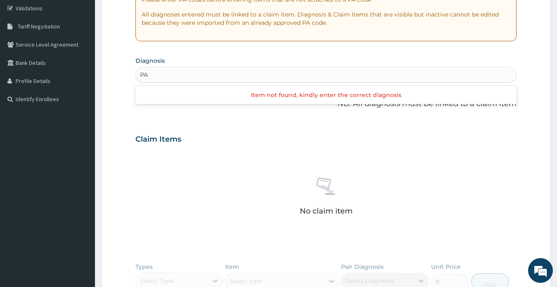
type input "P"
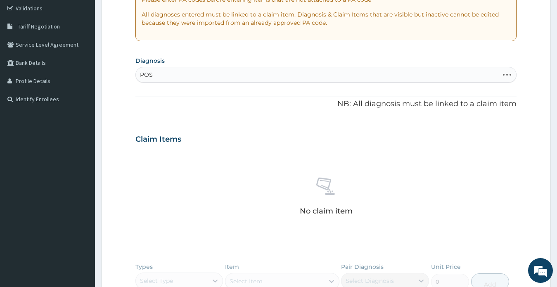
type input "POST"
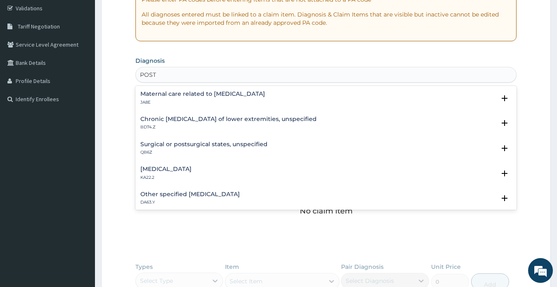
click at [240, 96] on h4 "Maternal care related to prolonged pregnancy" at bounding box center [202, 94] width 125 height 6
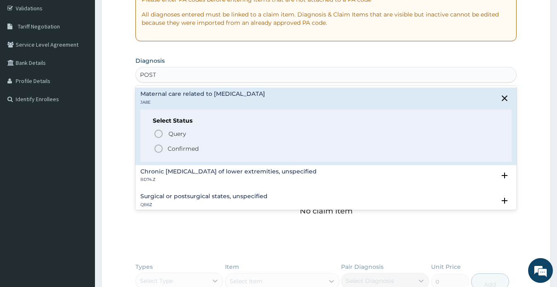
click at [192, 149] on p "Confirmed" at bounding box center [183, 148] width 31 height 8
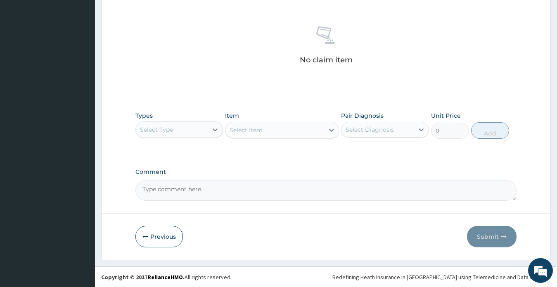
scroll to position [308, 0]
click at [182, 129] on div "Select Type" at bounding box center [172, 129] width 72 height 13
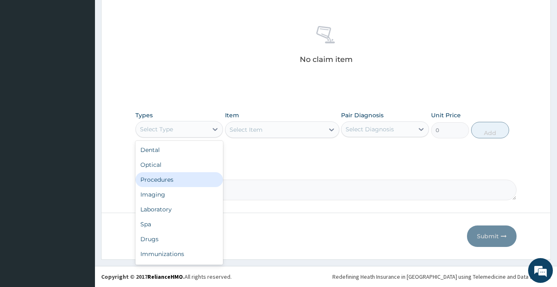
click at [173, 181] on div "Procedures" at bounding box center [179, 179] width 88 height 15
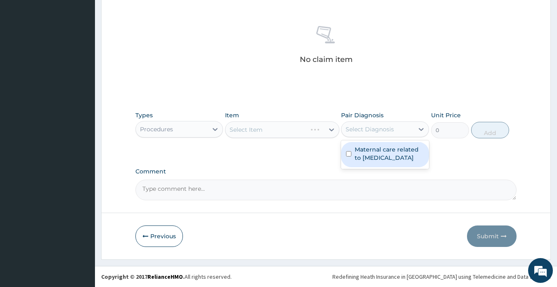
click at [374, 133] on div "Select Diagnosis" at bounding box center [369, 129] width 48 height 8
click at [375, 154] on label "Maternal care related to prolonged pregnancy" at bounding box center [389, 153] width 69 height 17
checkbox input "true"
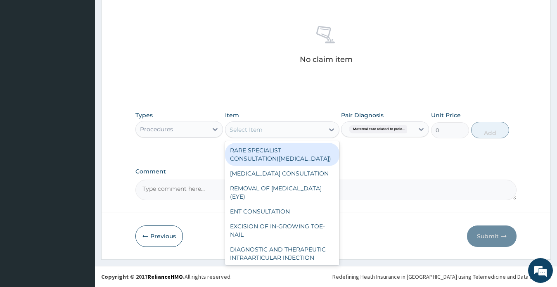
click at [291, 131] on div "Select Item" at bounding box center [274, 129] width 99 height 13
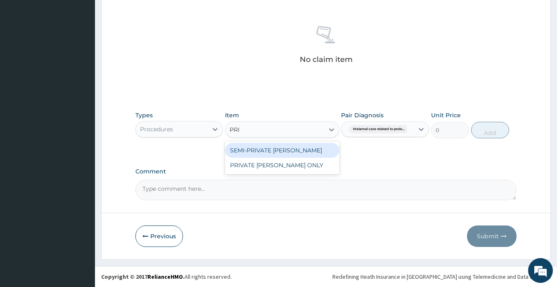
type input "PRIV"
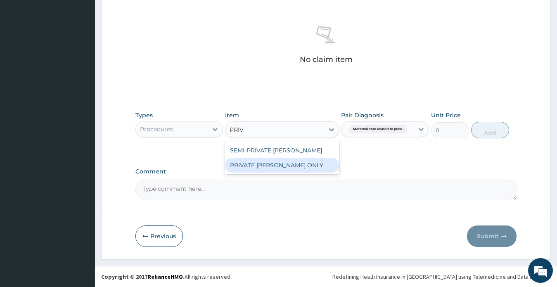
click at [248, 164] on div "PRIVATE WARD ONLY" at bounding box center [282, 165] width 114 height 15
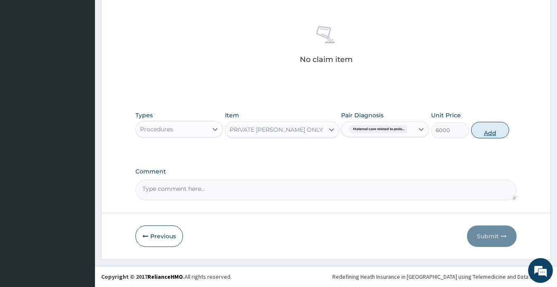
click at [488, 132] on button "Add" at bounding box center [490, 130] width 38 height 17
type input "0"
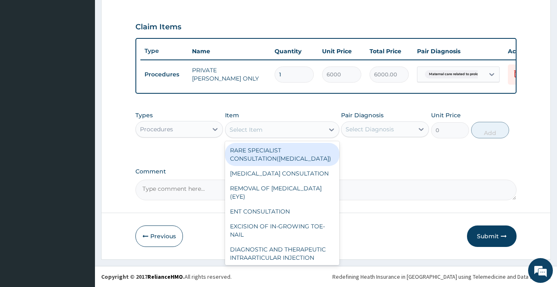
click at [279, 129] on div "Select Item" at bounding box center [274, 129] width 99 height 13
type input ","
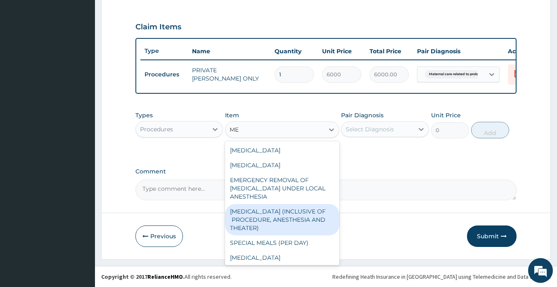
type input "MEA"
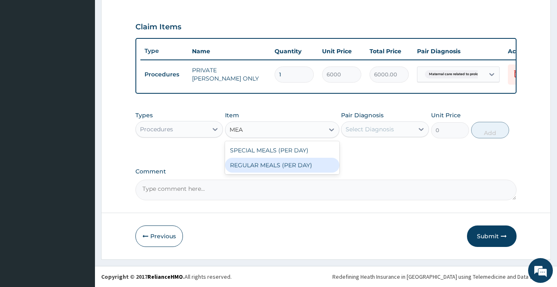
click at [284, 166] on div "REGULAR MEALS (PER DAY)" at bounding box center [282, 165] width 114 height 15
type input "3000"
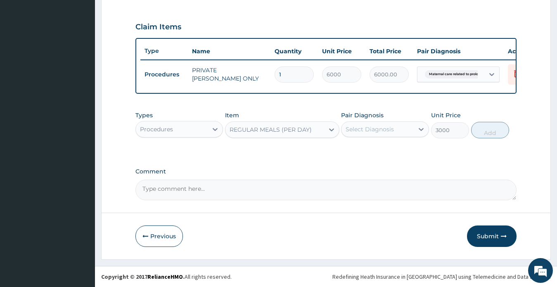
click at [379, 129] on div "Select Diagnosis" at bounding box center [369, 129] width 48 height 8
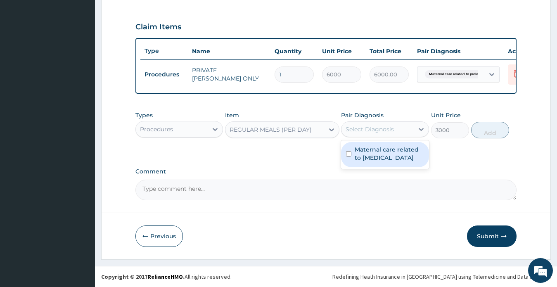
click at [390, 162] on label "Maternal care related to prolonged pregnancy" at bounding box center [389, 153] width 69 height 17
checkbox input "true"
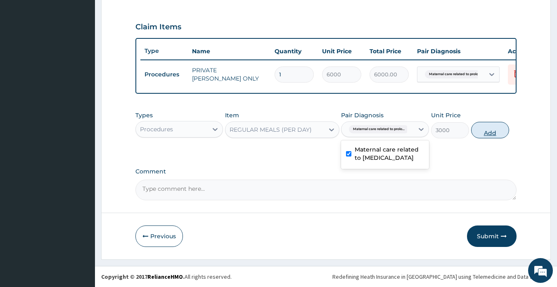
click at [489, 133] on button "Add" at bounding box center [490, 130] width 38 height 17
type input "0"
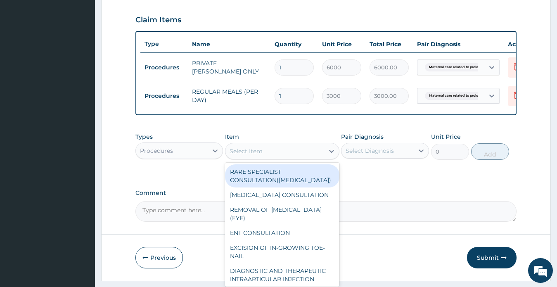
click at [255, 155] on div "Select Item" at bounding box center [246, 151] width 33 height 8
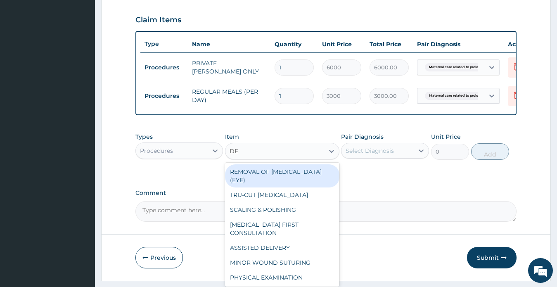
type input "DEL"
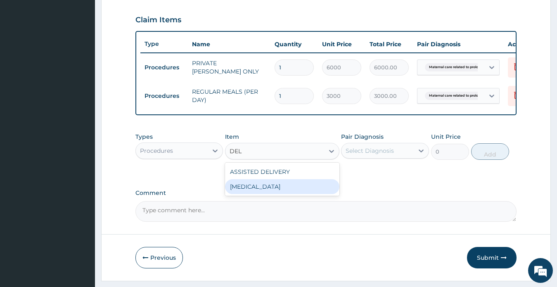
click at [269, 194] on div "NORMAL DELIVERY" at bounding box center [282, 186] width 114 height 15
type input "40000"
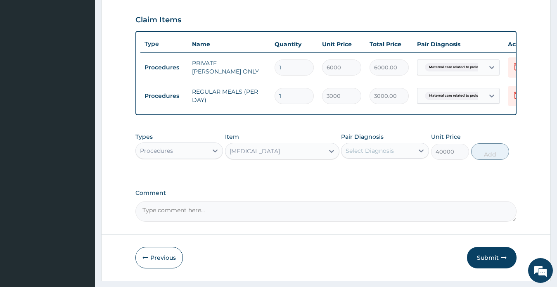
click at [370, 155] on div "Select Diagnosis" at bounding box center [369, 151] width 48 height 8
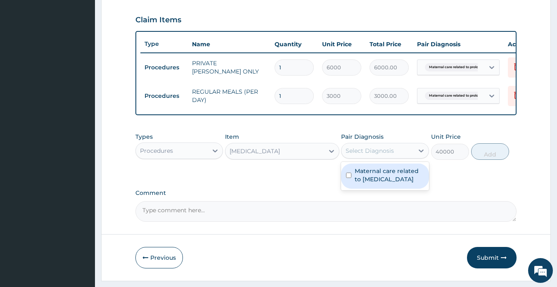
click at [371, 183] on label "Maternal care related to prolonged pregnancy" at bounding box center [389, 175] width 69 height 17
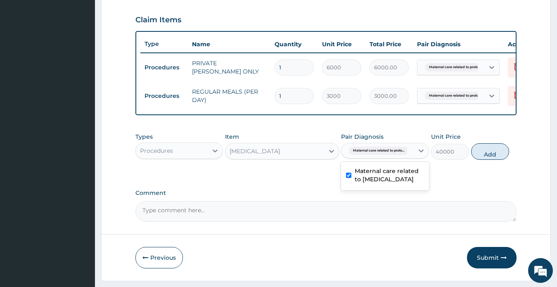
checkbox input "true"
drag, startPoint x: 487, startPoint y: 158, endPoint x: 478, endPoint y: 159, distance: 9.9
click at [487, 159] on button "Add" at bounding box center [490, 151] width 38 height 17
type input "0"
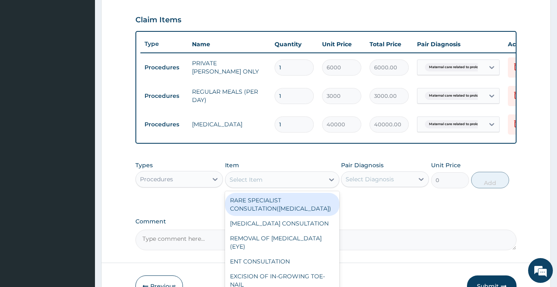
click at [259, 184] on div "Select Item" at bounding box center [246, 179] width 33 height 8
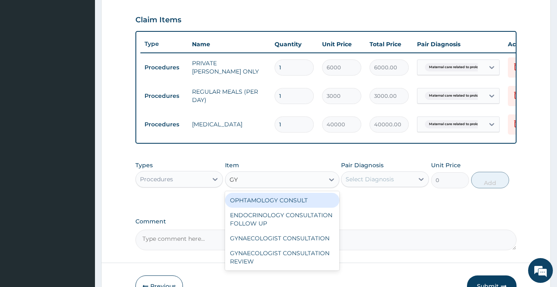
type input "GYN"
click at [282, 208] on div "GYNAECOLOGIST CONSULTATION" at bounding box center [282, 200] width 114 height 15
type input "10000"
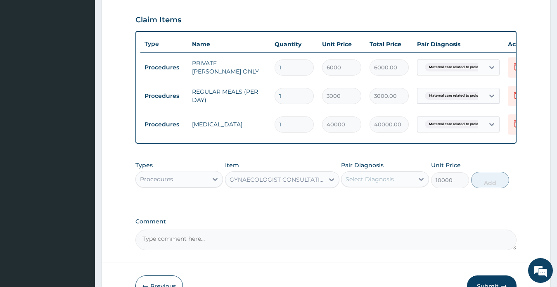
click at [367, 183] on div "Select Diagnosis" at bounding box center [369, 179] width 48 height 8
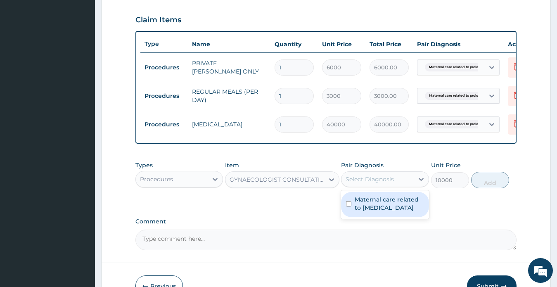
click at [367, 212] on label "Maternal care related to prolonged pregnancy" at bounding box center [389, 203] width 69 height 17
checkbox input "true"
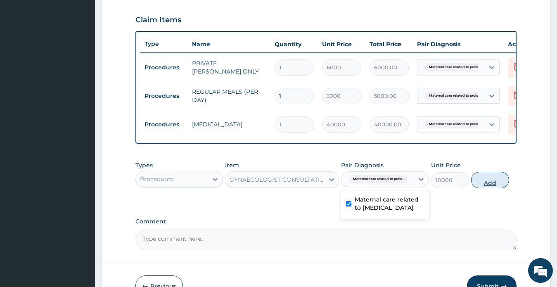
click at [488, 188] on button "Add" at bounding box center [490, 180] width 38 height 17
type input "0"
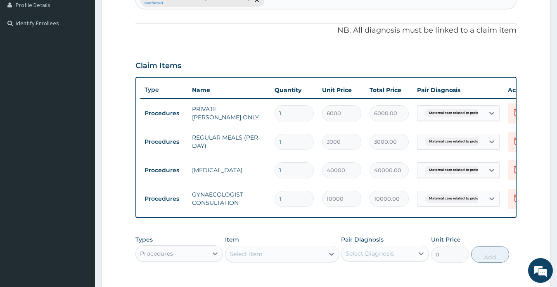
scroll to position [152, 0]
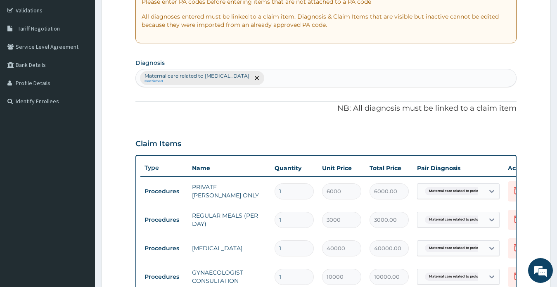
click at [308, 78] on div "Maternal care related to prolonged pregnancy Confirmed" at bounding box center [326, 77] width 381 height 17
type input "L"
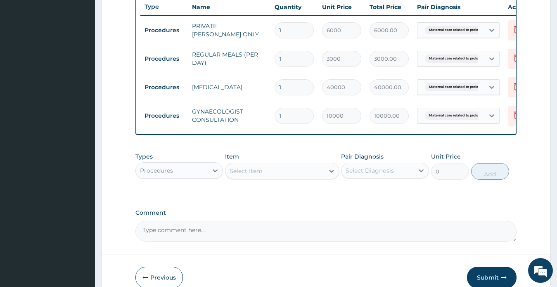
scroll to position [317, 0]
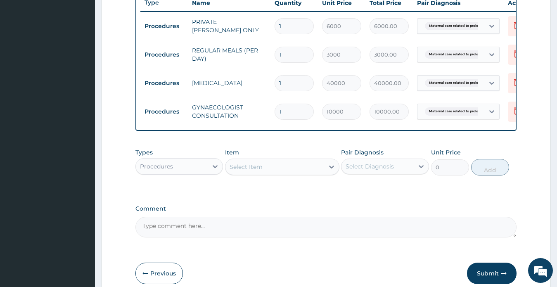
click at [208, 235] on textarea "Comment" at bounding box center [325, 227] width 381 height 21
type textarea "LABOUR"
click at [188, 172] on div "Procedures" at bounding box center [172, 166] width 72 height 13
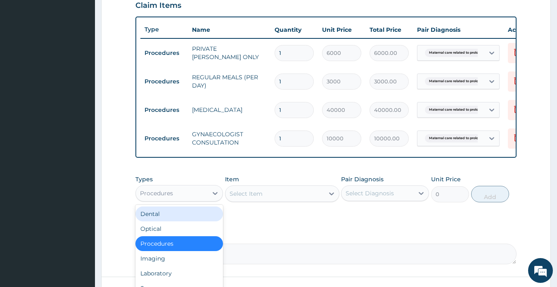
scroll to position [276, 0]
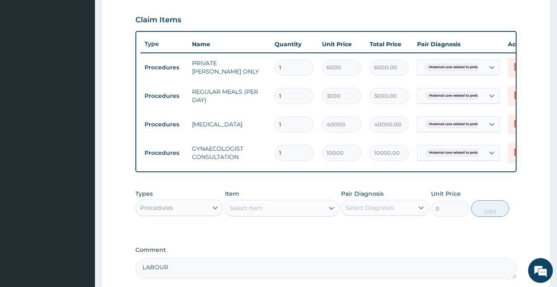
drag, startPoint x: 290, startPoint y: 65, endPoint x: 274, endPoint y: 66, distance: 15.7
click at [274, 66] on div "1" at bounding box center [293, 67] width 39 height 16
type input "2"
type input "12000.00"
type input "2"
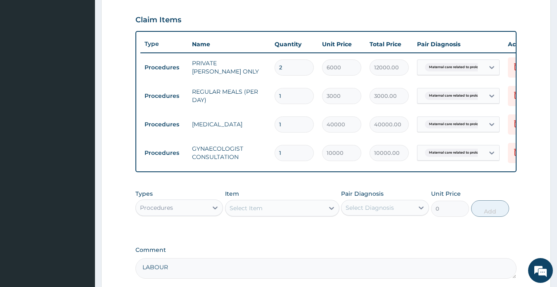
click at [278, 95] on input "1" at bounding box center [293, 96] width 39 height 16
type input "2"
type input "6000.00"
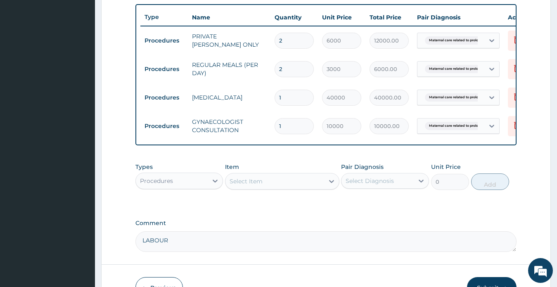
scroll to position [359, 0]
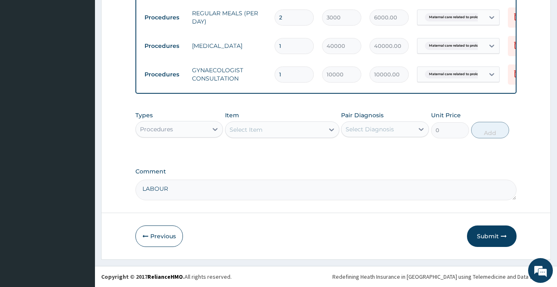
type input "2"
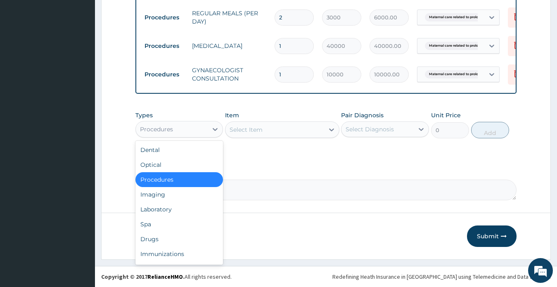
click at [165, 136] on div "Procedures" at bounding box center [172, 129] width 72 height 13
click at [165, 242] on div "Drugs" at bounding box center [179, 239] width 88 height 15
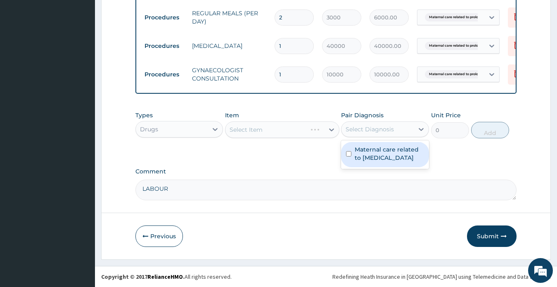
click at [376, 131] on div "Select Diagnosis" at bounding box center [369, 129] width 48 height 8
click at [378, 160] on label "Maternal care related to prolonged pregnancy" at bounding box center [389, 153] width 69 height 17
checkbox input "true"
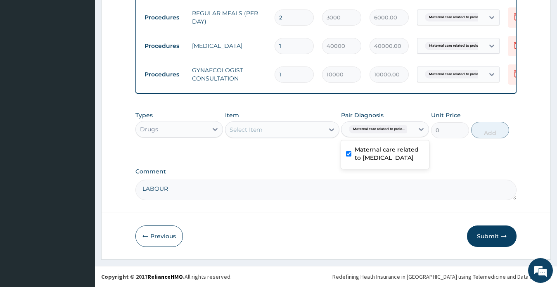
click at [263, 133] on div "Select Item" at bounding box center [274, 129] width 99 height 13
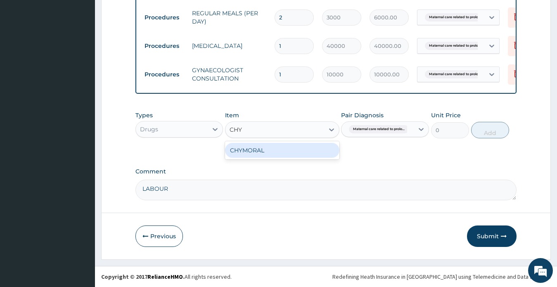
type input "CHYM"
click at [281, 151] on div "CHYMORAL" at bounding box center [282, 150] width 114 height 15
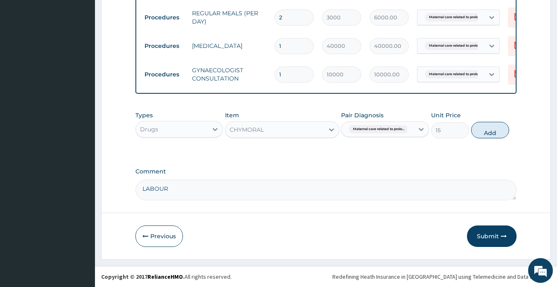
drag, startPoint x: 489, startPoint y: 135, endPoint x: 461, endPoint y: 133, distance: 28.5
click at [489, 135] on button "Add" at bounding box center [490, 130] width 38 height 17
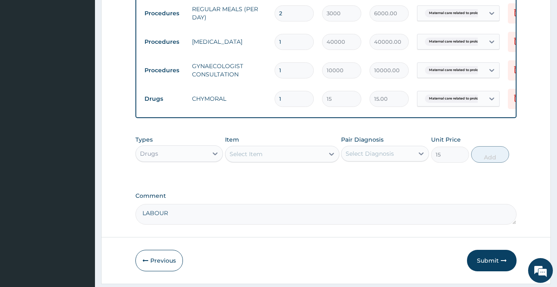
type input "0"
click at [274, 159] on div "Select Item" at bounding box center [274, 153] width 99 height 13
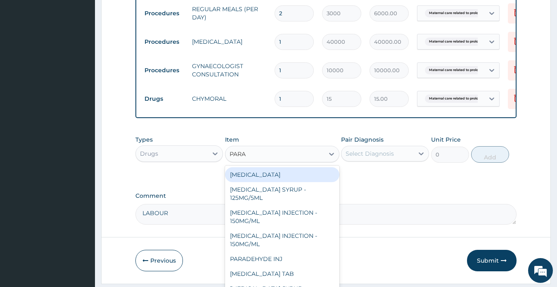
type input "PARAC"
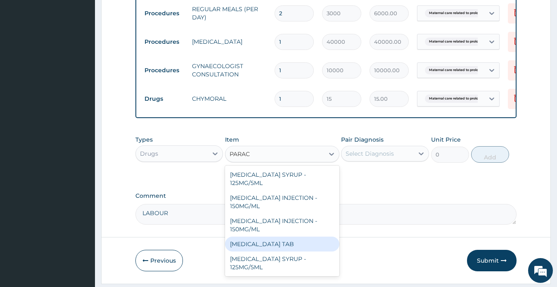
click at [285, 251] on div "[MEDICAL_DATA] TAB" at bounding box center [282, 244] width 114 height 15
type input "7.5"
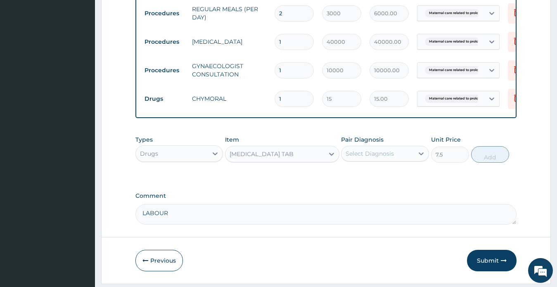
click at [378, 156] on div "Select Diagnosis" at bounding box center [377, 153] width 72 height 13
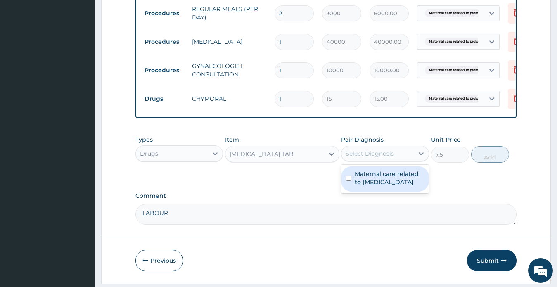
click at [381, 186] on label "Maternal care related to prolonged pregnancy" at bounding box center [389, 178] width 69 height 17
checkbox input "true"
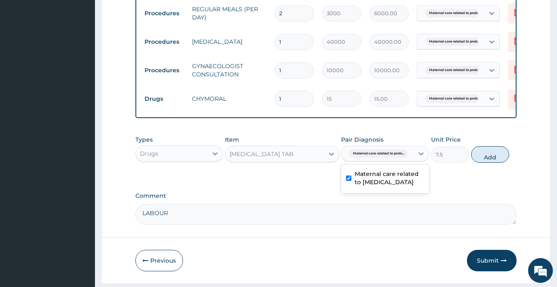
click at [487, 163] on button "Add" at bounding box center [490, 154] width 38 height 17
type input "0"
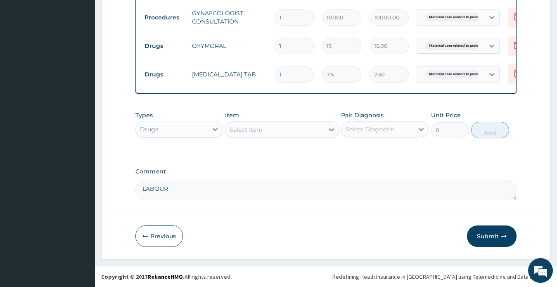
scroll to position [419, 0]
click at [246, 130] on div "Select Item" at bounding box center [246, 129] width 33 height 8
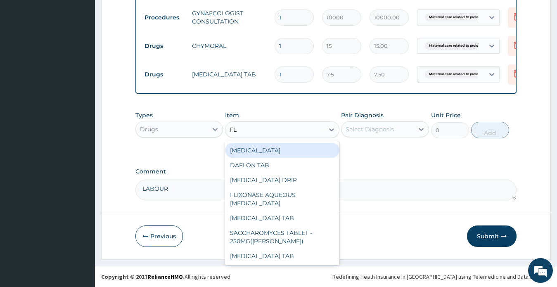
type input "FLA"
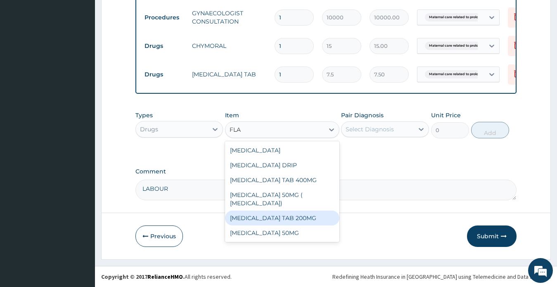
click at [264, 211] on div "[MEDICAL_DATA] TAB 200MG" at bounding box center [282, 218] width 114 height 15
type input "15"
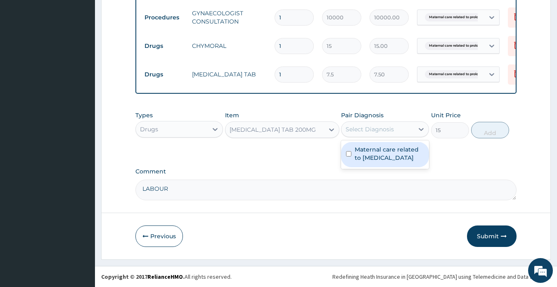
click at [357, 131] on div "Select Diagnosis" at bounding box center [369, 129] width 48 height 8
drag, startPoint x: 374, startPoint y: 166, endPoint x: 369, endPoint y: 169, distance: 5.3
click at [373, 162] on label "Maternal care related to prolonged pregnancy" at bounding box center [389, 153] width 69 height 17
checkbox input "true"
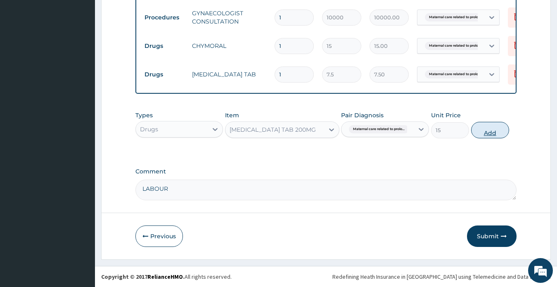
click at [490, 131] on button "Add" at bounding box center [490, 130] width 38 height 17
type input "0"
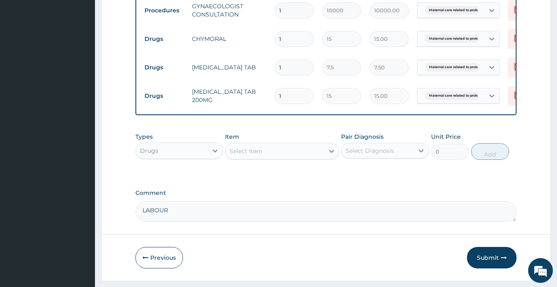
click at [263, 158] on div "Select Item" at bounding box center [274, 150] width 99 height 13
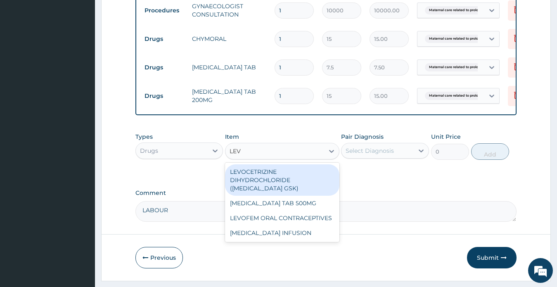
type input "LEVO"
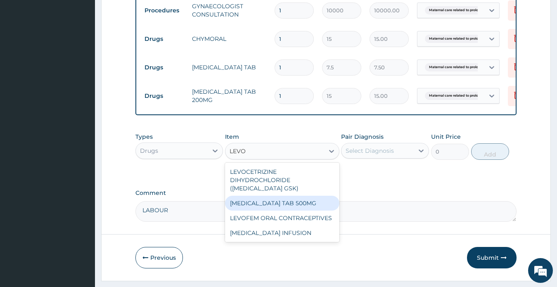
click at [286, 202] on div "[MEDICAL_DATA] TAB 500MG" at bounding box center [282, 203] width 114 height 15
type input "75"
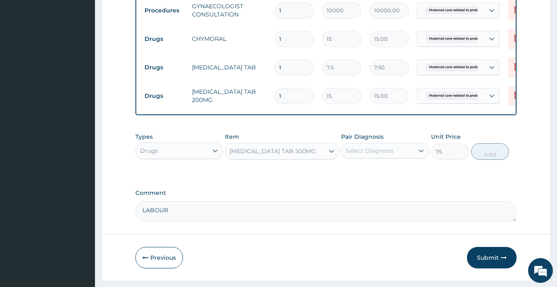
drag, startPoint x: 361, startPoint y: 158, endPoint x: 370, endPoint y: 167, distance: 12.9
click at [361, 155] on div "Select Diagnosis" at bounding box center [369, 151] width 48 height 8
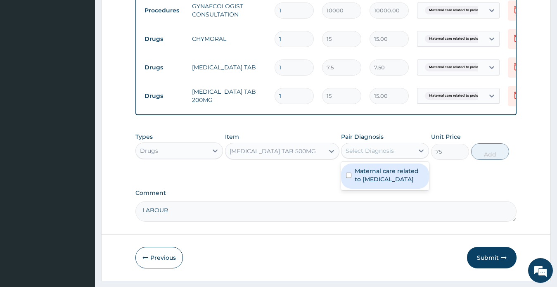
click at [383, 183] on label "Maternal care related to prolonged pregnancy" at bounding box center [389, 175] width 69 height 17
checkbox input "true"
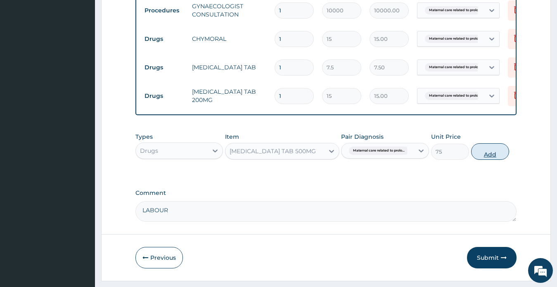
click at [487, 158] on button "Add" at bounding box center [490, 151] width 38 height 17
type input "0"
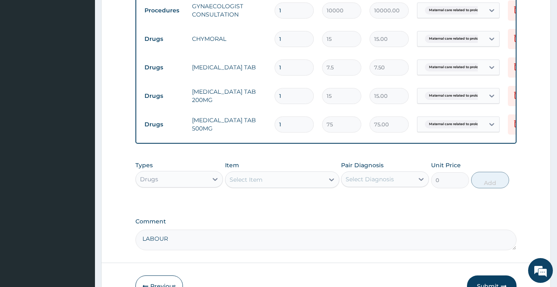
type input "0.00"
type input "2"
type input "150.00"
type input "2"
drag, startPoint x: 282, startPoint y: 94, endPoint x: 272, endPoint y: 95, distance: 9.2
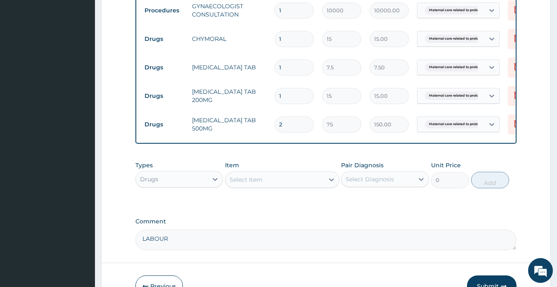
click at [272, 95] on td "1" at bounding box center [293, 96] width 47 height 24
type input "3"
type input "45.00"
type input "34"
type input "510.00"
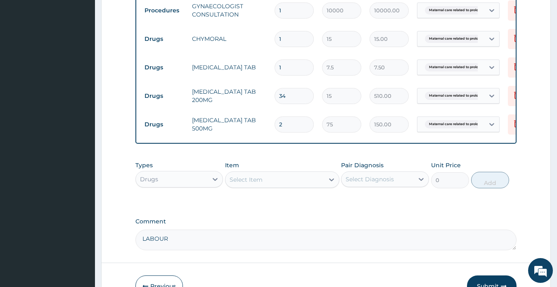
type input "34"
drag, startPoint x: 283, startPoint y: 69, endPoint x: 277, endPoint y: 69, distance: 5.4
click at [277, 69] on input "1" at bounding box center [293, 67] width 39 height 16
type input "12"
type input "90.00"
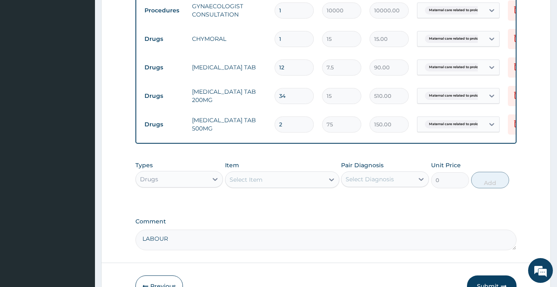
drag, startPoint x: 285, startPoint y: 68, endPoint x: 276, endPoint y: 67, distance: 9.1
click at [276, 67] on input "12" at bounding box center [293, 67] width 39 height 16
type input "4"
type input "30.00"
type input "4"
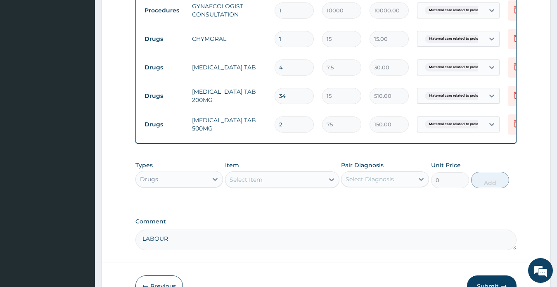
drag, startPoint x: 284, startPoint y: 41, endPoint x: 270, endPoint y: 40, distance: 13.7
click at [270, 40] on td "1" at bounding box center [293, 39] width 47 height 24
type input "2"
type input "30.00"
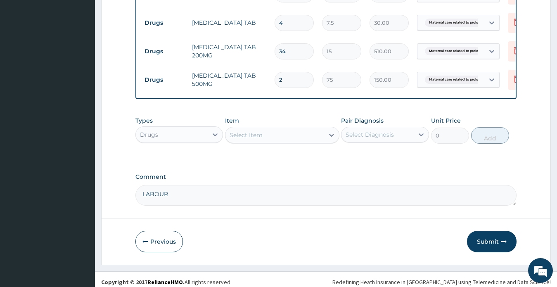
scroll to position [476, 0]
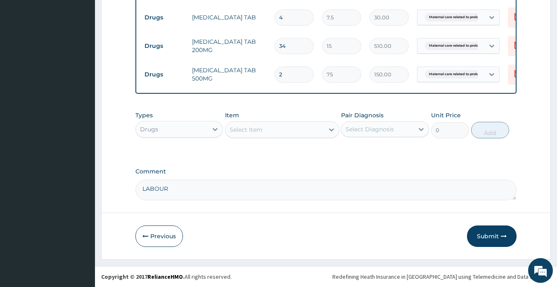
type input "2"
click at [253, 133] on div "Select Item" at bounding box center [246, 129] width 33 height 8
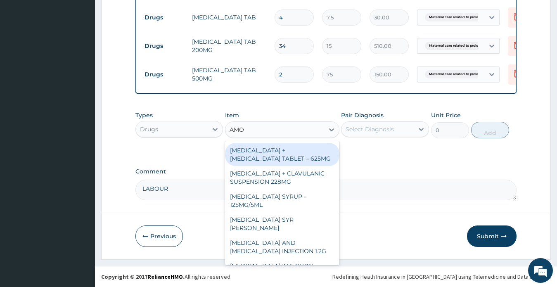
type input "AMOX"
click at [290, 157] on div "[MEDICAL_DATA] + [MEDICAL_DATA] TABLET – 625MG" at bounding box center [282, 154] width 114 height 23
type input "450"
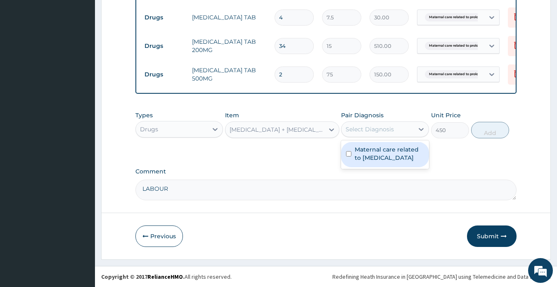
click at [358, 130] on div "Select Diagnosis" at bounding box center [369, 129] width 48 height 8
click at [370, 161] on label "Maternal care related to prolonged pregnancy" at bounding box center [389, 153] width 69 height 17
checkbox input "true"
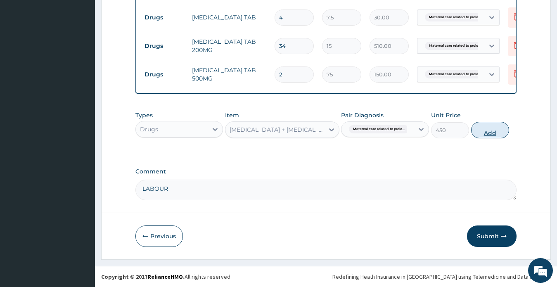
click at [483, 131] on button "Add" at bounding box center [490, 130] width 38 height 17
type input "0"
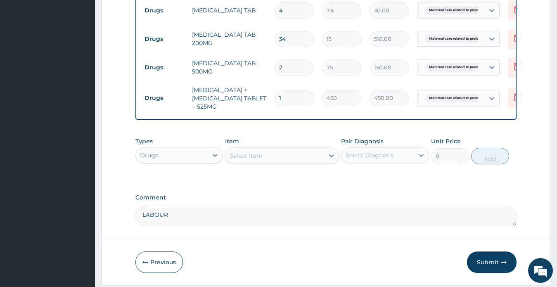
type input "10"
type input "4500.00"
type input "10"
click at [245, 160] on div "Select Item" at bounding box center [246, 155] width 33 height 8
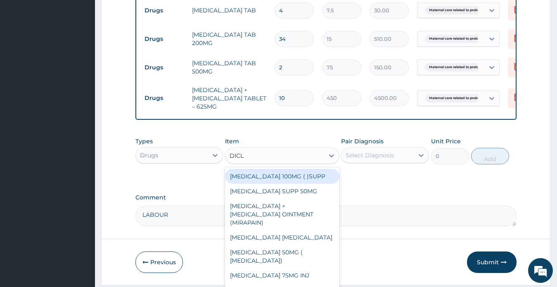
type input "DICLO"
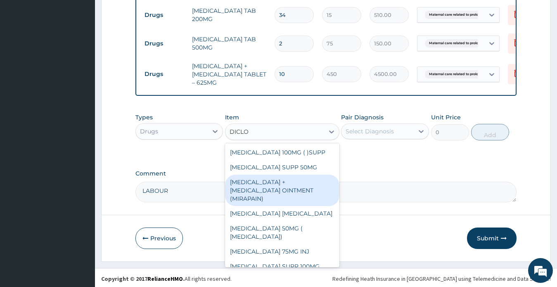
scroll to position [509, 0]
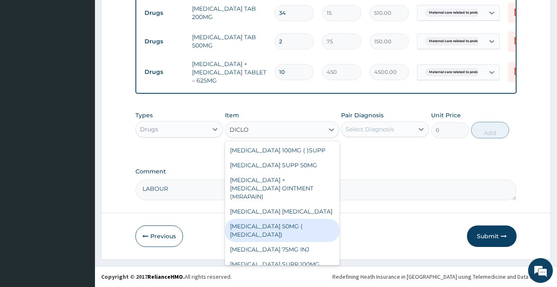
click at [280, 228] on div "[MEDICAL_DATA] 50MG ( [MEDICAL_DATA])" at bounding box center [282, 230] width 114 height 23
type input "37.5"
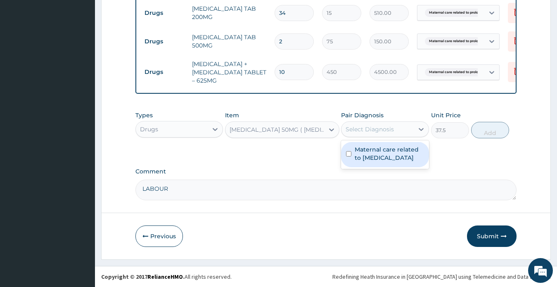
click at [374, 133] on div "Select Diagnosis" at bounding box center [369, 129] width 48 height 8
click at [379, 155] on label "Maternal care related to prolonged pregnancy" at bounding box center [389, 153] width 69 height 17
checkbox input "true"
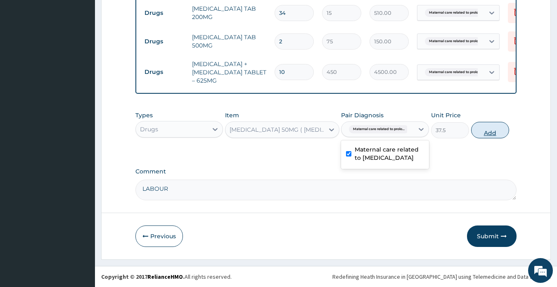
click at [489, 130] on button "Add" at bounding box center [490, 130] width 38 height 17
type input "0"
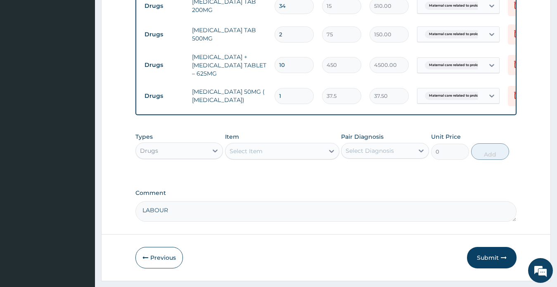
type input "10"
type input "375.00"
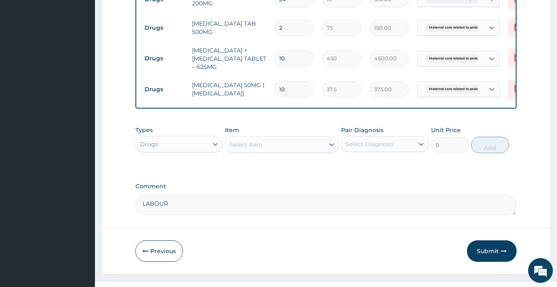
scroll to position [537, 0]
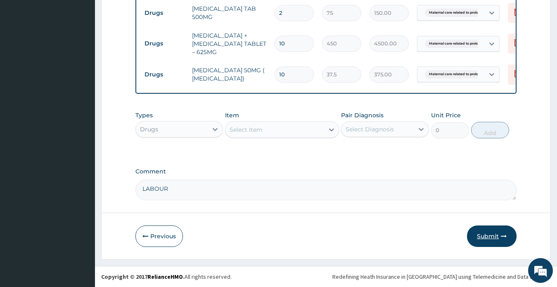
type input "10"
click at [488, 237] on button "Submit" at bounding box center [492, 235] width 50 height 21
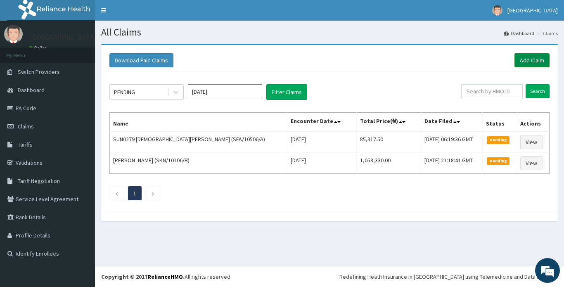
click at [528, 61] on link "Add Claim" at bounding box center [531, 60] width 35 height 14
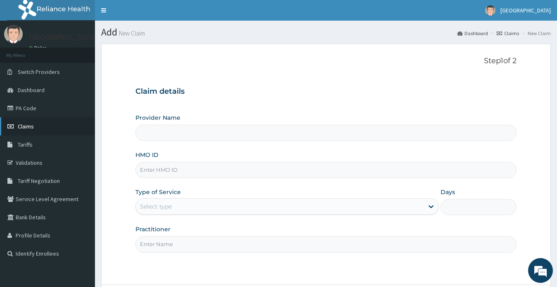
type input "[GEOGRAPHIC_DATA]"
click at [25, 126] on span "Claims" at bounding box center [26, 126] width 16 height 7
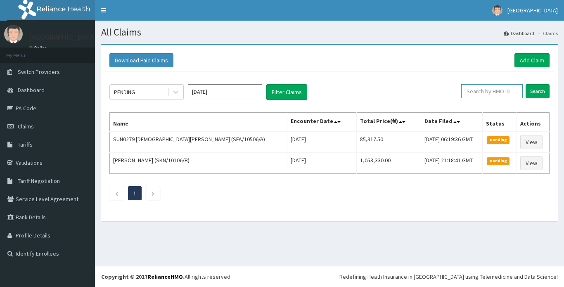
click at [485, 92] on input "text" at bounding box center [492, 91] width 62 height 14
type input "RSB/10010/E"
click at [542, 91] on input "Search" at bounding box center [537, 91] width 24 height 14
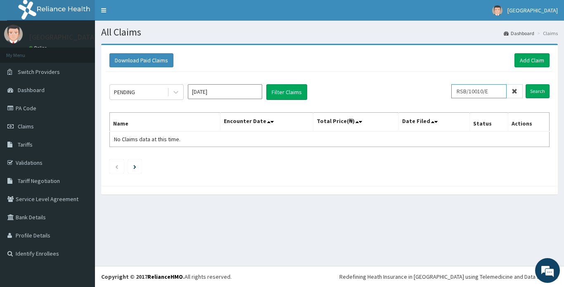
drag, startPoint x: 493, startPoint y: 91, endPoint x: 460, endPoint y: 92, distance: 33.4
click at [460, 92] on input "RSB/10010/E" at bounding box center [478, 91] width 55 height 14
click at [526, 60] on link "Add Claim" at bounding box center [531, 60] width 35 height 14
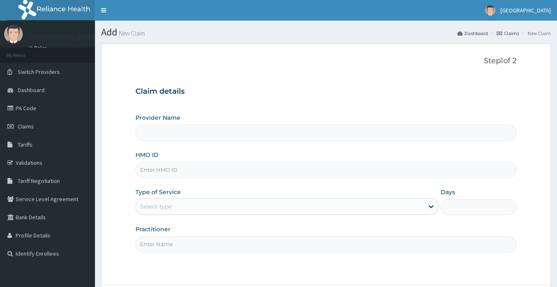
click at [153, 172] on input "HMO ID" at bounding box center [325, 170] width 381 height 16
type input "[GEOGRAPHIC_DATA]"
type input "RSB/10010/E"
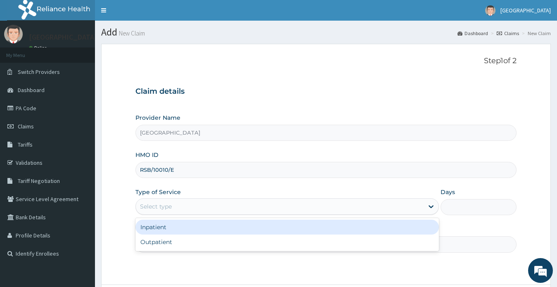
drag, startPoint x: 168, startPoint y: 203, endPoint x: 167, endPoint y: 208, distance: 6.0
click at [168, 203] on div "Select type" at bounding box center [156, 206] width 32 height 8
click at [163, 225] on div "Inpatient" at bounding box center [287, 227] width 304 height 15
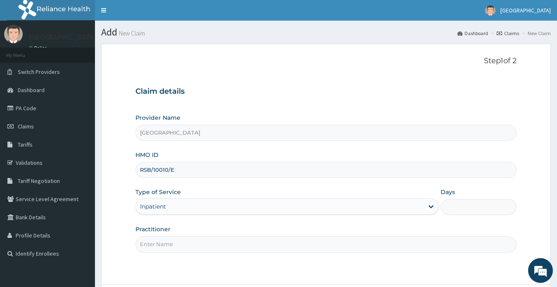
click at [453, 207] on input "Days" at bounding box center [478, 207] width 76 height 16
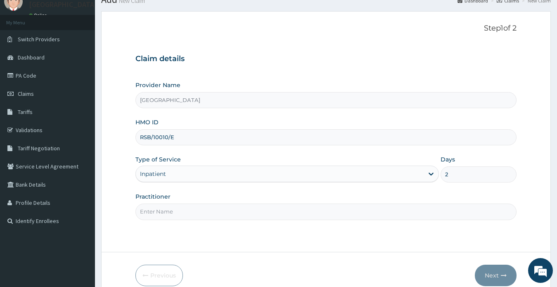
scroll to position [72, 0]
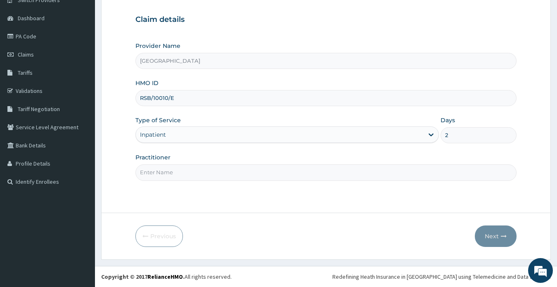
type input "2"
click at [227, 170] on input "Practitioner" at bounding box center [325, 172] width 381 height 16
type input "DR ONYIA UCHENNA EMMANUEL"
click at [488, 237] on button "Next" at bounding box center [496, 235] width 42 height 21
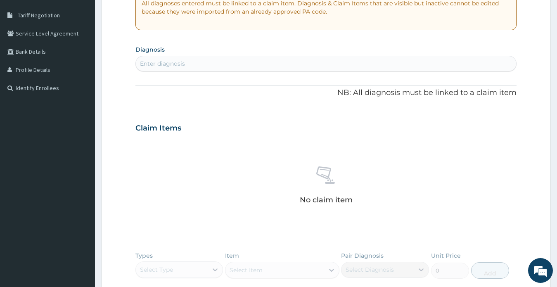
scroll to position [237, 0]
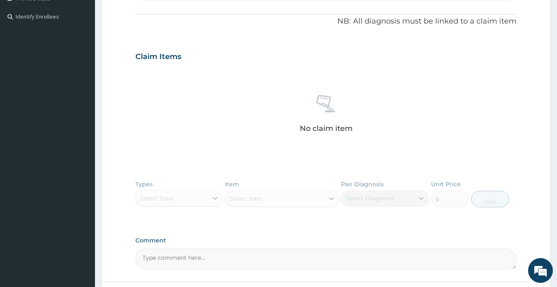
click at [192, 252] on textarea "Comment" at bounding box center [325, 258] width 381 height 21
paste textarea "DIAGNOSIS - AGET with moderate dehydration / malaria"
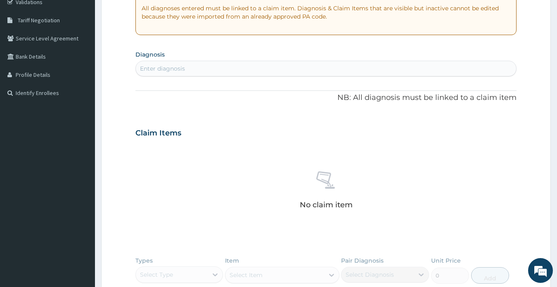
scroll to position [72, 0]
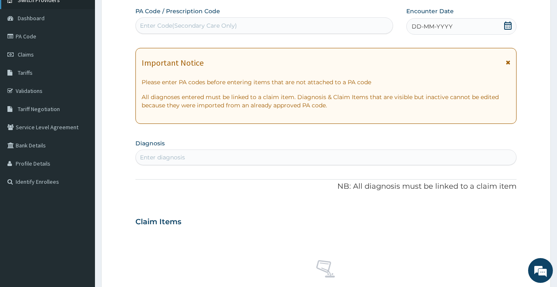
type textarea "DIAGNOSIS - AGET with moderate dehydration / malaria"
click at [170, 22] on div "Enter Code(Secondary Care Only)" at bounding box center [188, 25] width 97 height 8
paste input "PA/D024BF"
type input "PA/D024BF"
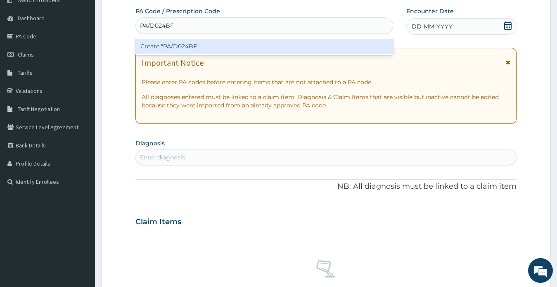
click at [186, 49] on div "Create "PA/D024BF"" at bounding box center [264, 46] width 258 height 15
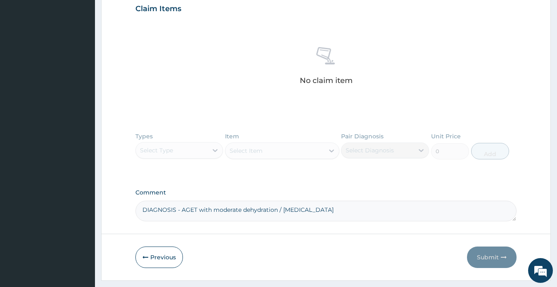
scroll to position [313, 0]
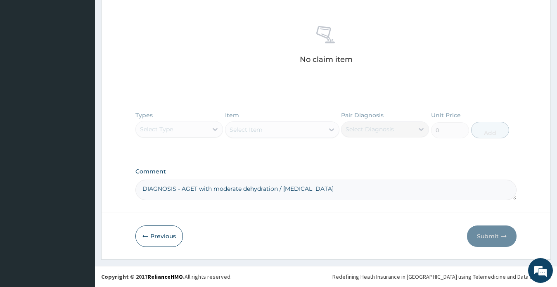
click at [144, 188] on textarea "DIAGNOSIS - AGET with moderate dehydration / malaria" at bounding box center [325, 190] width 381 height 21
paste textarea "PA/D024BF"
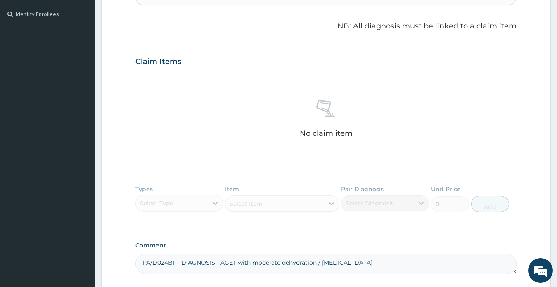
scroll to position [189, 0]
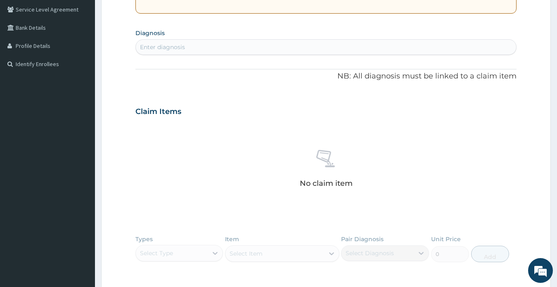
type textarea "PA/D024BF DIAGNOSIS - AGET with moderate dehydration / malaria"
click at [168, 48] on div "Enter diagnosis" at bounding box center [162, 47] width 45 height 8
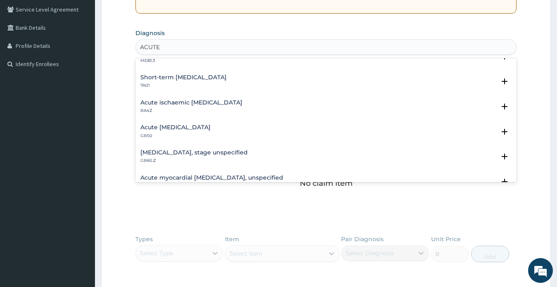
scroll to position [0, 0]
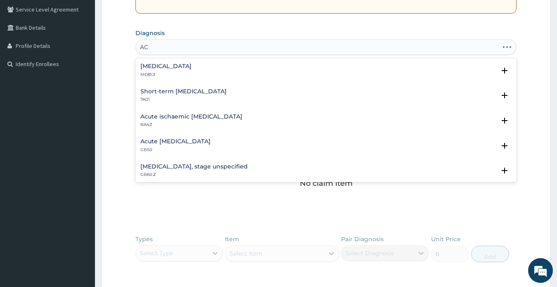
type input "A"
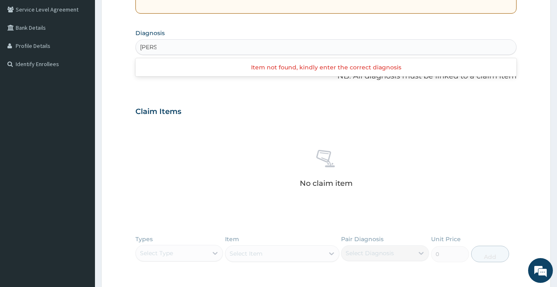
type input "GAS"
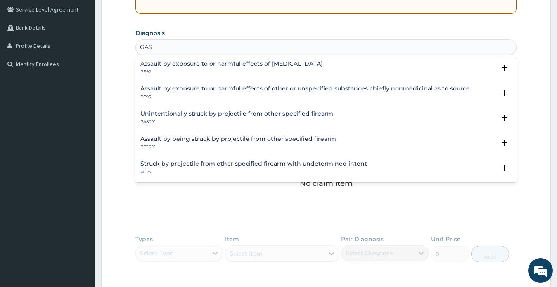
scroll to position [769, 0]
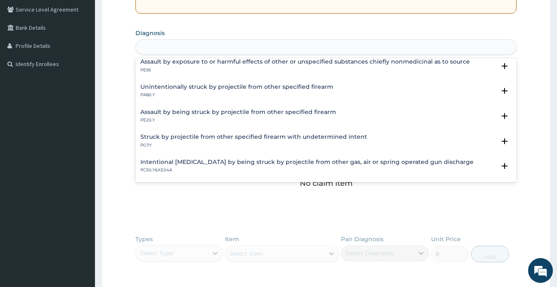
click at [184, 48] on div "GAS" at bounding box center [326, 46] width 381 height 13
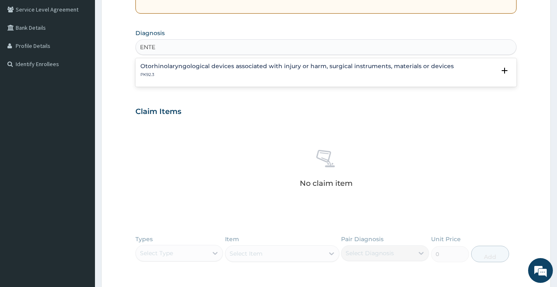
type input "ENTER"
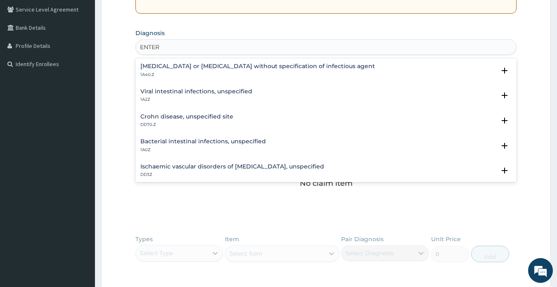
click at [206, 64] on h4 "Infectious gastroenteritis or colitis without specification of infectious agent" at bounding box center [257, 66] width 234 height 6
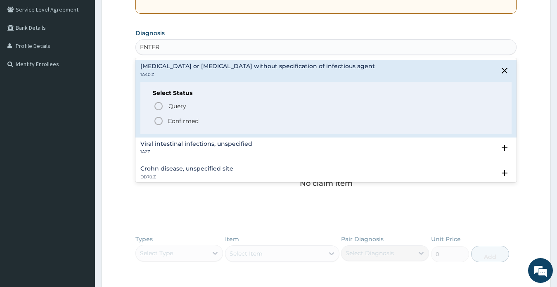
click at [180, 120] on p "Confirmed" at bounding box center [183, 121] width 31 height 8
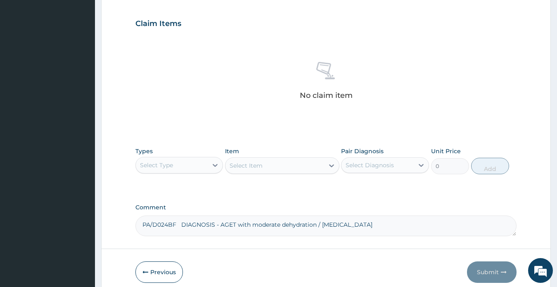
scroll to position [316, 0]
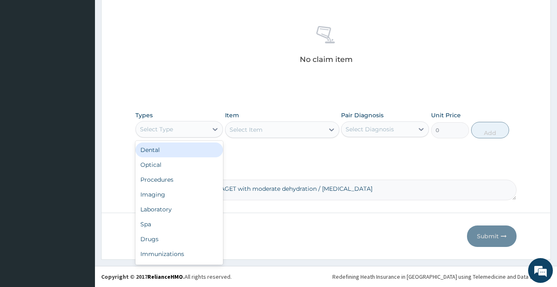
click at [178, 123] on div "Select Type" at bounding box center [172, 129] width 72 height 13
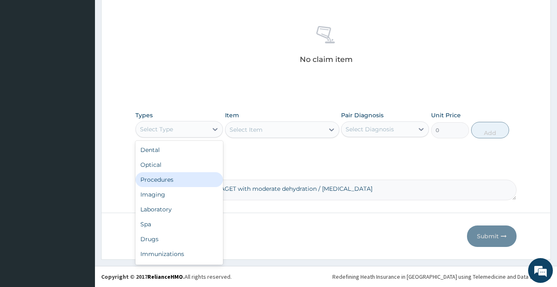
click at [166, 180] on div "Procedures" at bounding box center [179, 179] width 88 height 15
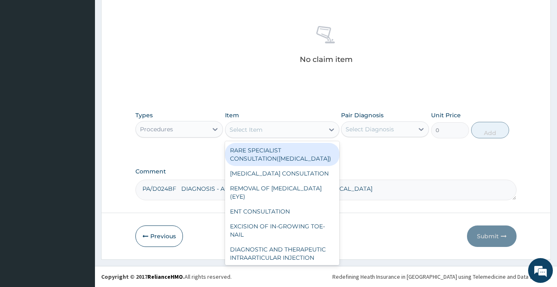
click at [269, 128] on div "Select Item" at bounding box center [274, 129] width 99 height 13
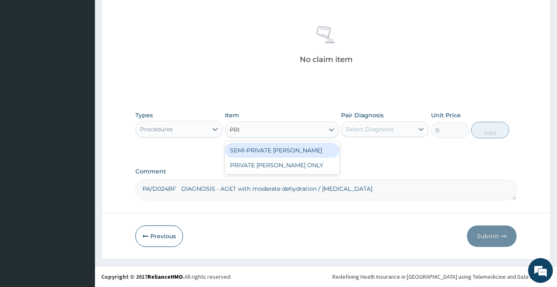
type input "PRIV"
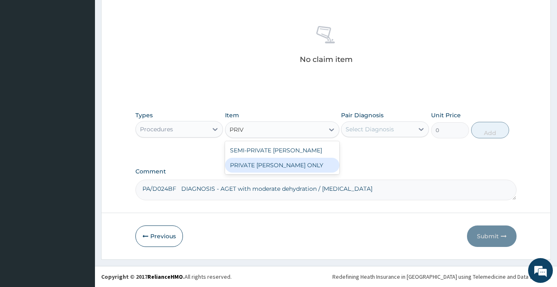
click at [273, 164] on div "PRIVATE WARD ONLY" at bounding box center [282, 165] width 114 height 15
type input "6000"
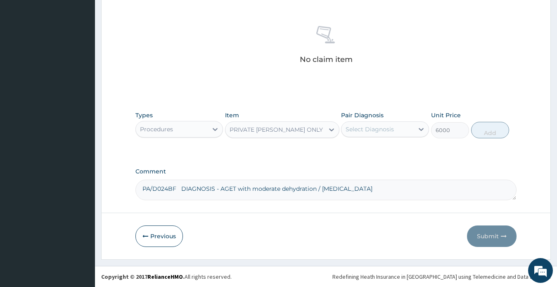
click at [387, 129] on div "Select Diagnosis" at bounding box center [369, 129] width 48 height 8
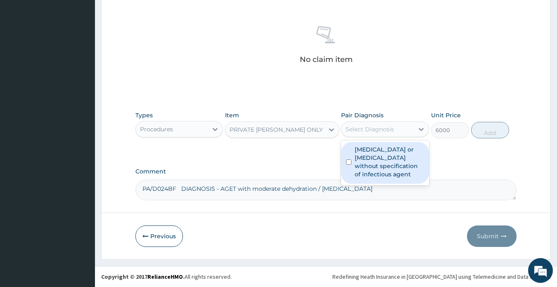
click at [385, 161] on label "Infectious gastroenteritis or colitis without specification of infectious agent" at bounding box center [389, 161] width 69 height 33
checkbox input "true"
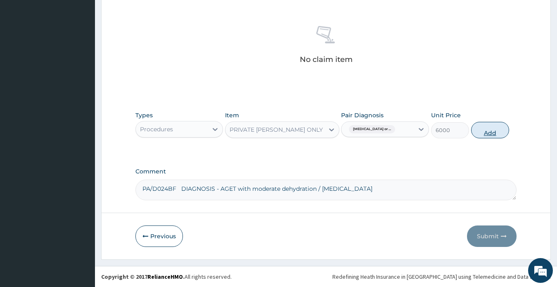
click at [490, 133] on button "Add" at bounding box center [490, 130] width 38 height 17
type input "0"
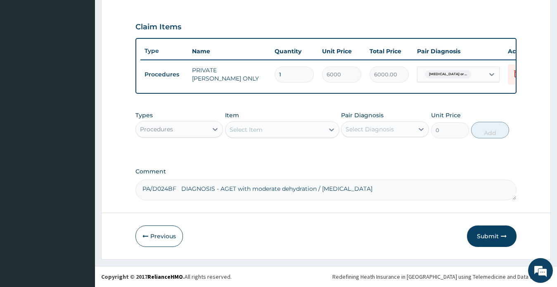
click at [289, 127] on div "Select Item" at bounding box center [274, 129] width 99 height 13
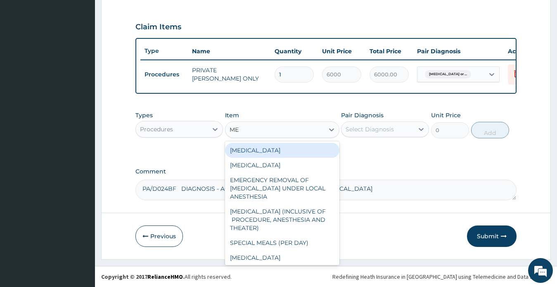
type input "MEA"
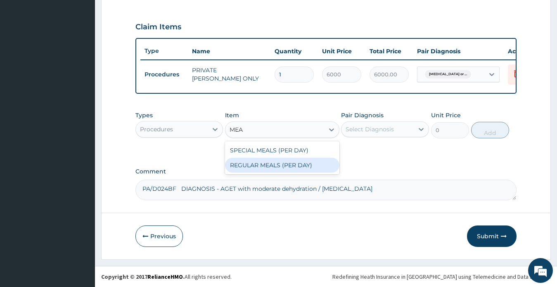
click at [284, 166] on div "REGULAR MEALS (PER DAY)" at bounding box center [282, 165] width 114 height 15
type input "3000"
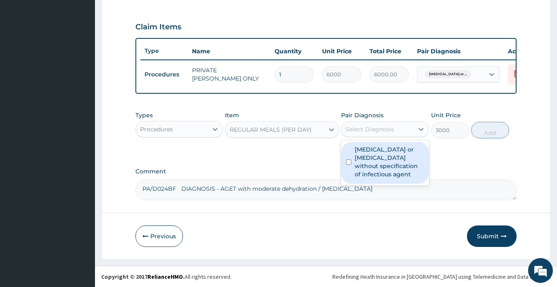
click at [357, 129] on div "Select Diagnosis" at bounding box center [369, 129] width 48 height 8
click at [379, 166] on label "Infectious gastroenteritis or colitis without specification of infectious agent" at bounding box center [389, 161] width 69 height 33
checkbox input "true"
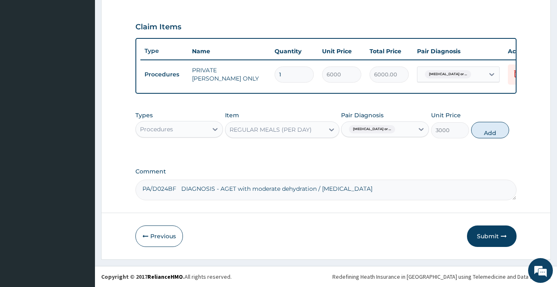
click at [488, 133] on button "Add" at bounding box center [490, 130] width 38 height 17
type input "0"
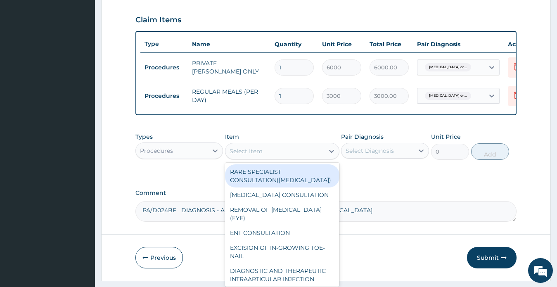
click at [250, 155] on div "Select Item" at bounding box center [246, 151] width 33 height 8
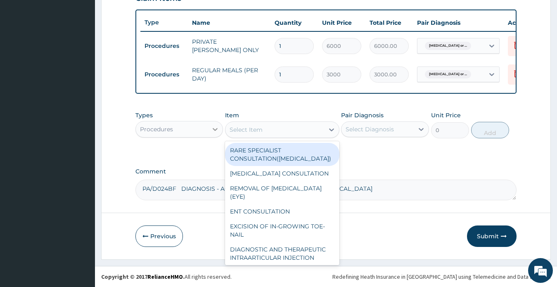
scroll to position [312, 0]
click at [182, 130] on div "Procedures" at bounding box center [172, 129] width 72 height 13
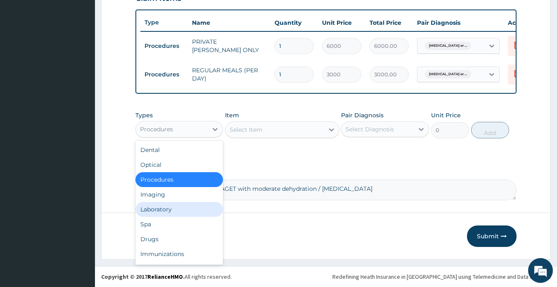
click at [158, 209] on div "Laboratory" at bounding box center [179, 209] width 88 height 15
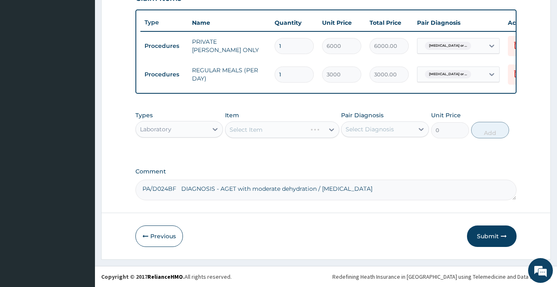
click at [373, 133] on div "Select Diagnosis" at bounding box center [369, 129] width 48 height 8
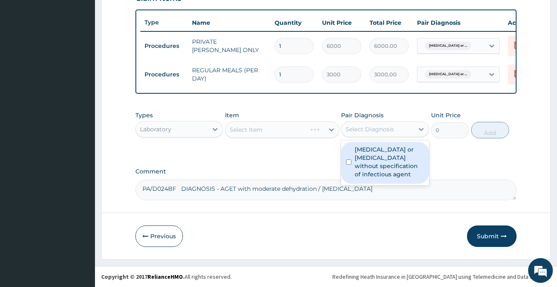
click at [373, 158] on label "Infectious gastroenteritis or colitis without specification of infectious agent" at bounding box center [389, 161] width 69 height 33
checkbox input "true"
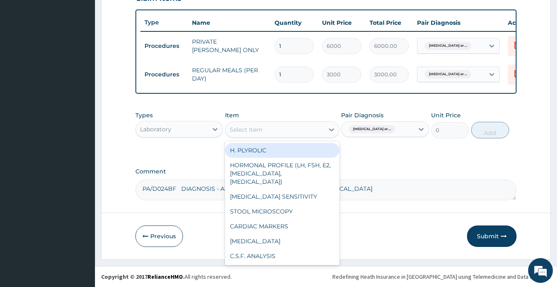
click at [280, 125] on div "Select Item" at bounding box center [274, 129] width 99 height 13
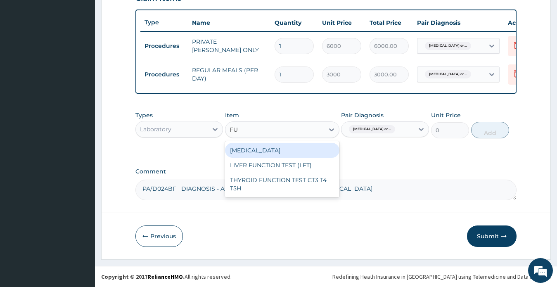
type input "FUL"
click at [288, 150] on div "FULL BLOOD COUNT" at bounding box center [282, 150] width 114 height 15
type input "1500"
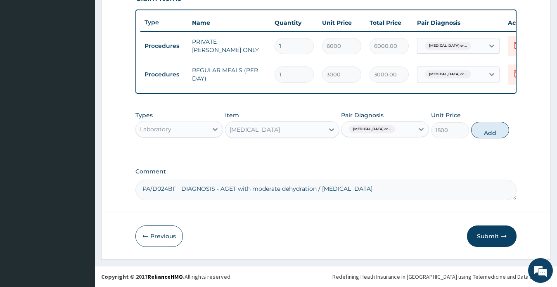
click at [367, 190] on textarea "PA/D024BF DIAGNOSIS - AGET with moderate dehydration / malaria" at bounding box center [325, 190] width 381 height 21
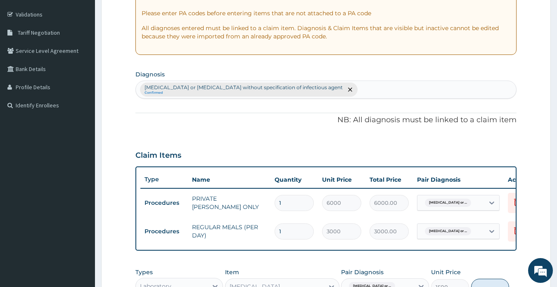
scroll to position [147, 0]
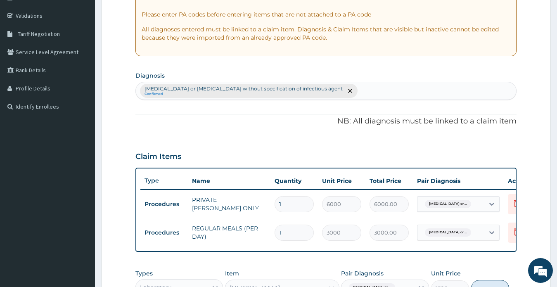
type textarea "PA/D024BF DIAGNOSIS - AGET with moderate dehydration / malaria/"
click at [377, 87] on div "Infectious gastroenteritis or colitis without specification of infectious agent…" at bounding box center [326, 90] width 381 height 17
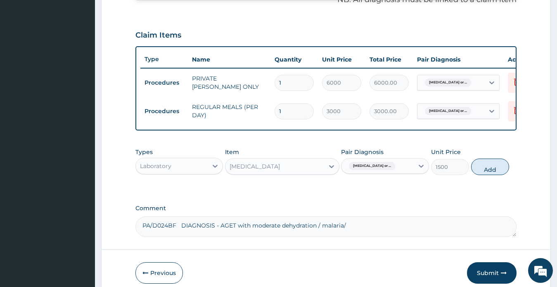
scroll to position [271, 0]
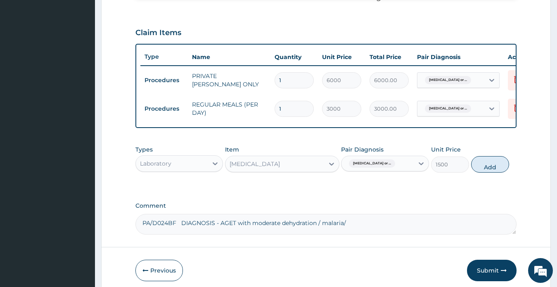
type input "SEPS"
click at [375, 229] on textarea "PA/D024BF DIAGNOSIS - AGET with moderate dehydration / malaria/" at bounding box center [325, 224] width 381 height 21
type textarea "PA/D024BF DIAGNOSIS - AGET with moderate dehydration / malaria/ sepsis"
click at [491, 173] on button "Add" at bounding box center [490, 164] width 38 height 17
type input "0"
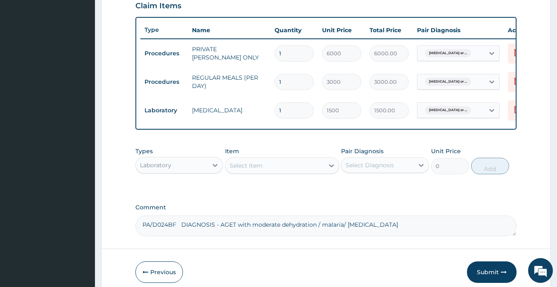
scroll to position [312, 0]
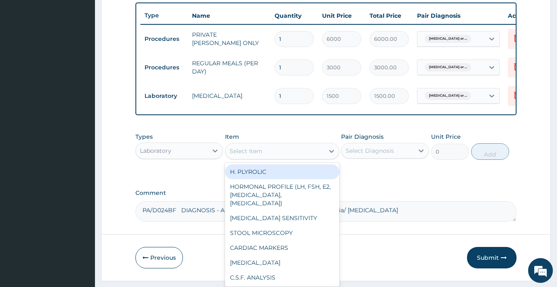
click at [265, 156] on div "Select Item" at bounding box center [274, 150] width 99 height 13
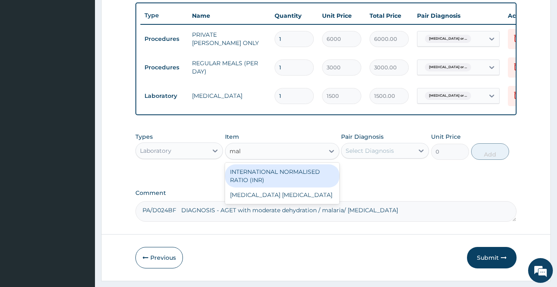
type input "mala"
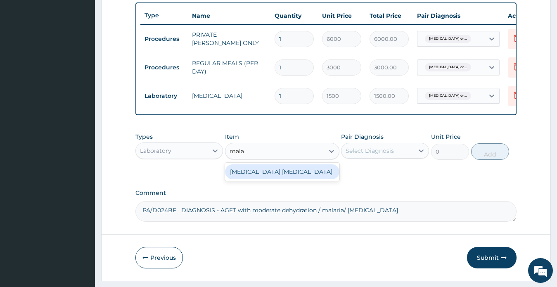
click at [282, 179] on div "MALARIA PARASITE" at bounding box center [282, 171] width 114 height 15
type input "800"
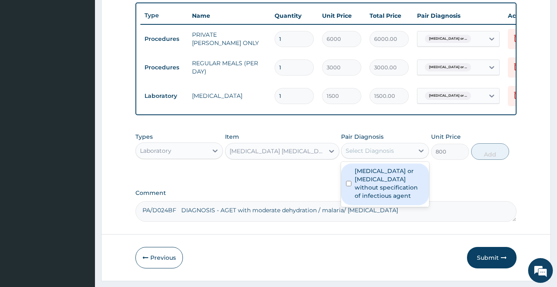
click at [357, 155] on div "Select Diagnosis" at bounding box center [369, 151] width 48 height 8
click at [371, 186] on label "Infectious gastroenteritis or colitis without specification of infectious agent" at bounding box center [389, 183] width 69 height 33
checkbox input "true"
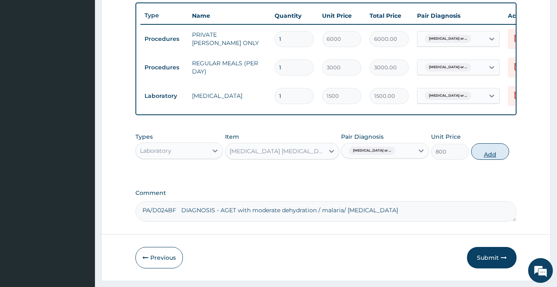
click at [490, 159] on button "Add" at bounding box center [490, 151] width 38 height 17
type input "0"
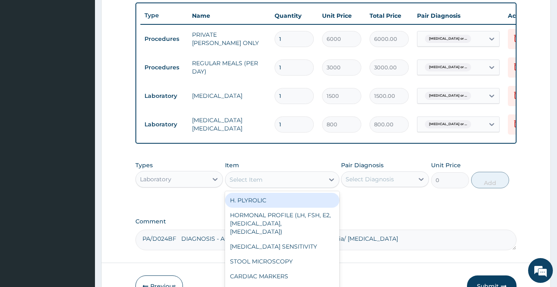
click at [263, 185] on div "Select Item" at bounding box center [274, 179] width 99 height 13
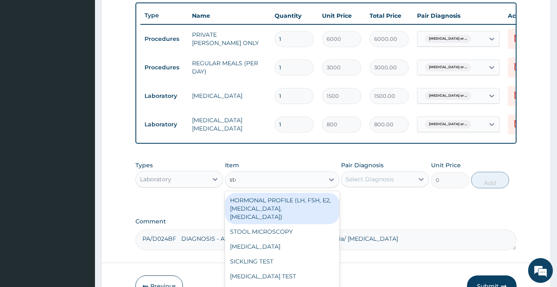
type input "stoo"
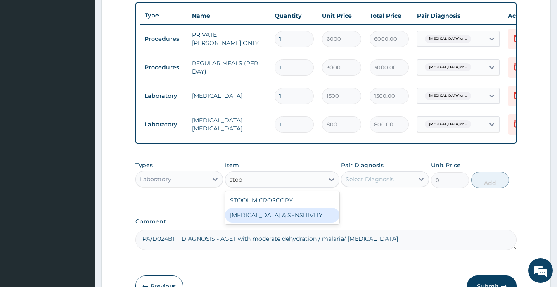
click at [278, 219] on div "STOOL CULTURE & SENSITIVITY" at bounding box center [282, 215] width 114 height 15
type input "1500"
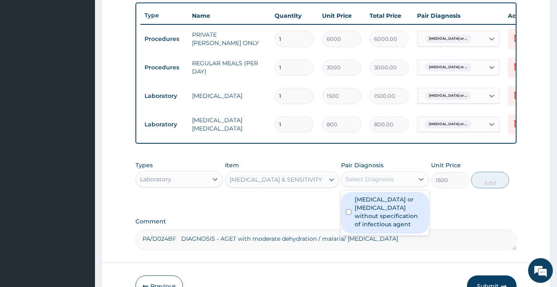
click at [370, 183] on div "Select Diagnosis" at bounding box center [369, 179] width 48 height 8
click at [380, 213] on label "Infectious gastroenteritis or colitis without specification of infectious agent" at bounding box center [389, 211] width 69 height 33
checkbox input "true"
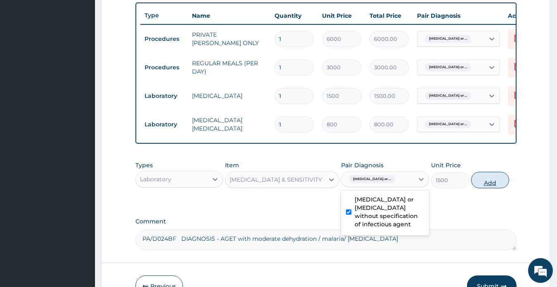
click at [492, 188] on button "Add" at bounding box center [490, 180] width 38 height 17
type input "0"
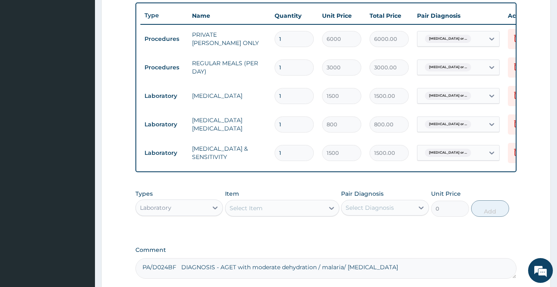
click at [271, 213] on div "Select Item" at bounding box center [274, 207] width 99 height 13
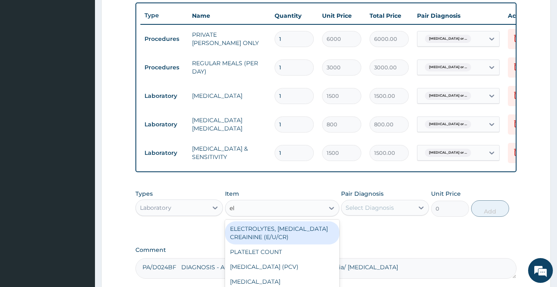
type input "ele"
click at [274, 242] on div "ELECTROLYTES, UREA CREAININE (E/U/CR)" at bounding box center [282, 232] width 114 height 23
type input "5000"
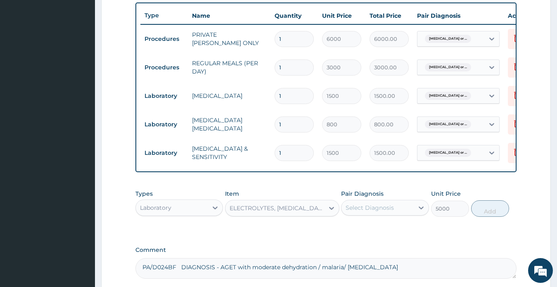
click at [368, 212] on div "Select Diagnosis" at bounding box center [369, 207] width 48 height 8
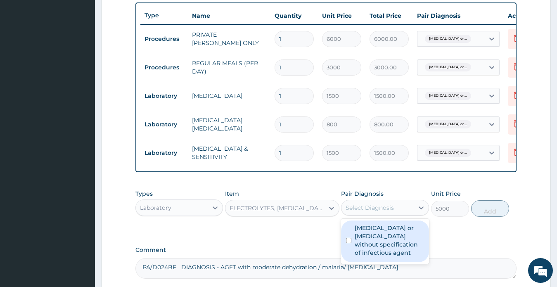
click at [389, 252] on label "Infectious gastroenteritis or colitis without specification of infectious agent" at bounding box center [389, 240] width 69 height 33
checkbox input "true"
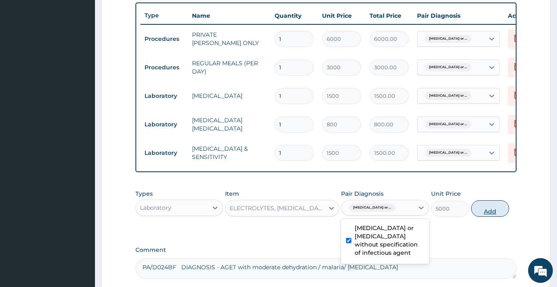
click at [487, 216] on button "Add" at bounding box center [490, 208] width 38 height 17
type input "0"
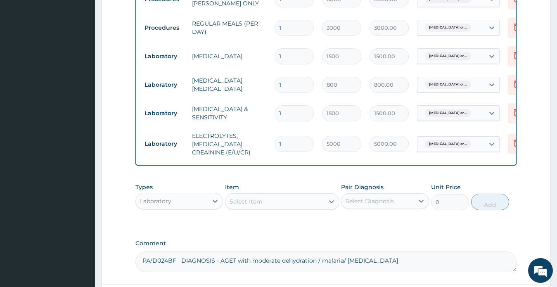
scroll to position [426, 0]
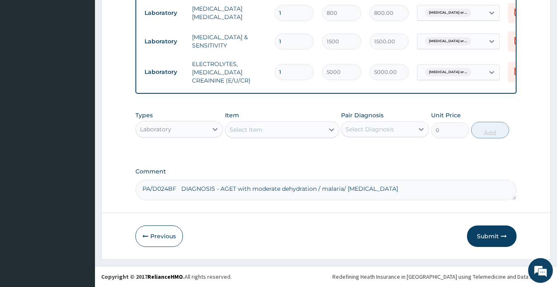
click at [172, 128] on div "Laboratory" at bounding box center [172, 129] width 72 height 13
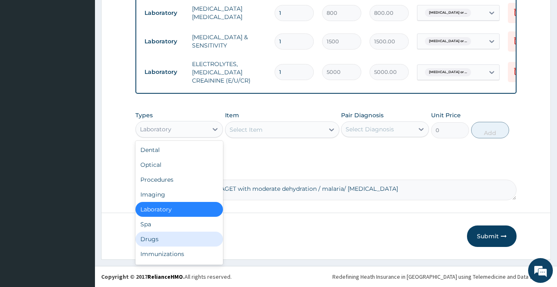
click at [154, 238] on div "Drugs" at bounding box center [179, 239] width 88 height 15
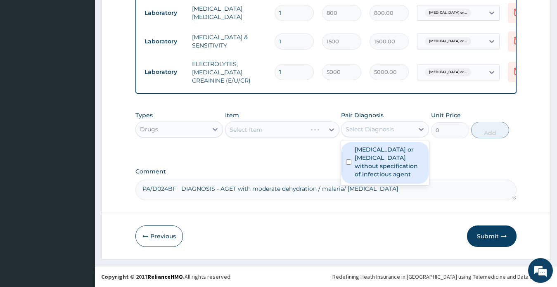
click at [375, 130] on div "Select Diagnosis" at bounding box center [369, 129] width 48 height 8
click at [376, 155] on label "Infectious gastroenteritis or colitis without specification of infectious agent" at bounding box center [389, 161] width 69 height 33
checkbox input "true"
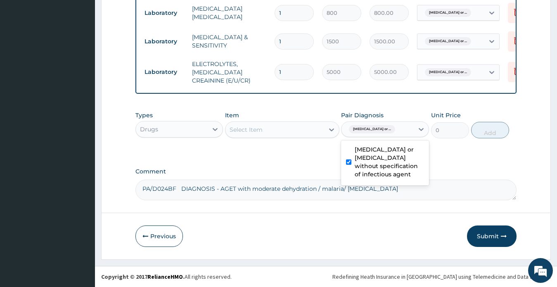
click at [277, 129] on div "Select Item" at bounding box center [274, 129] width 99 height 13
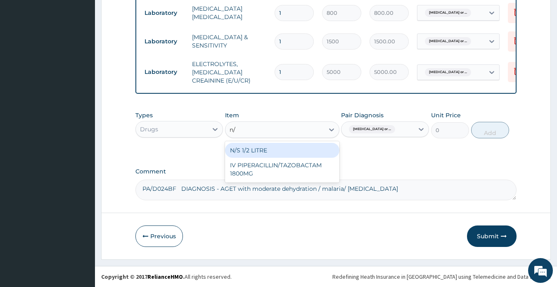
type input "n"
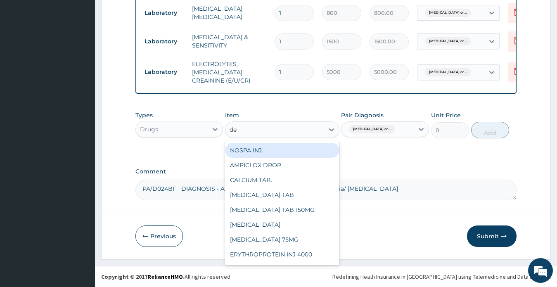
type input "dex"
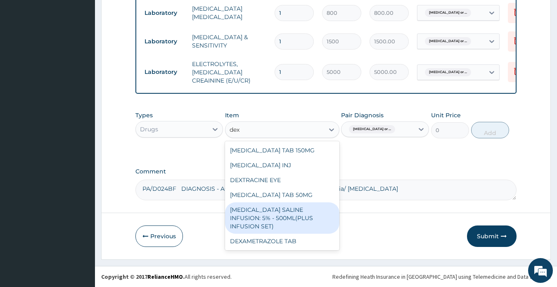
click at [292, 209] on div "DEXTROSE SALINE INFUSION: 5% - 500ML(PLUS INFUSION SET)" at bounding box center [282, 217] width 114 height 31
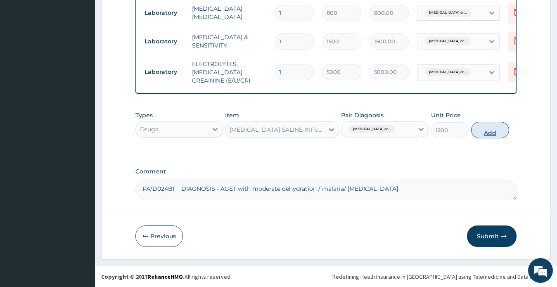
click at [492, 134] on button "Add" at bounding box center [490, 130] width 38 height 17
type input "0"
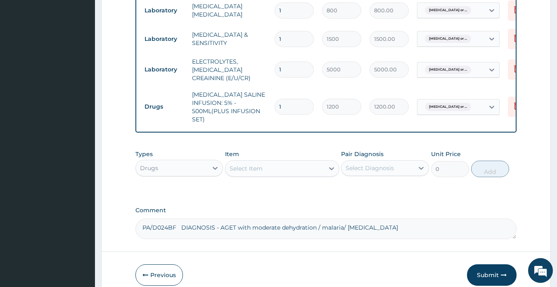
click at [254, 170] on div "Select Item" at bounding box center [246, 168] width 33 height 8
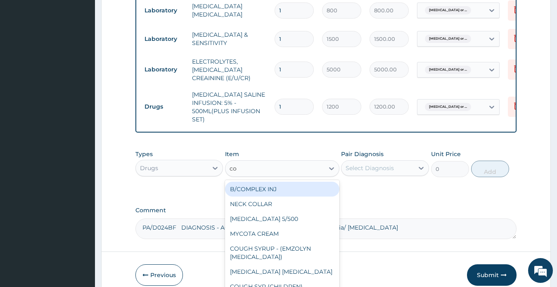
type input "com"
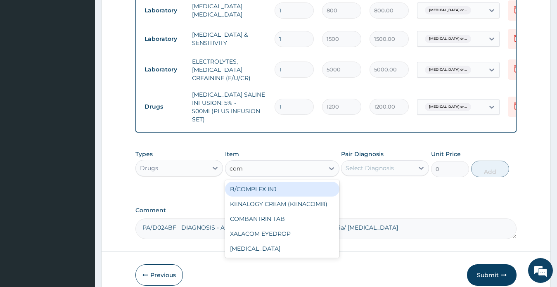
click at [265, 194] on div "B/COMPLEX INJ" at bounding box center [282, 189] width 114 height 15
type input "200"
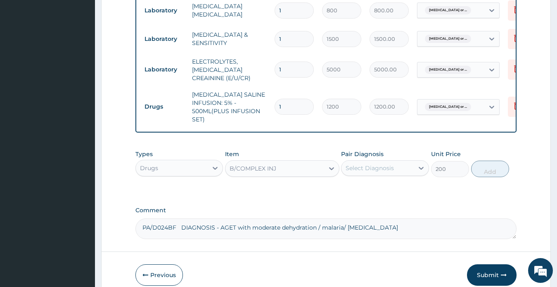
click at [380, 175] on div "Select Diagnosis" at bounding box center [377, 167] width 72 height 13
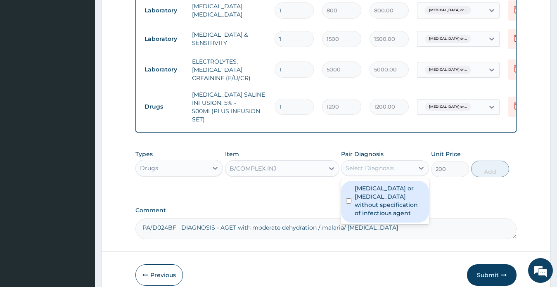
click at [389, 211] on label "Infectious gastroenteritis or colitis without specification of infectious agent" at bounding box center [389, 200] width 69 height 33
checkbox input "true"
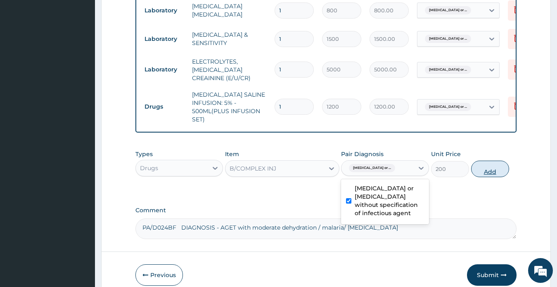
click at [484, 174] on button "Add" at bounding box center [490, 169] width 38 height 17
type input "0"
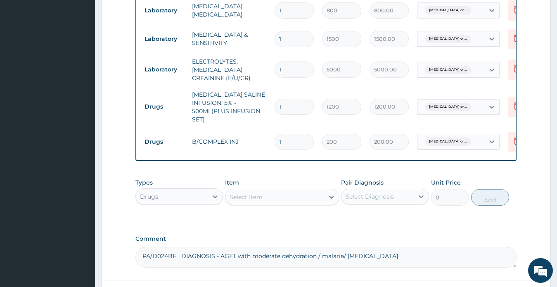
click at [265, 198] on div "Select Item" at bounding box center [274, 196] width 99 height 13
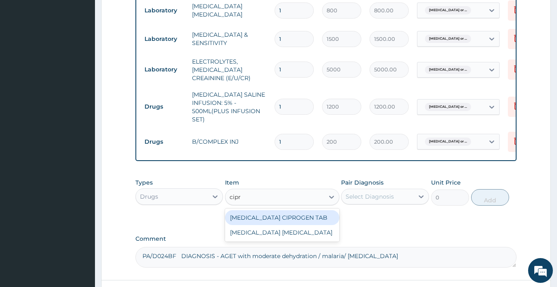
type input "cipr"
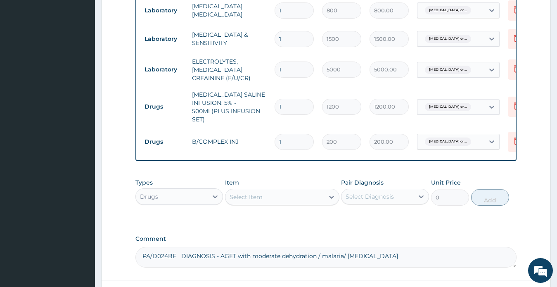
click at [277, 199] on div "Select Item" at bounding box center [274, 196] width 99 height 13
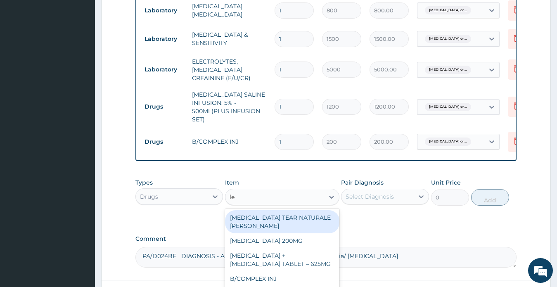
type input "lev"
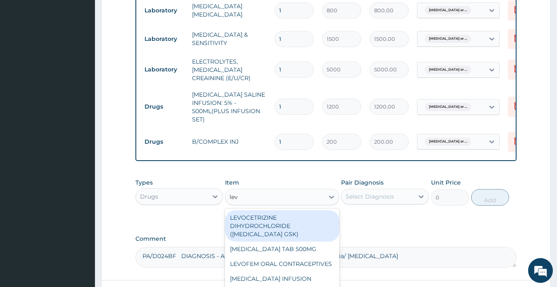
scroll to position [496, 0]
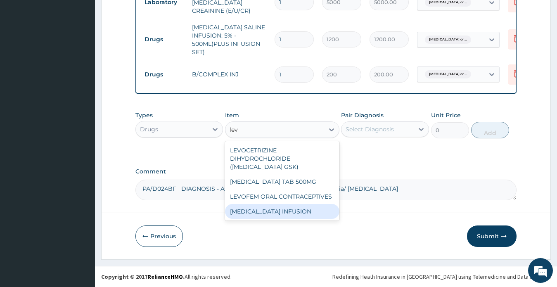
click at [277, 205] on div "LEVOFLOXACIN INFUSION" at bounding box center [282, 211] width 114 height 15
type input "1750"
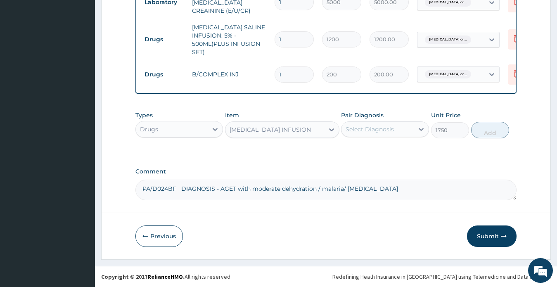
click at [361, 130] on div "Select Diagnosis" at bounding box center [369, 129] width 48 height 8
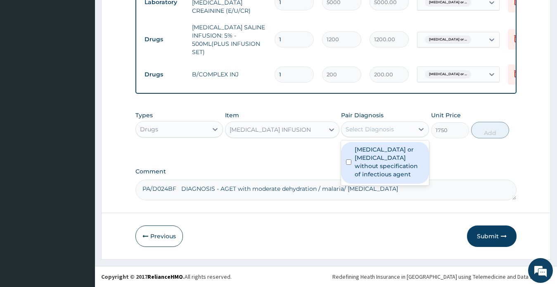
click at [375, 158] on label "Infectious gastroenteritis or colitis without specification of infectious agent" at bounding box center [389, 161] width 69 height 33
checkbox input "true"
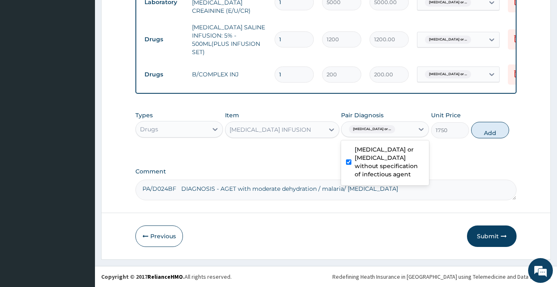
click at [487, 131] on button "Add" at bounding box center [490, 130] width 38 height 17
type input "0"
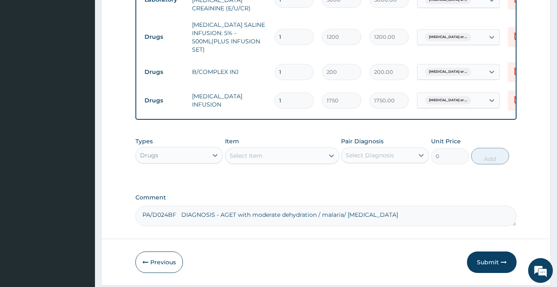
click at [274, 161] on div "Select Item" at bounding box center [274, 155] width 99 height 13
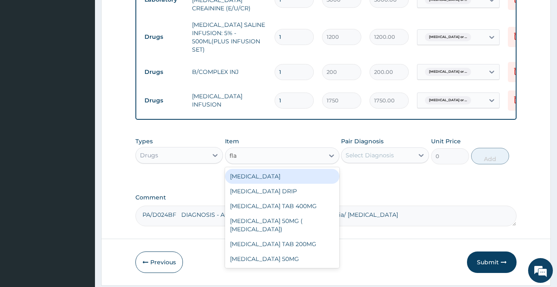
type input "flag"
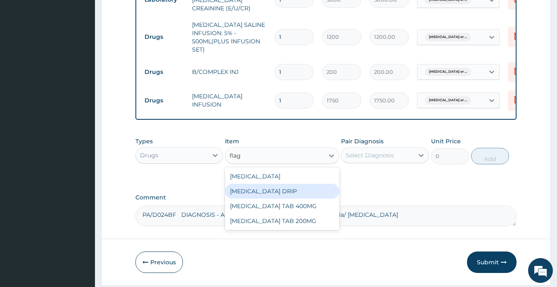
click at [264, 193] on div "FLAGYL DRIP" at bounding box center [282, 191] width 114 height 15
type input "260"
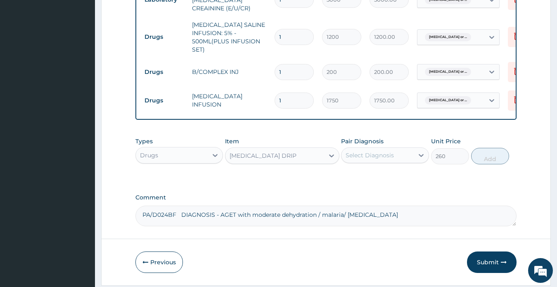
click at [362, 158] on div "Select Diagnosis" at bounding box center [369, 155] width 48 height 8
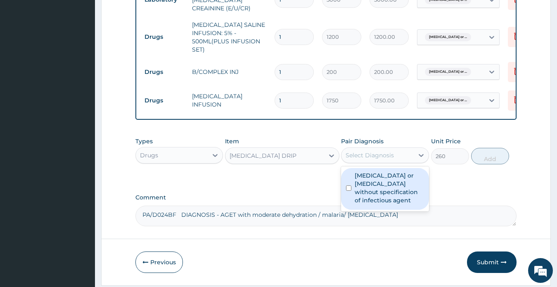
click at [379, 185] on label "Infectious gastroenteritis or colitis without specification of infectious agent" at bounding box center [389, 187] width 69 height 33
checkbox input "true"
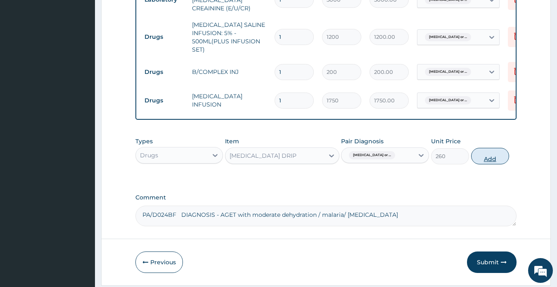
click at [495, 159] on button "Add" at bounding box center [490, 156] width 38 height 17
type input "0"
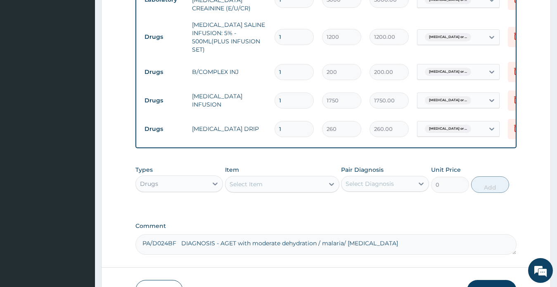
click at [263, 184] on div "Select Item" at bounding box center [274, 183] width 99 height 13
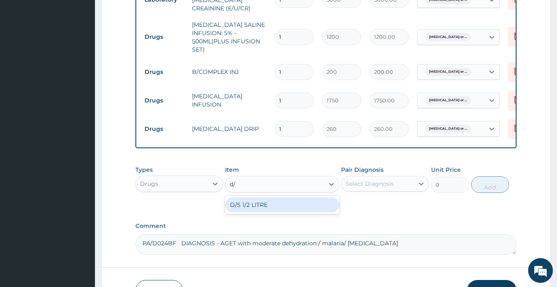
type input "d"
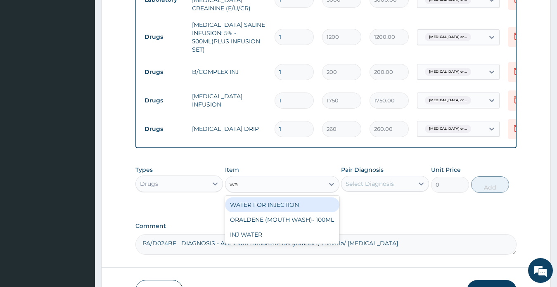
type input "wat"
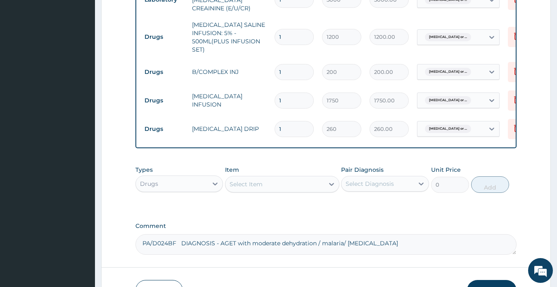
click at [261, 187] on div "Select Item" at bounding box center [274, 183] width 99 height 13
type input "d"
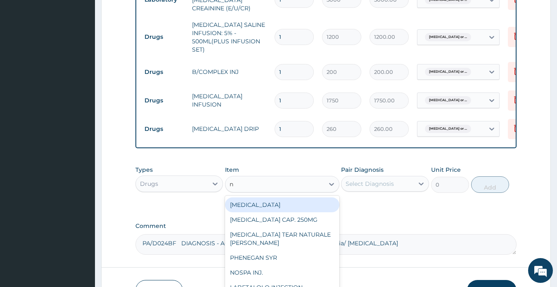
type input "n/"
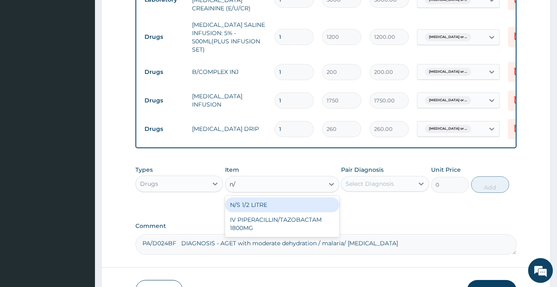
click at [254, 208] on div "N/S 1/2 LITRE" at bounding box center [282, 204] width 114 height 15
type input "375"
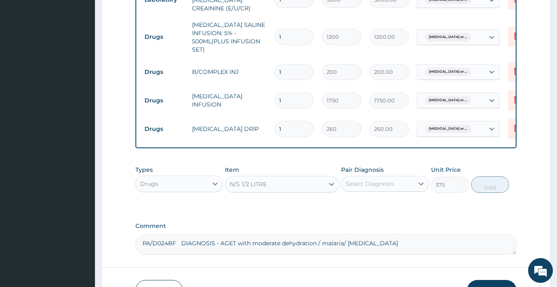
click at [367, 184] on div "Select Diagnosis" at bounding box center [369, 184] width 48 height 8
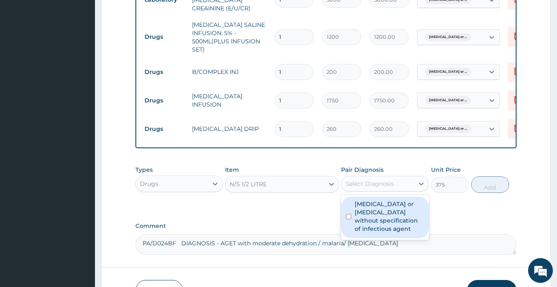
click at [374, 215] on label "Infectious gastroenteritis or colitis without specification of infectious agent" at bounding box center [389, 216] width 69 height 33
checkbox input "true"
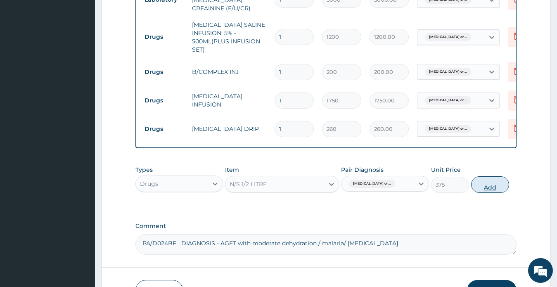
click at [492, 189] on button "Add" at bounding box center [490, 184] width 38 height 17
type input "0"
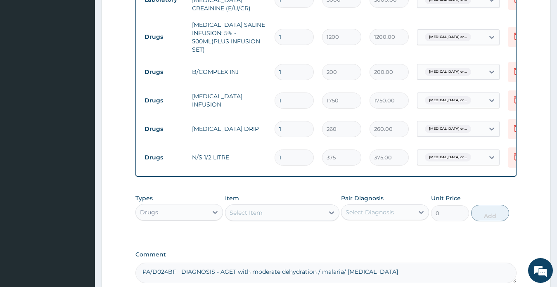
type input "0.00"
type input "3"
type input "1125.00"
type input "3"
drag, startPoint x: 286, startPoint y: 33, endPoint x: 276, endPoint y: 33, distance: 10.8
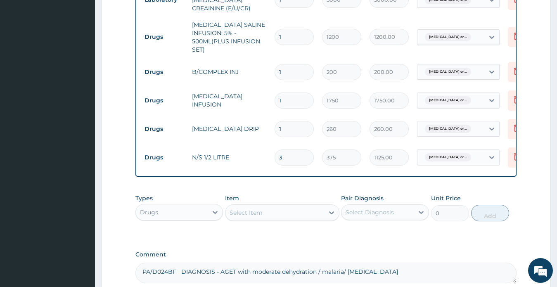
click at [276, 33] on input "1" at bounding box center [293, 37] width 39 height 16
type input "3"
type input "3600.00"
type input "3"
drag, startPoint x: 280, startPoint y: 66, endPoint x: 264, endPoint y: 66, distance: 15.7
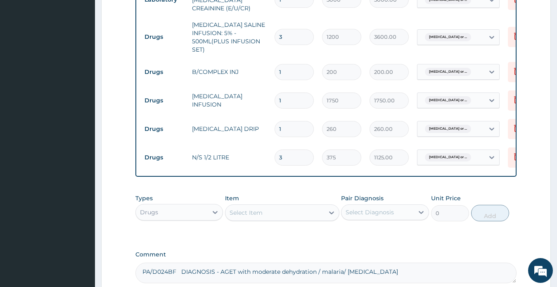
click at [264, 66] on tr "Drugs B/COMPLEX INJ 1 200 200.00 Infectious gastroenteritis or ... Delete" at bounding box center [342, 72] width 405 height 28
type input "21"
type input "4200.00"
type input "2"
type input "400.00"
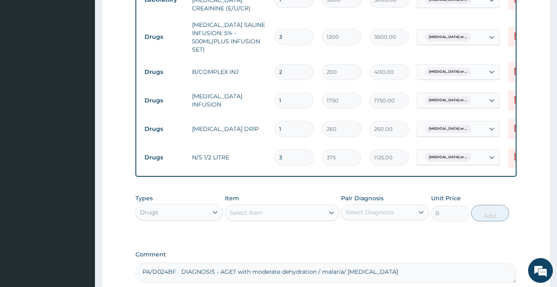
type input "2"
drag, startPoint x: 283, startPoint y: 127, endPoint x: 277, endPoint y: 125, distance: 6.4
click at [277, 125] on input "1" at bounding box center [293, 129] width 39 height 16
type input "6"
type input "1560.00"
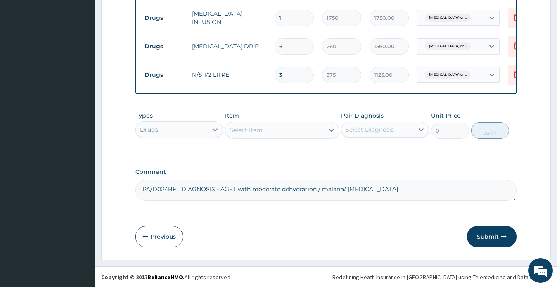
scroll to position [581, 0]
type input "6"
click at [251, 129] on div "Select Item" at bounding box center [246, 129] width 33 height 8
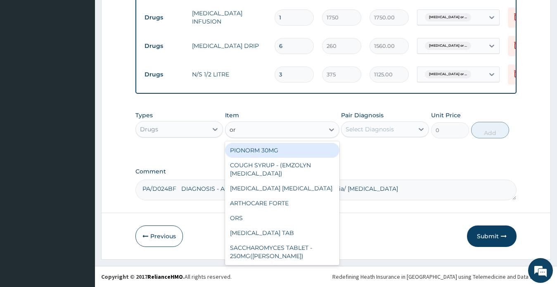
type input "ors"
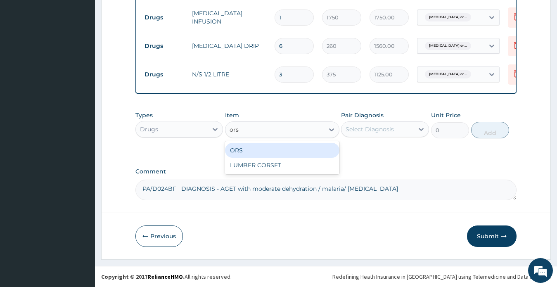
click at [257, 150] on div "ORS" at bounding box center [282, 150] width 114 height 15
type input "150"
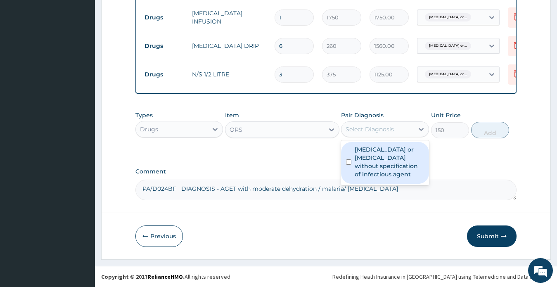
click at [354, 128] on div "Select Diagnosis" at bounding box center [369, 129] width 48 height 8
click at [378, 171] on label "Infectious gastroenteritis or colitis without specification of infectious agent" at bounding box center [389, 161] width 69 height 33
checkbox input "true"
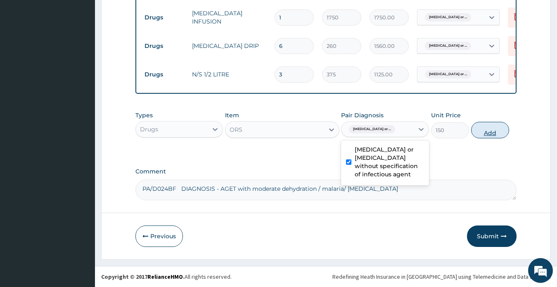
click at [482, 132] on button "Add" at bounding box center [490, 130] width 38 height 17
type input "0"
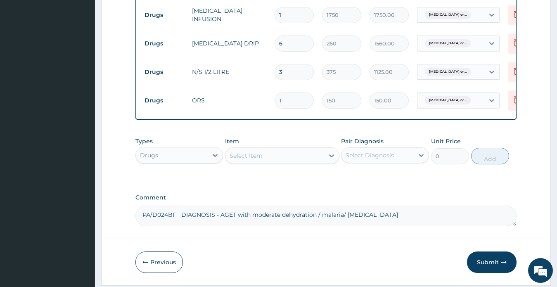
click at [260, 159] on div "Select Item" at bounding box center [246, 155] width 33 height 8
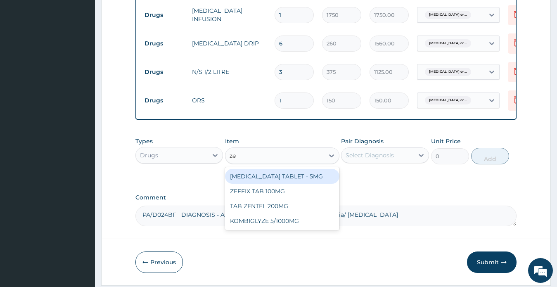
type input "zen"
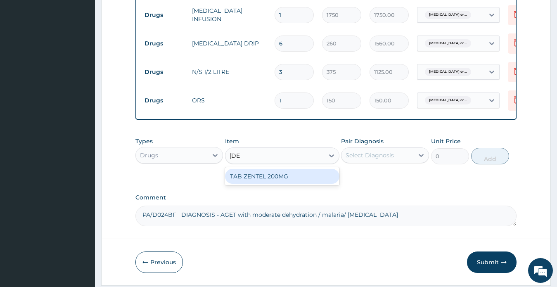
click at [266, 178] on div "TAB ZENTEL 200MG" at bounding box center [282, 176] width 114 height 15
type input "200"
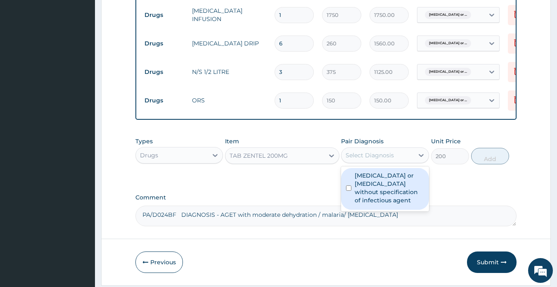
click at [366, 159] on div "Select Diagnosis" at bounding box center [369, 155] width 48 height 8
click at [381, 198] on label "Infectious gastroenteritis or colitis without specification of infectious agent" at bounding box center [389, 187] width 69 height 33
checkbox input "true"
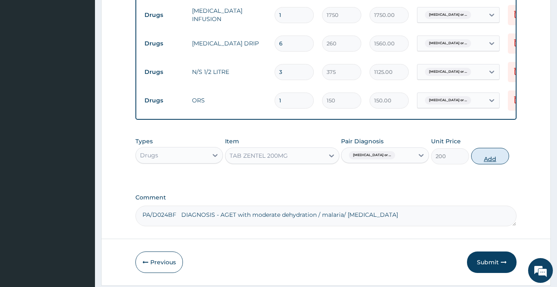
click at [490, 161] on button "Add" at bounding box center [490, 156] width 38 height 17
type input "0"
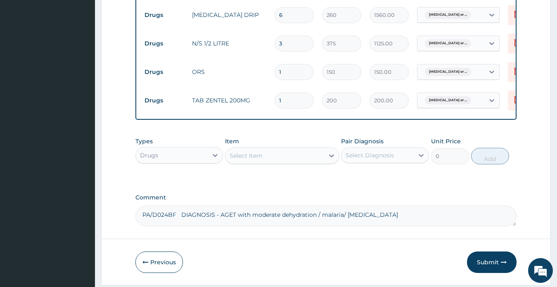
scroll to position [638, 0]
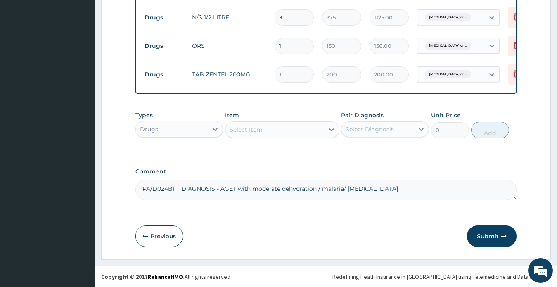
click at [261, 127] on div "Select Item" at bounding box center [246, 129] width 33 height 8
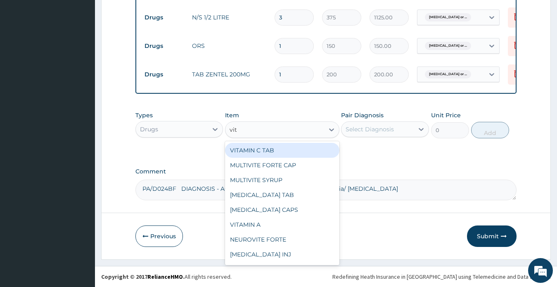
type input "vita"
click at [269, 151] on div "VITAMIN C TAB" at bounding box center [282, 150] width 114 height 15
type input "10"
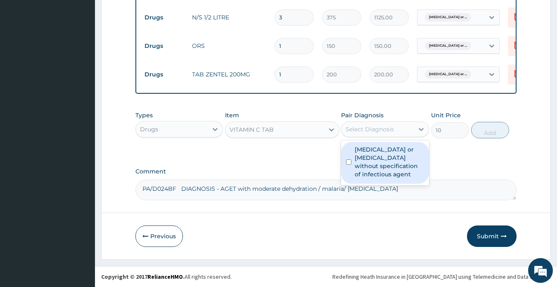
click at [365, 129] on div "Select Diagnosis" at bounding box center [369, 129] width 48 height 8
click at [377, 160] on label "Infectious gastroenteritis or colitis without specification of infectious agent" at bounding box center [389, 161] width 69 height 33
checkbox input "true"
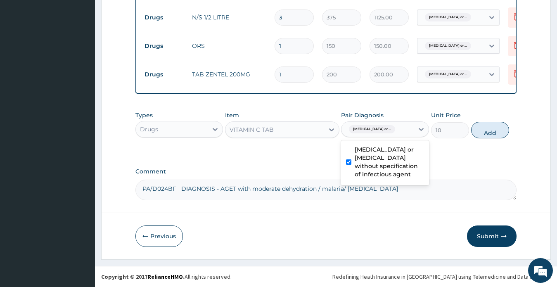
drag, startPoint x: 490, startPoint y: 131, endPoint x: 477, endPoint y: 133, distance: 13.0
click at [489, 132] on button "Add" at bounding box center [490, 130] width 38 height 17
type input "0"
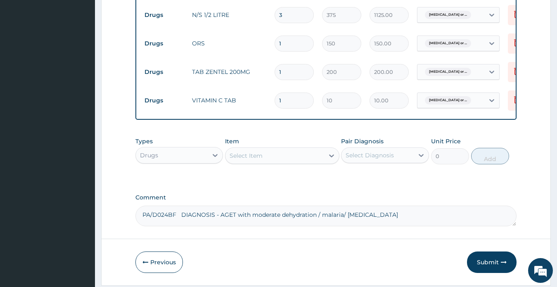
click at [269, 153] on div "Select Item" at bounding box center [274, 155] width 99 height 13
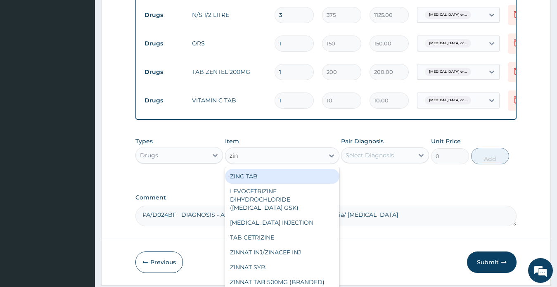
type input "zinc"
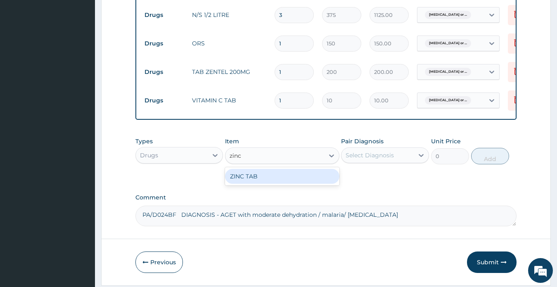
click at [279, 179] on div "ZINC TAB" at bounding box center [282, 176] width 114 height 15
type input "25"
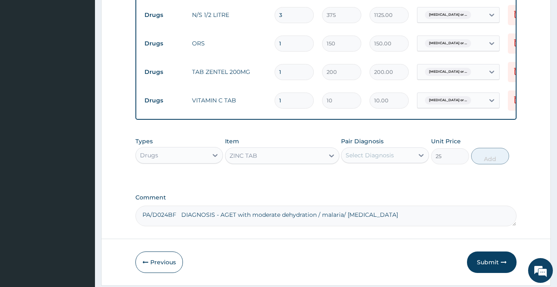
click at [374, 159] on div "Select Diagnosis" at bounding box center [369, 155] width 48 height 8
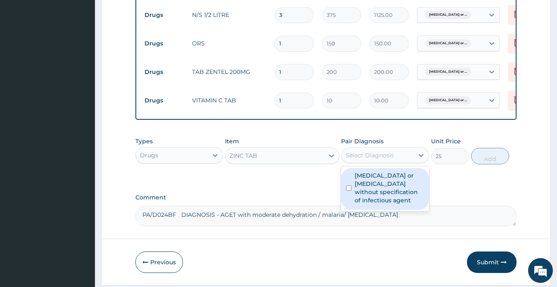
drag, startPoint x: 379, startPoint y: 194, endPoint x: 388, endPoint y: 193, distance: 8.3
click at [380, 194] on label "Infectious gastroenteritis or colitis without specification of infectious agent" at bounding box center [389, 187] width 69 height 33
checkbox input "true"
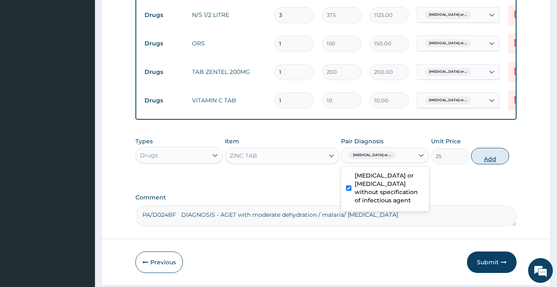
click at [489, 159] on button "Add" at bounding box center [490, 156] width 38 height 17
type input "0"
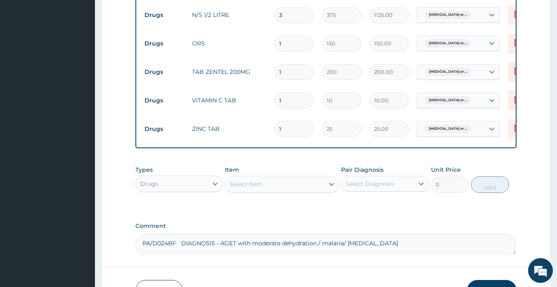
click at [257, 185] on div "Select Item" at bounding box center [246, 184] width 33 height 8
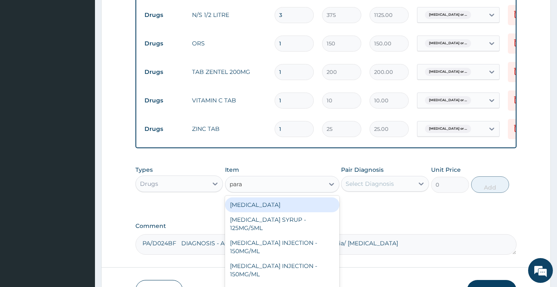
type input "parac"
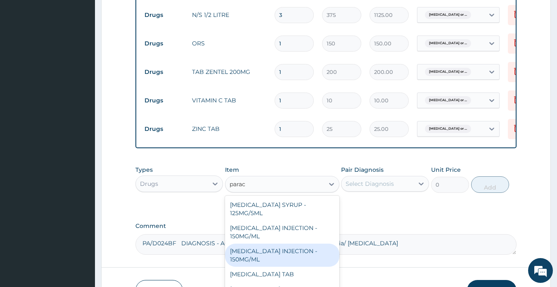
click at [291, 248] on div "PARACETAMOL INJECTION - 150MG/ML" at bounding box center [282, 255] width 114 height 23
type input "350"
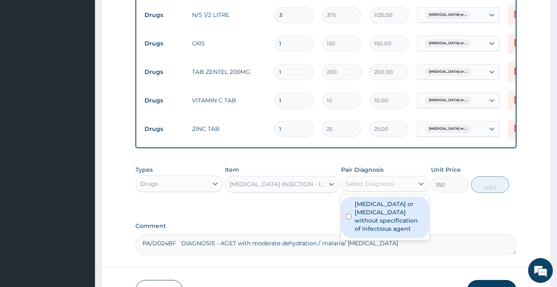
click at [376, 188] on div "Select Diagnosis" at bounding box center [369, 184] width 48 height 8
click at [379, 221] on label "Infectious gastroenteritis or colitis without specification of infectious agent" at bounding box center [389, 216] width 69 height 33
checkbox input "true"
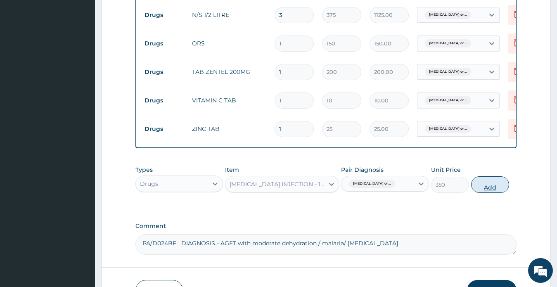
click at [492, 189] on button "Add" at bounding box center [490, 184] width 38 height 17
type input "0"
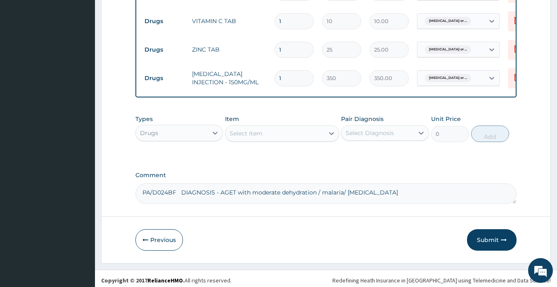
scroll to position [724, 0]
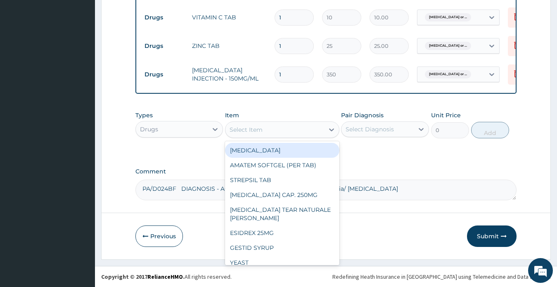
click at [253, 128] on div "Select Item" at bounding box center [246, 129] width 33 height 8
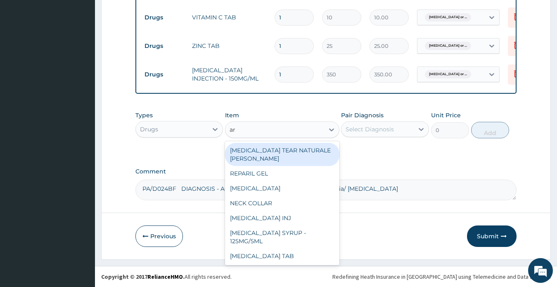
type input "art"
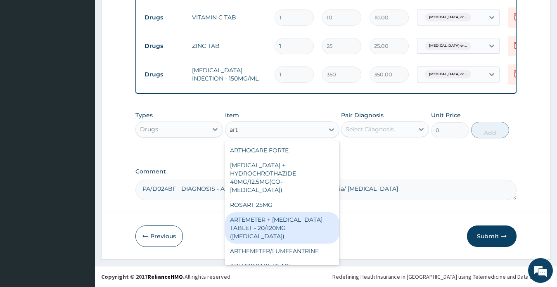
drag, startPoint x: 285, startPoint y: 215, endPoint x: 306, endPoint y: 199, distance: 26.5
click at [285, 215] on div "ARTEMETER + LUMEFANTRINE TABLET - 20/120MG (COARTEM)" at bounding box center [282, 227] width 114 height 31
type input "120"
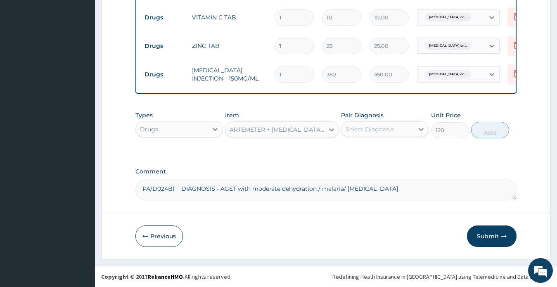
drag, startPoint x: 376, startPoint y: 125, endPoint x: 376, endPoint y: 132, distance: 6.2
click at [375, 125] on div "Select Diagnosis" at bounding box center [369, 129] width 48 height 8
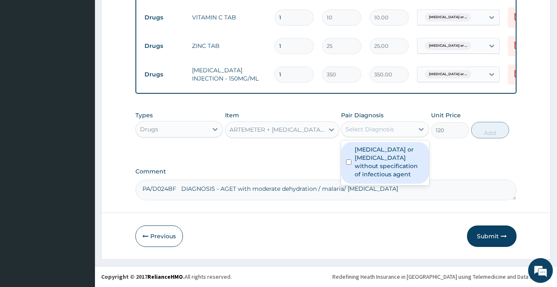
click at [379, 156] on label "Infectious gastroenteritis or colitis without specification of infectious agent" at bounding box center [389, 161] width 69 height 33
checkbox input "true"
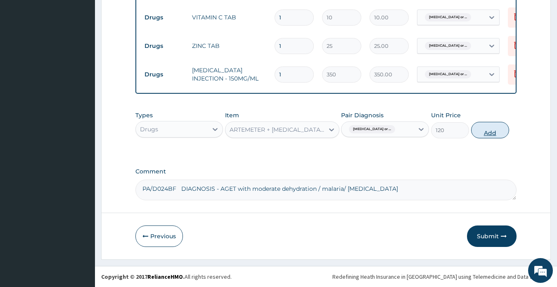
click at [489, 132] on button "Add" at bounding box center [490, 130] width 38 height 17
type input "0"
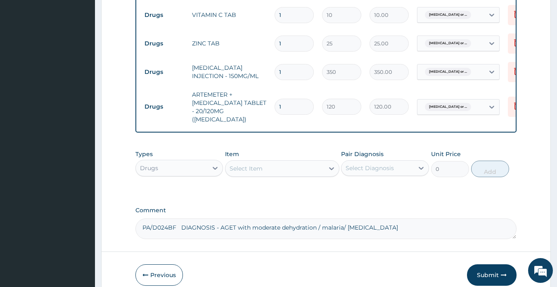
click at [267, 162] on div "Select Item" at bounding box center [274, 168] width 99 height 13
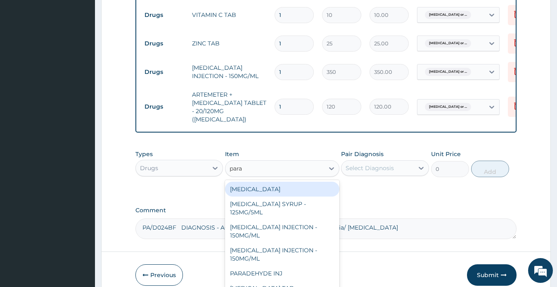
type input "parac"
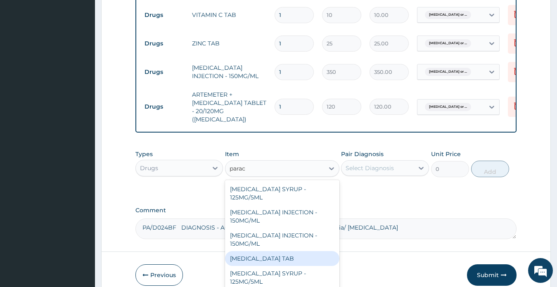
click at [285, 258] on div "PARACETAMOL TAB" at bounding box center [282, 258] width 114 height 15
type input "7.5"
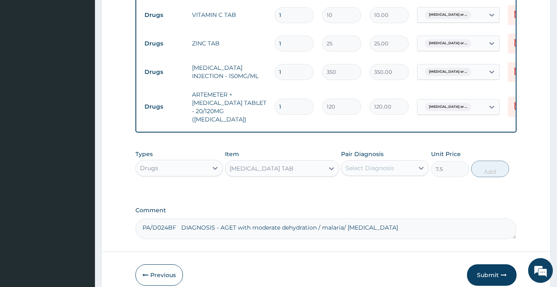
click at [393, 164] on div "Select Diagnosis" at bounding box center [369, 168] width 48 height 8
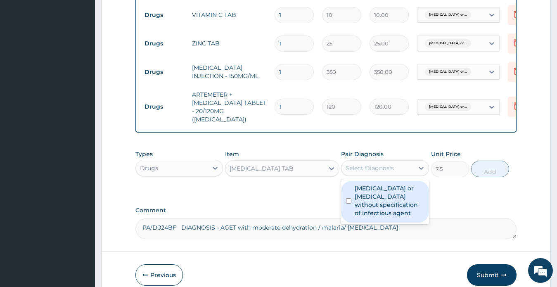
click at [396, 196] on label "Infectious gastroenteritis or colitis without specification of infectious agent" at bounding box center [389, 200] width 69 height 33
checkbox input "true"
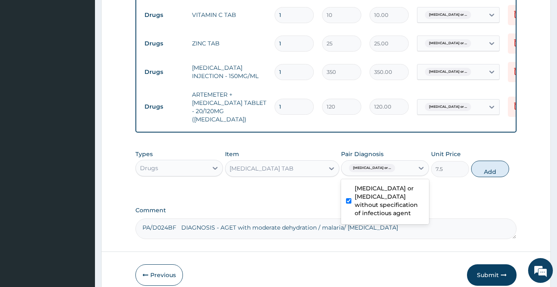
click at [491, 163] on button "Add" at bounding box center [490, 169] width 38 height 17
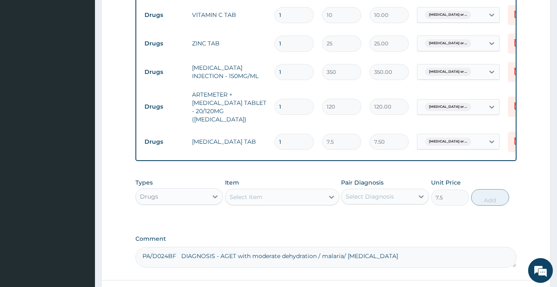
type input "0"
click at [284, 192] on div "Select Item" at bounding box center [274, 196] width 99 height 13
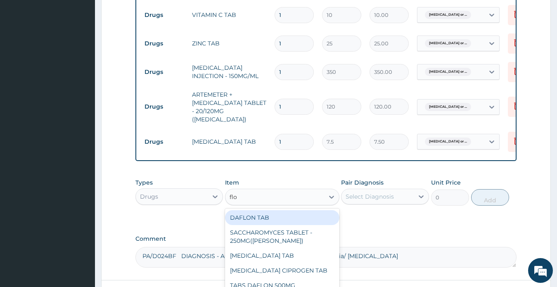
type input "flor"
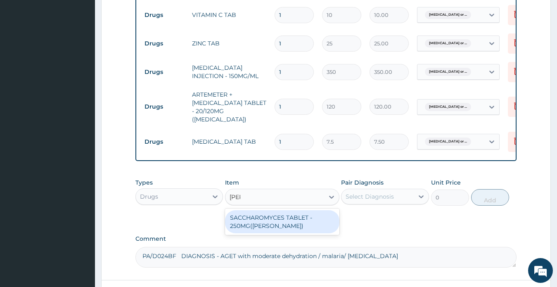
click at [277, 212] on div "SACCHAROMYCES TABLET - 250MG(FLORA NORM)" at bounding box center [282, 221] width 114 height 23
type input "700"
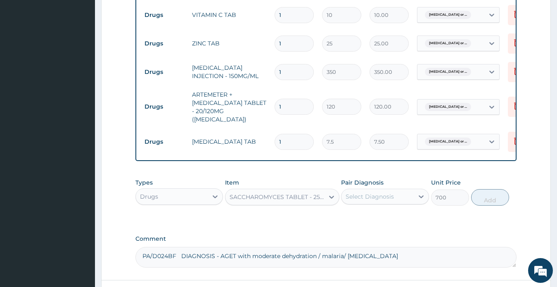
drag, startPoint x: 362, startPoint y: 191, endPoint x: 364, endPoint y: 198, distance: 8.0
click at [361, 192] on div "Select Diagnosis" at bounding box center [369, 196] width 48 height 8
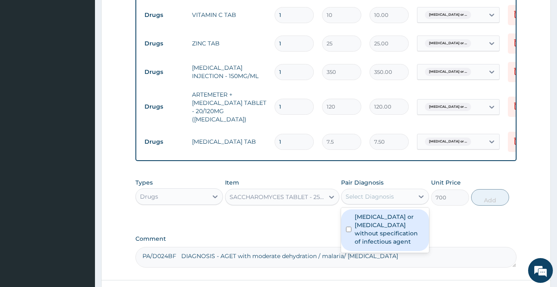
click at [378, 221] on label "Infectious gastroenteritis or colitis without specification of infectious agent" at bounding box center [389, 229] width 69 height 33
checkbox input "true"
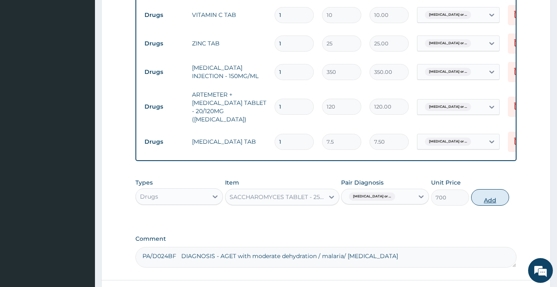
click at [483, 195] on button "Add" at bounding box center [490, 197] width 38 height 17
type input "0"
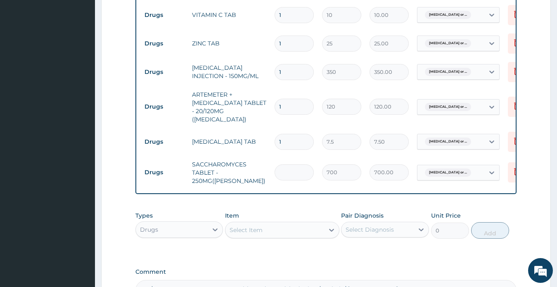
type input "0.00"
type input "2"
type input "1400.00"
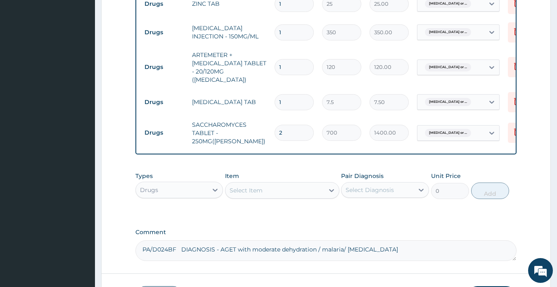
scroll to position [818, 0]
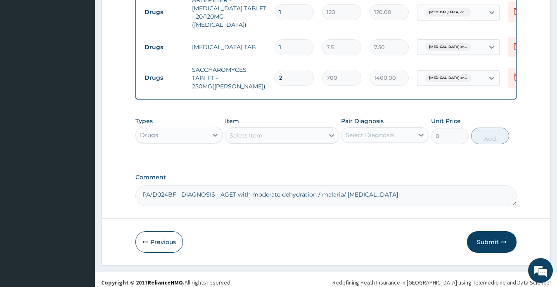
type input "2"
click at [262, 131] on div "Select Item" at bounding box center [246, 135] width 33 height 8
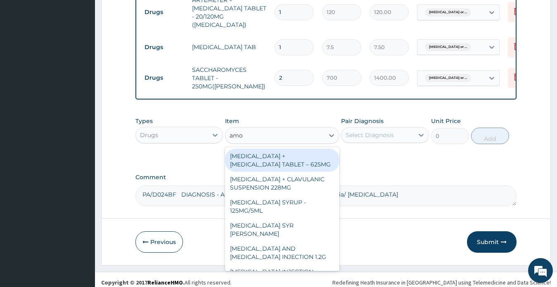
type input "amox"
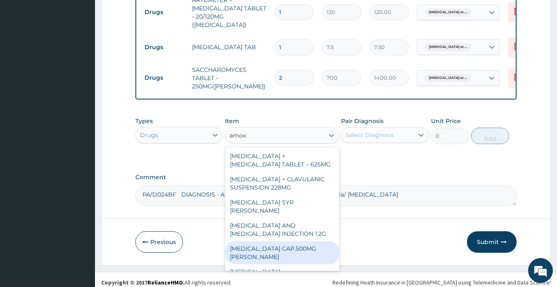
scroll to position [40, 0]
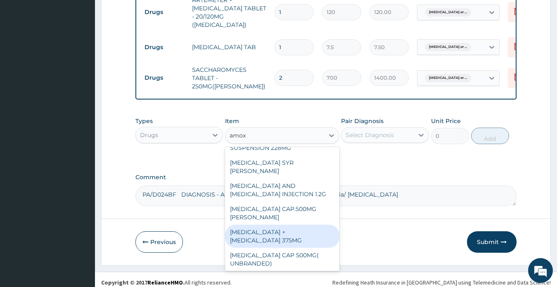
click at [285, 225] on div "AMOXICILLIN + CLAVULANIC ACID 375MG" at bounding box center [282, 236] width 114 height 23
type input "235.65"
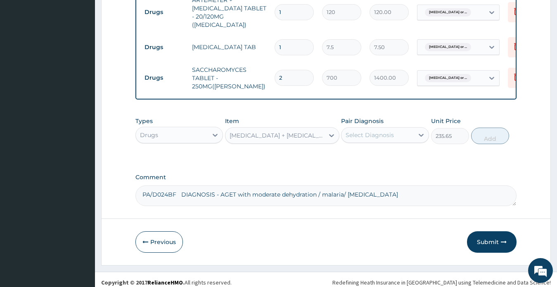
click at [366, 131] on div "Select Diagnosis" at bounding box center [369, 135] width 48 height 8
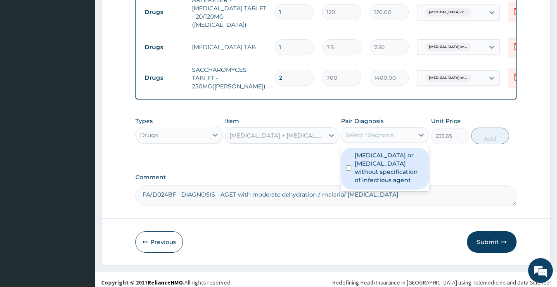
click at [378, 173] on label "Infectious gastroenteritis or colitis without specification of infectious agent" at bounding box center [389, 167] width 69 height 33
checkbox input "true"
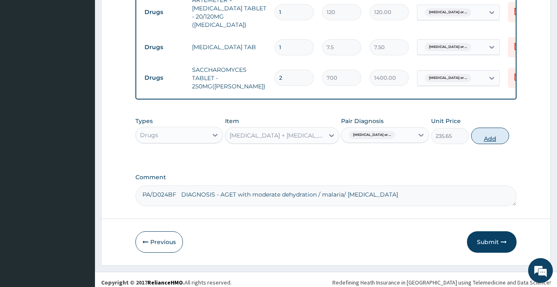
click at [485, 133] on button "Add" at bounding box center [490, 136] width 38 height 17
type input "0"
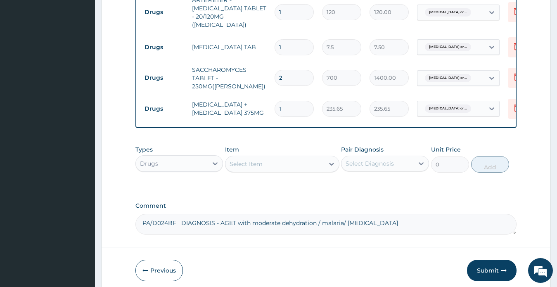
type input "10"
type input "2356.50"
type input "10"
drag, startPoint x: 283, startPoint y: 34, endPoint x: 272, endPoint y: 34, distance: 10.3
click at [272, 35] on td "1" at bounding box center [293, 47] width 47 height 24
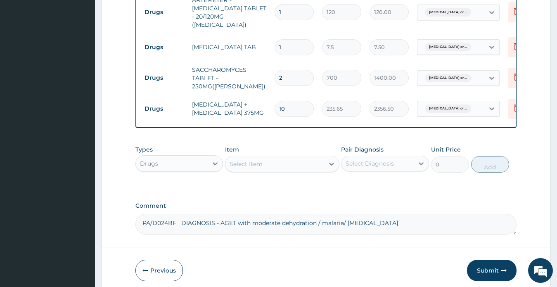
type input "9"
type input "67.50"
type input "9"
click at [284, 5] on input "1" at bounding box center [293, 12] width 39 height 16
type input "12"
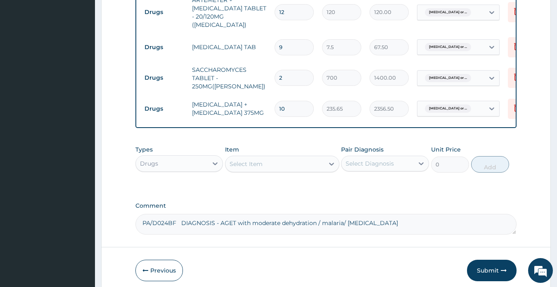
type input "1440.00"
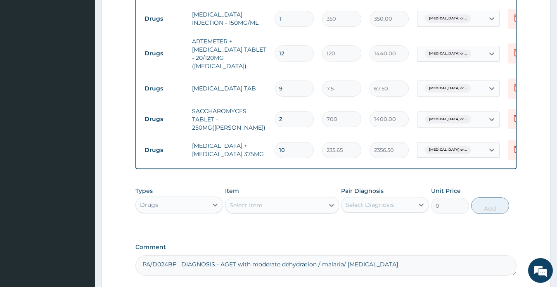
type input "13"
type input "1560.00"
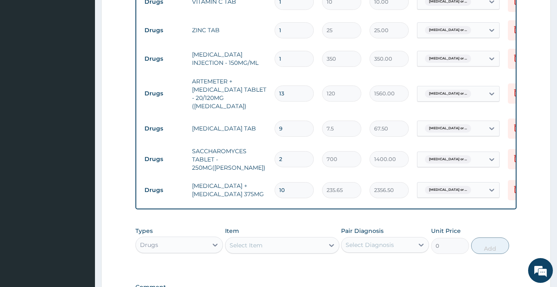
scroll to position [736, 0]
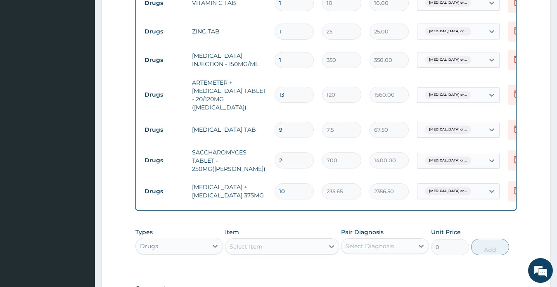
type input "13"
drag, startPoint x: 280, startPoint y: 53, endPoint x: 283, endPoint y: 57, distance: 5.0
click at [283, 57] on input "1" at bounding box center [293, 60] width 39 height 16
type input "3"
type input "1050.00"
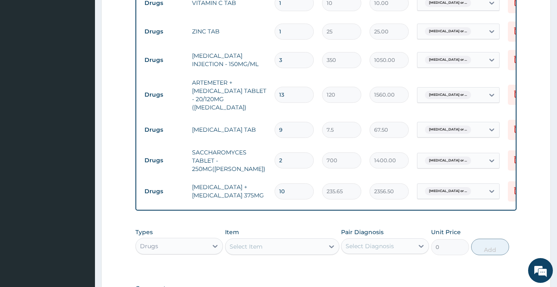
type input "3"
drag, startPoint x: 284, startPoint y: 28, endPoint x: 276, endPoint y: 26, distance: 7.5
click at [276, 26] on input "1" at bounding box center [293, 32] width 39 height 16
type input "8"
type input "200.00"
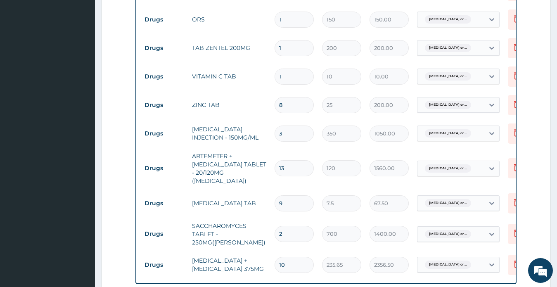
scroll to position [653, 0]
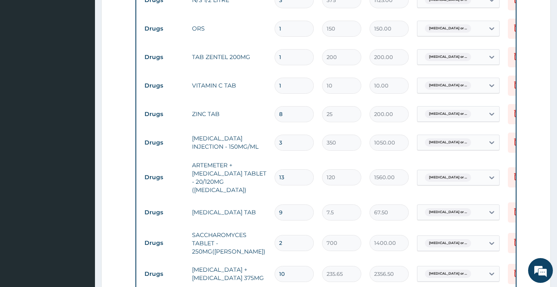
type input "8"
click at [279, 83] on input "1" at bounding box center [293, 86] width 39 height 16
type input "4"
type input "40.00"
type input "4"
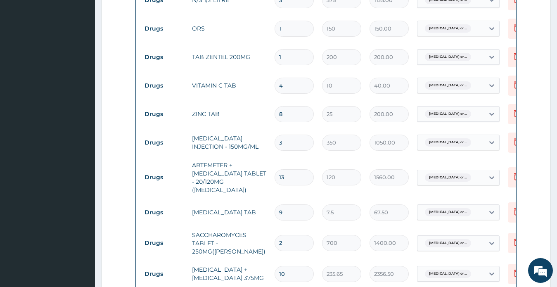
drag, startPoint x: 284, startPoint y: 52, endPoint x: 278, endPoint y: 52, distance: 5.8
click at [278, 52] on input "1" at bounding box center [293, 57] width 39 height 16
type input "2"
type input "400.00"
click at [278, 54] on input "2" at bounding box center [293, 57] width 39 height 16
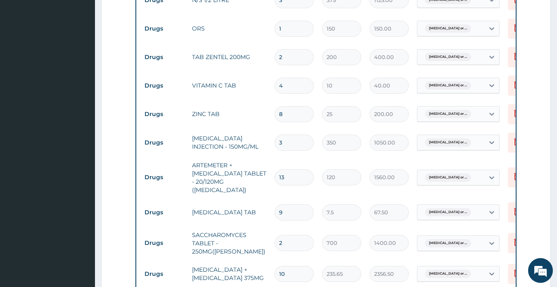
type input "1"
type input "200.00"
click at [277, 26] on input "1" at bounding box center [293, 29] width 39 height 16
type input "2"
type input "300.00"
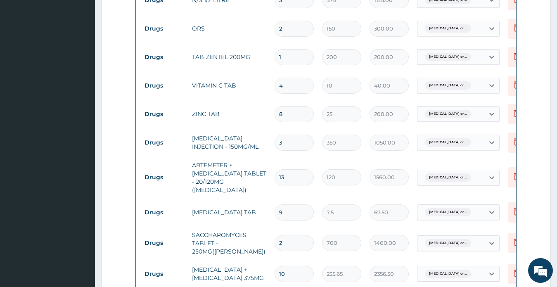
type input "3"
type input "450.00"
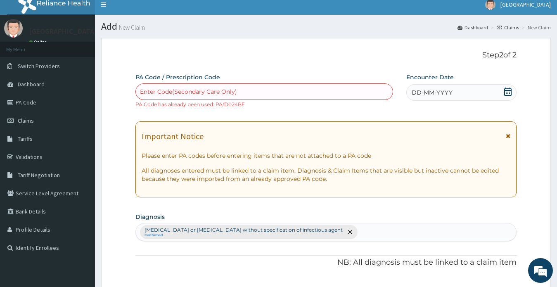
scroll to position [0, 0]
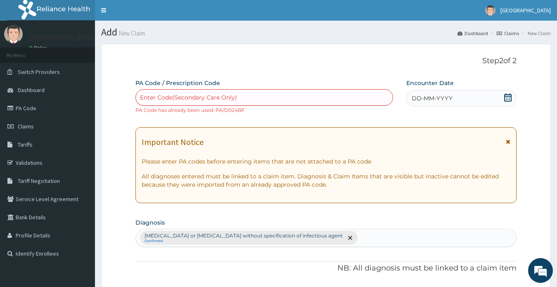
type input "3"
click at [507, 99] on icon at bounding box center [508, 97] width 8 height 8
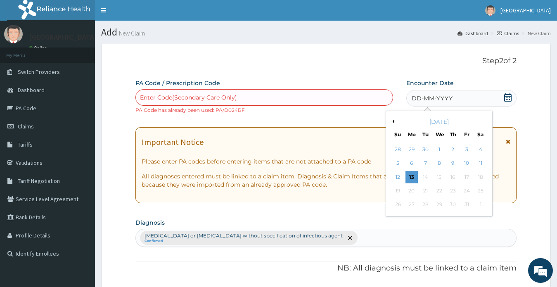
click at [393, 121] on button "Previous Month" at bounding box center [392, 121] width 4 height 4
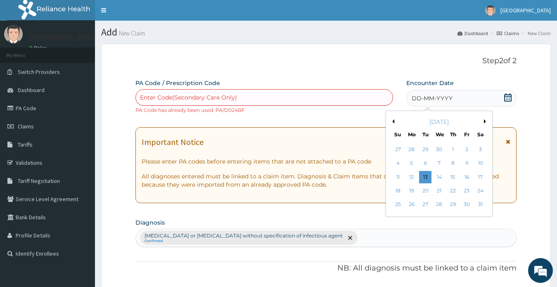
click at [393, 121] on button "Previous Month" at bounding box center [392, 121] width 4 height 4
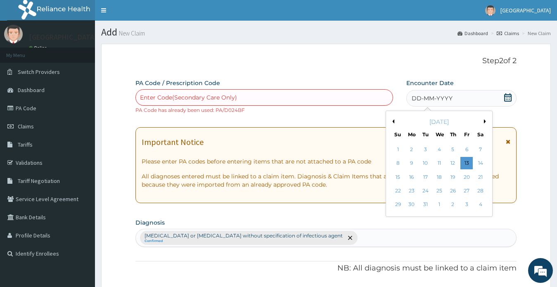
click at [393, 121] on button "Previous Month" at bounding box center [392, 121] width 4 height 4
click at [400, 190] on div "17" at bounding box center [398, 191] width 12 height 12
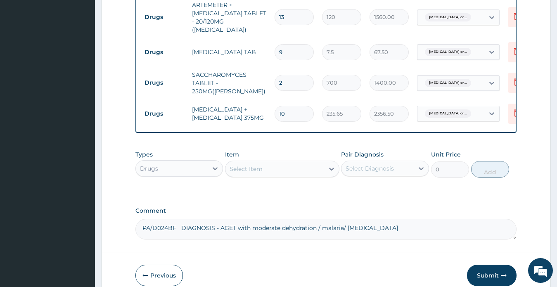
scroll to position [826, 0]
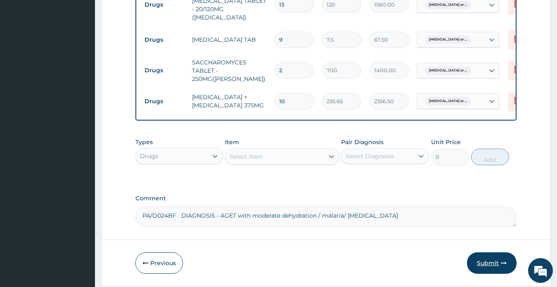
click at [483, 262] on button "Submit" at bounding box center [492, 262] width 50 height 21
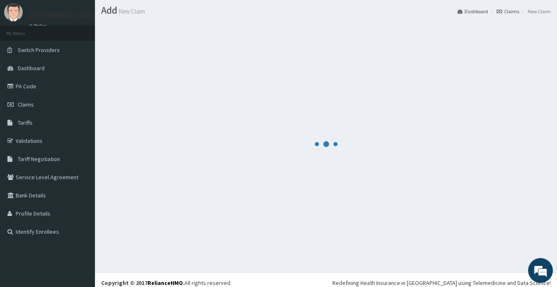
scroll to position [28, 0]
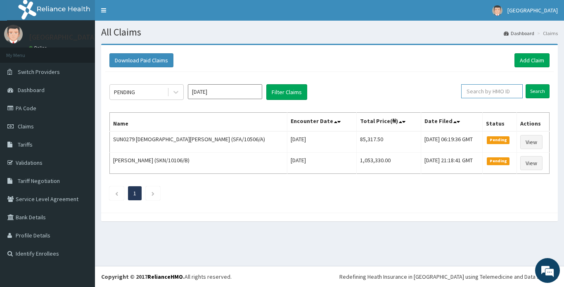
click at [489, 88] on input "text" at bounding box center [492, 91] width 62 height 14
paste input "RSB/10010/E"
type input "RSB/10010/E"
click at [534, 91] on input "Search" at bounding box center [537, 91] width 24 height 14
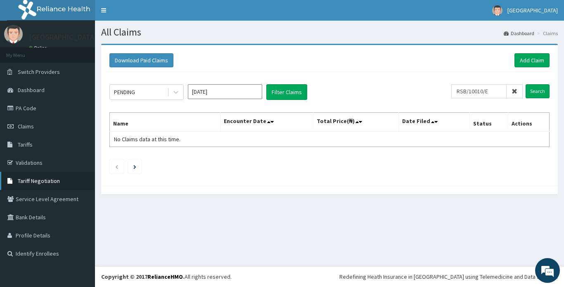
click at [33, 180] on span "Tariff Negotiation" at bounding box center [39, 180] width 42 height 7
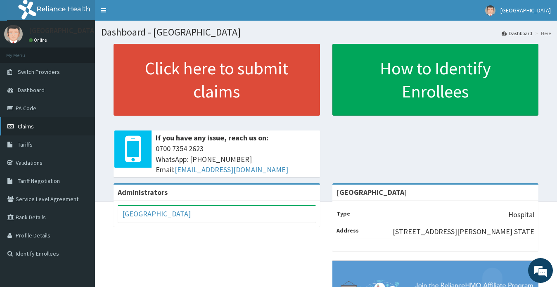
click at [26, 125] on span "Claims" at bounding box center [26, 126] width 16 height 7
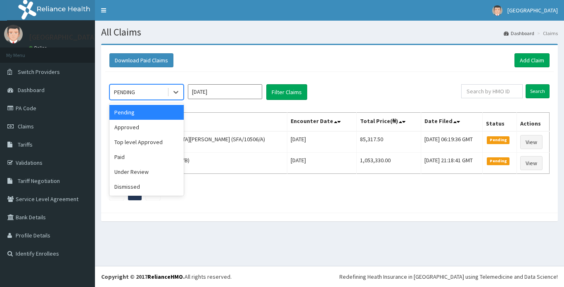
click at [129, 89] on div "PENDING" at bounding box center [124, 92] width 21 height 8
click at [216, 90] on input "[DATE]" at bounding box center [225, 91] width 74 height 15
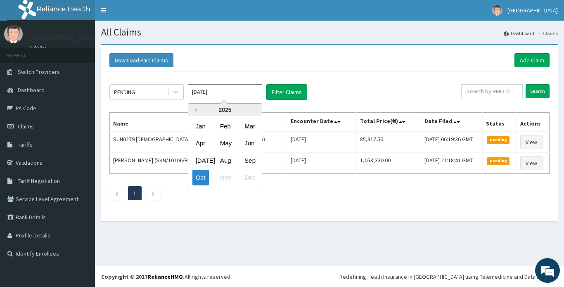
click at [196, 109] on button "Previous Year" at bounding box center [194, 110] width 4 height 4
click at [224, 177] on div "Nov" at bounding box center [225, 177] width 17 height 15
type input "[DATE]"
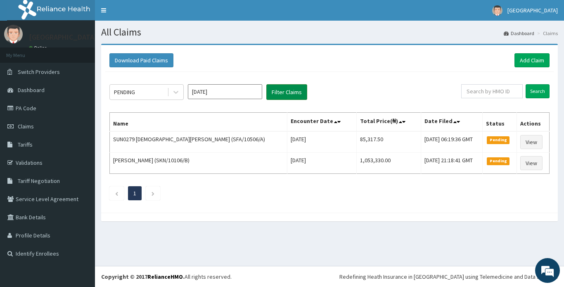
click at [282, 91] on button "Filter Claims" at bounding box center [286, 92] width 41 height 16
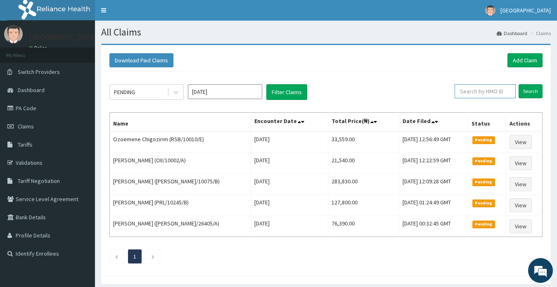
click at [483, 90] on input "text" at bounding box center [484, 91] width 61 height 14
type input "RSB/10010/E"
click at [529, 93] on input "Search" at bounding box center [530, 91] width 24 height 14
